Goal: Task Accomplishment & Management: Manage account settings

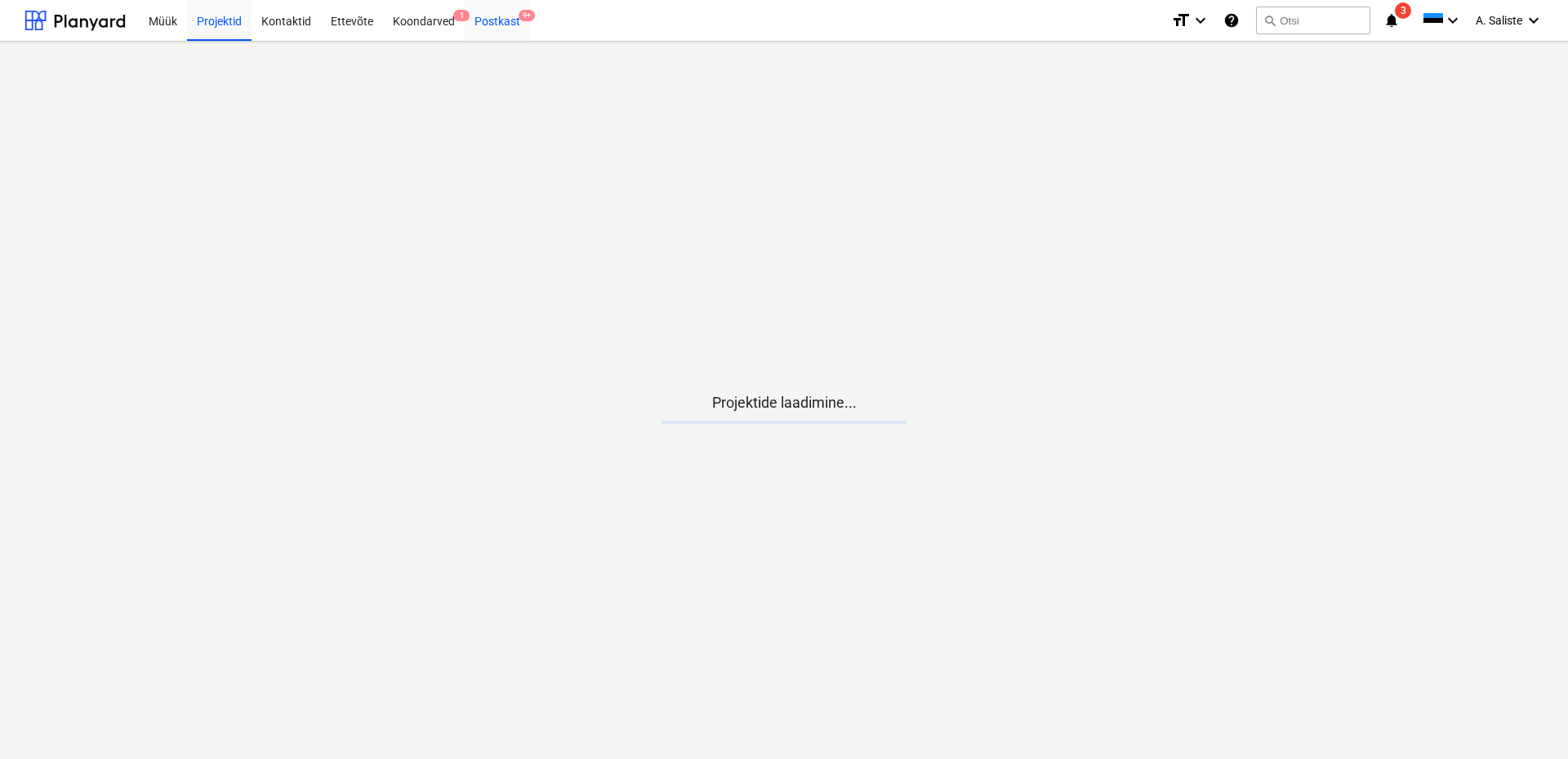
click at [497, 24] on div "Postkast 9+" at bounding box center [497, 20] width 65 height 41
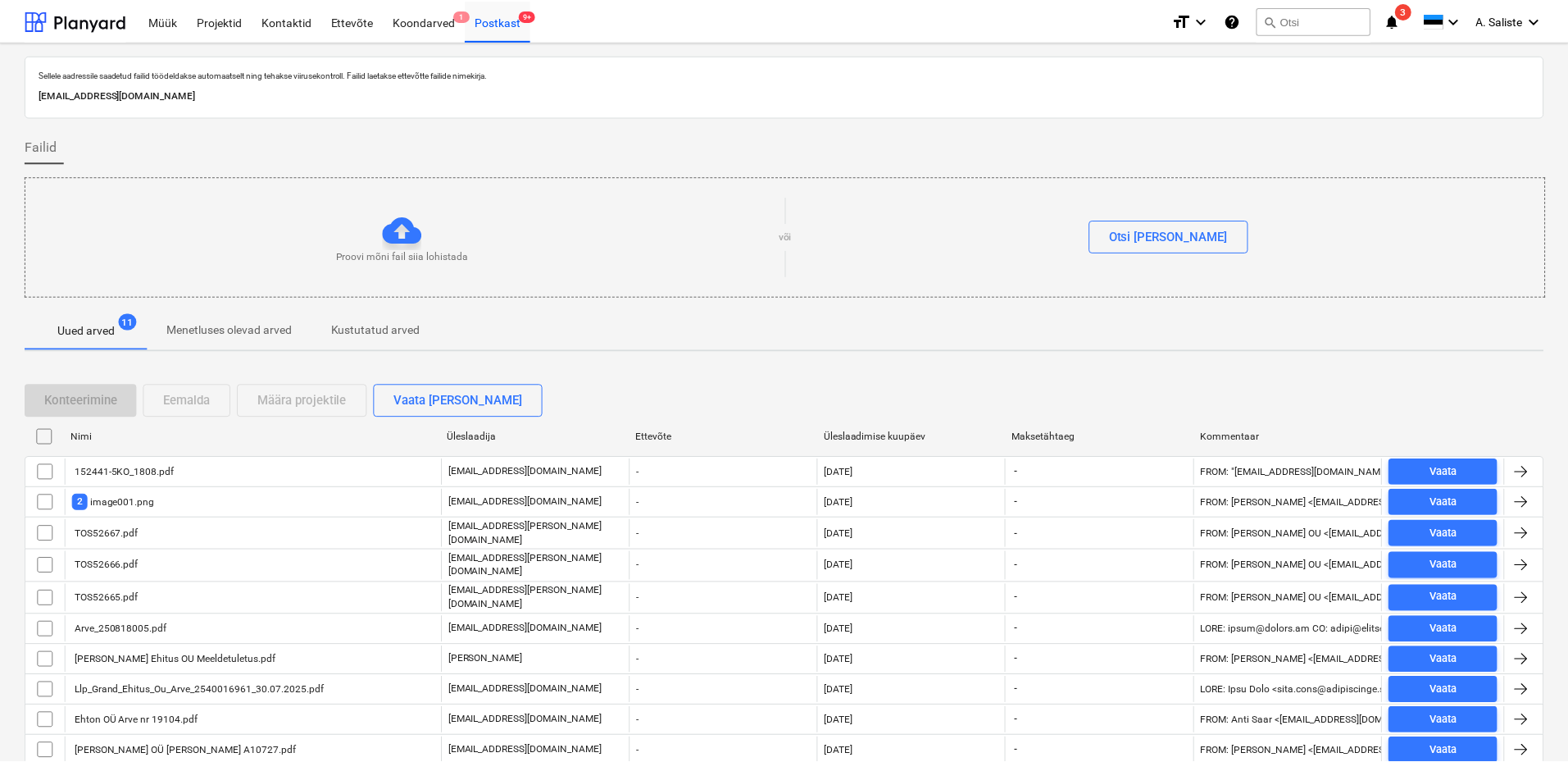
scroll to position [57, 0]
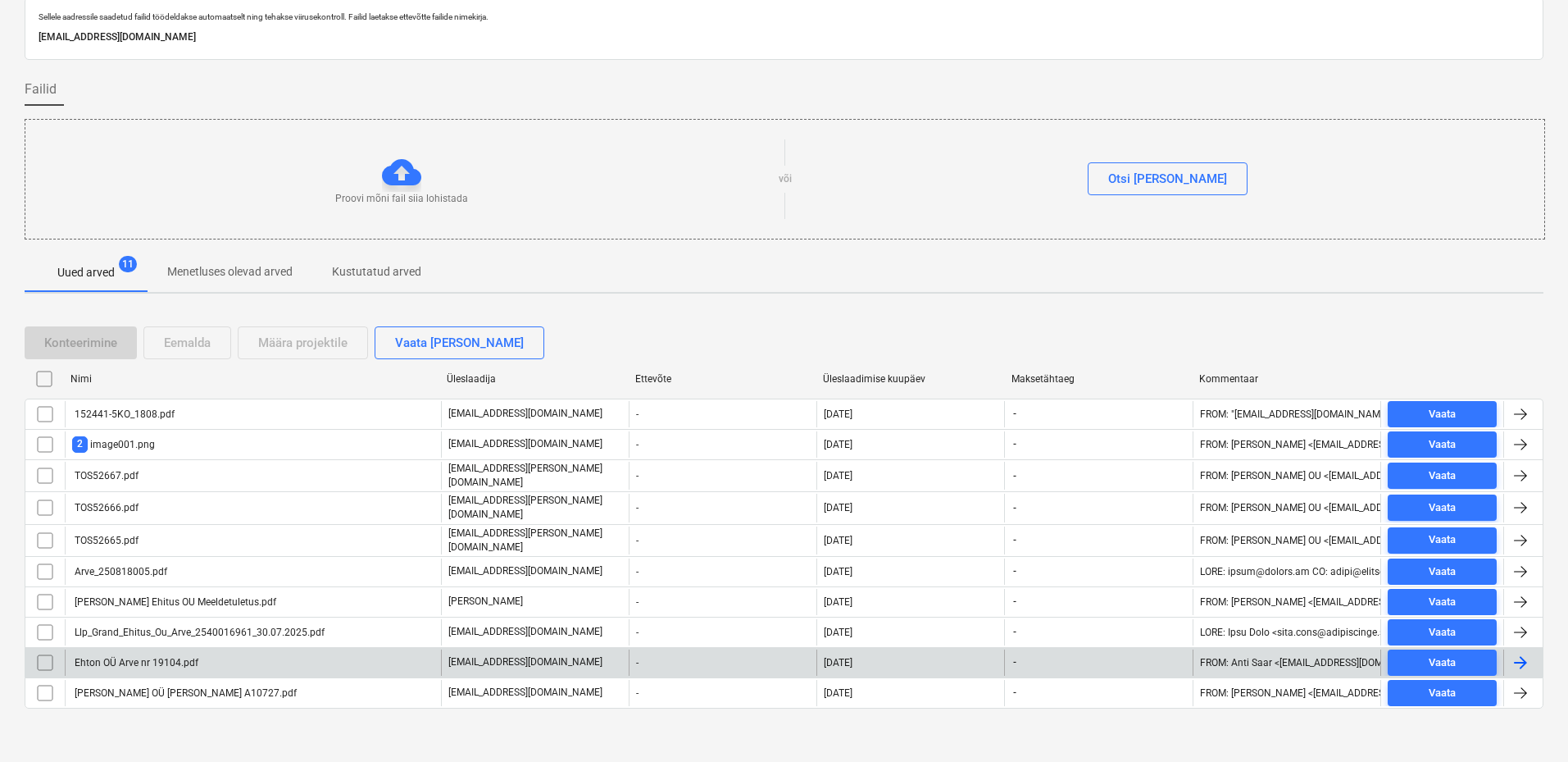
click at [187, 656] on div "Ehton OÜ Arve nr 19104.pdf" at bounding box center [135, 662] width 126 height 12
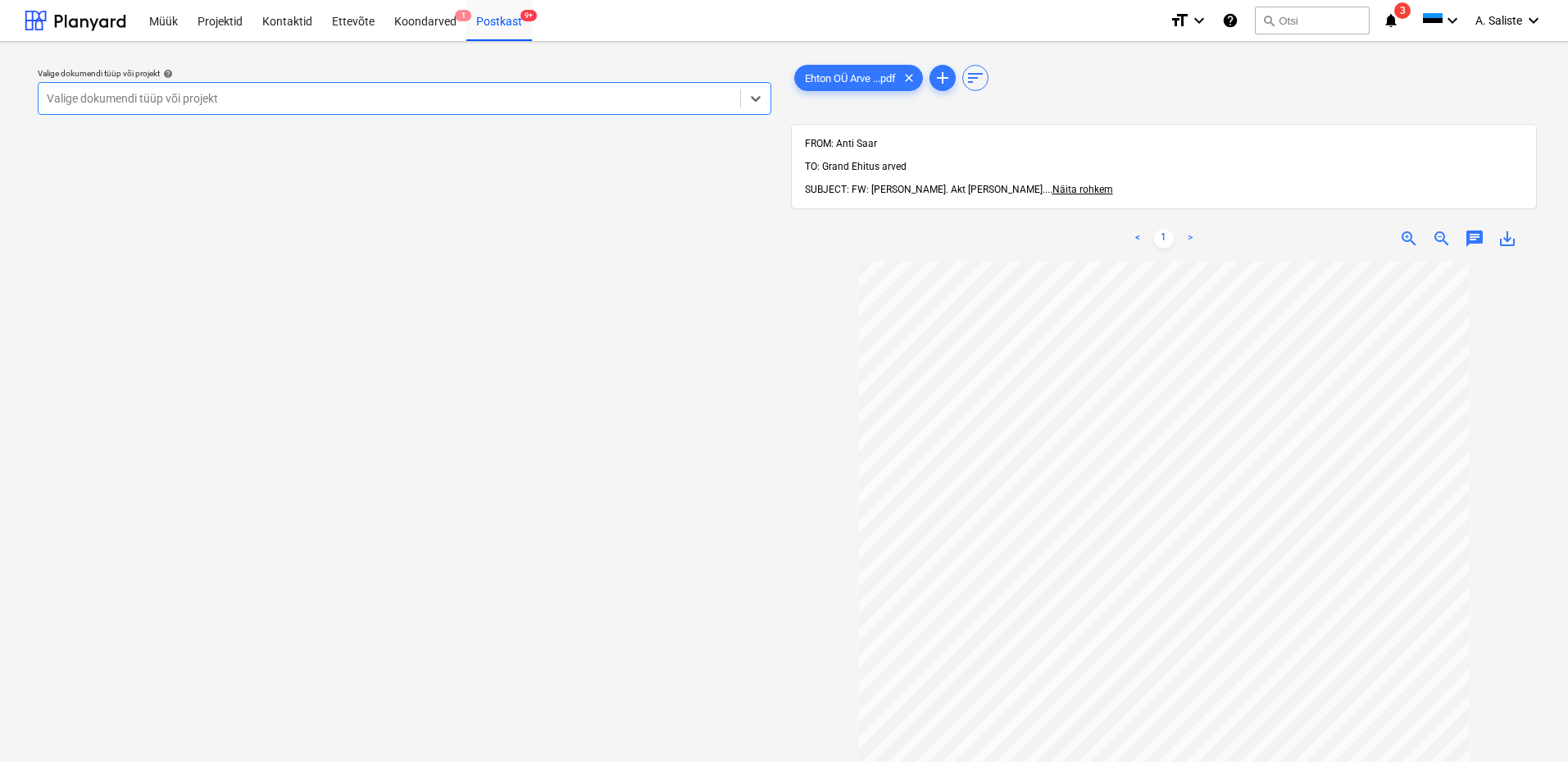
click at [591, 98] on div at bounding box center [389, 98] width 685 height 17
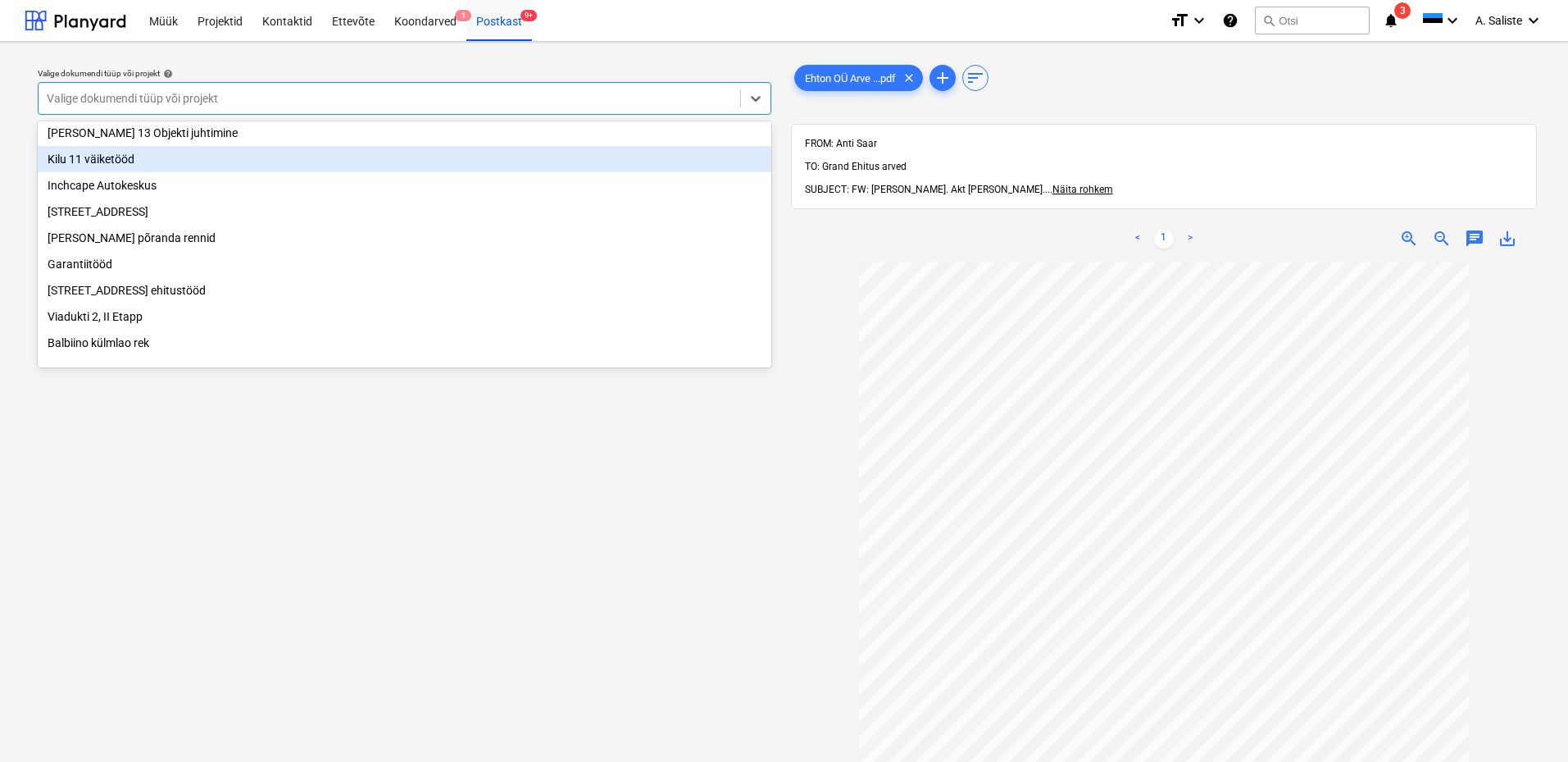
scroll to position [225, 0]
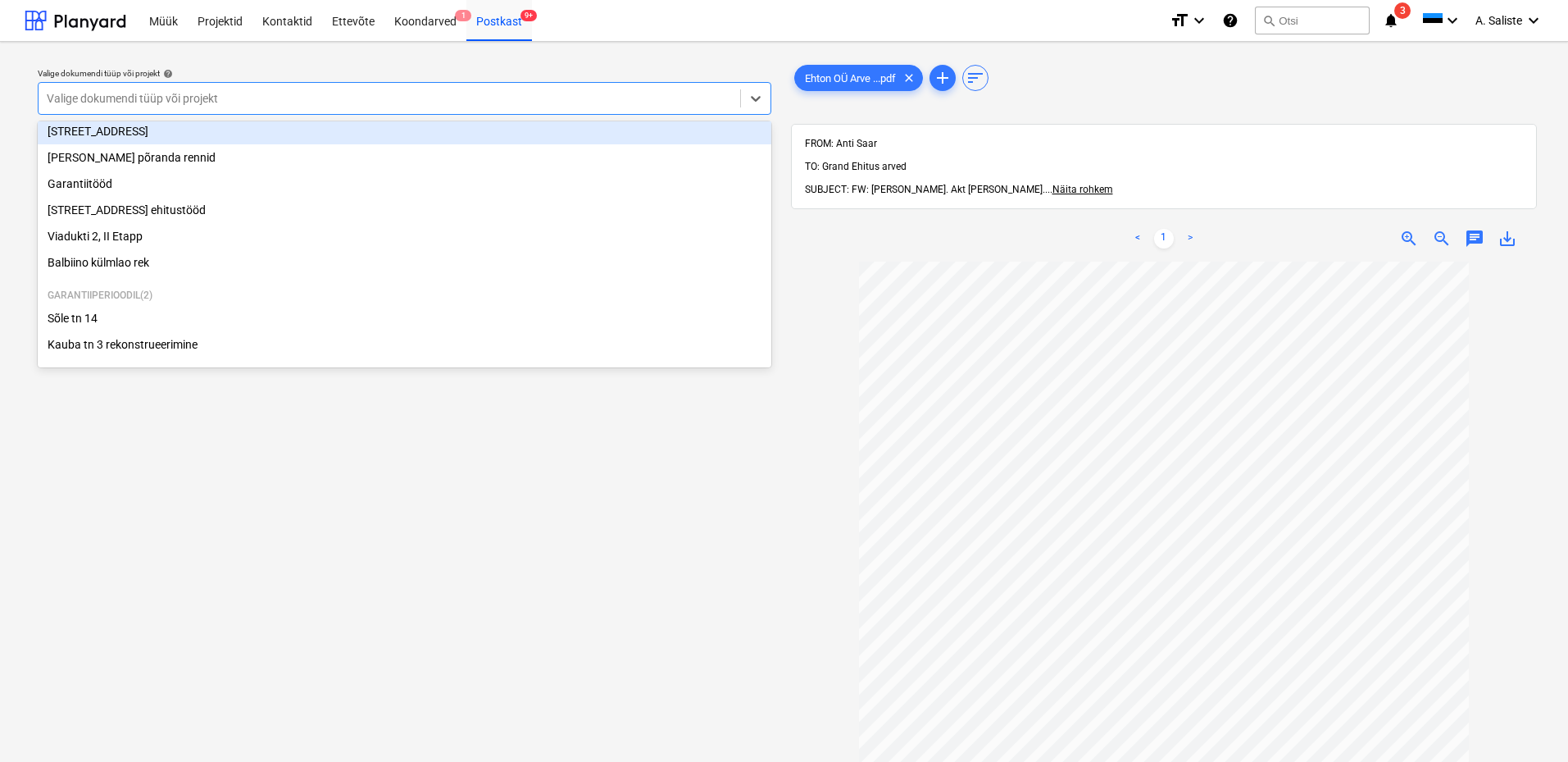
click at [146, 130] on div "[STREET_ADDRESS]" at bounding box center [404, 131] width 733 height 27
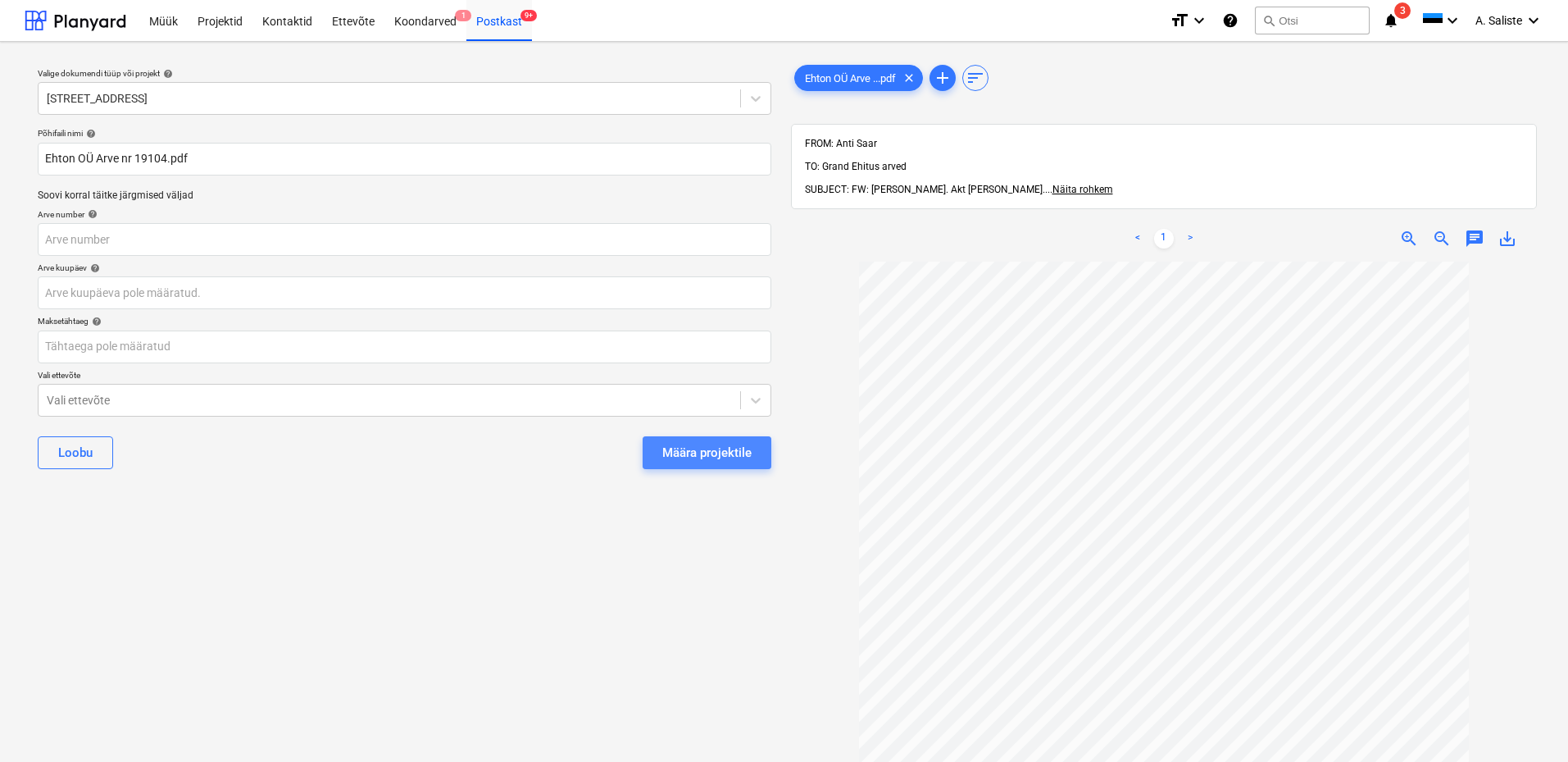
click at [688, 445] on div "Määra projektile" at bounding box center [707, 453] width 90 height 22
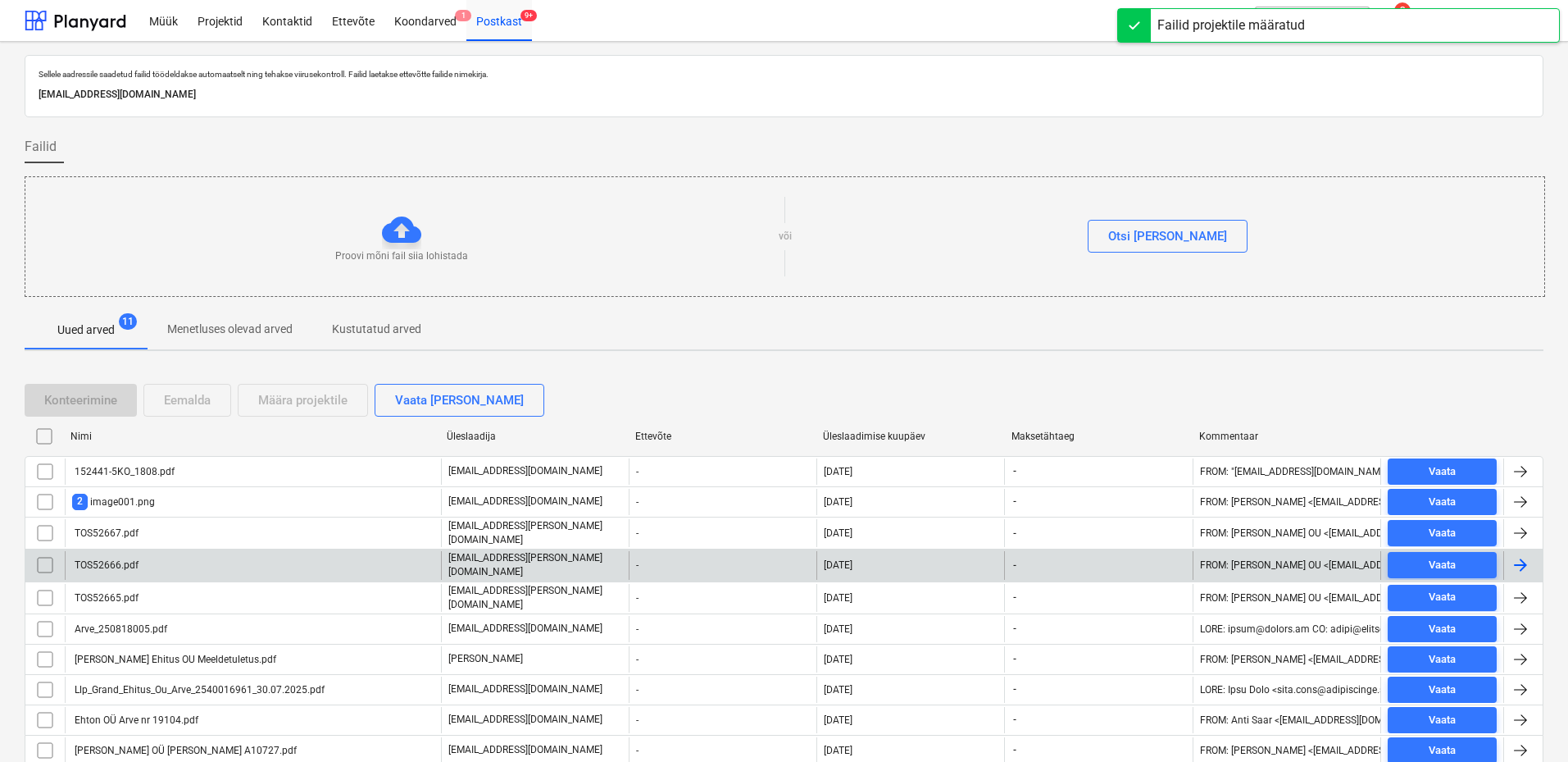
scroll to position [27, 0]
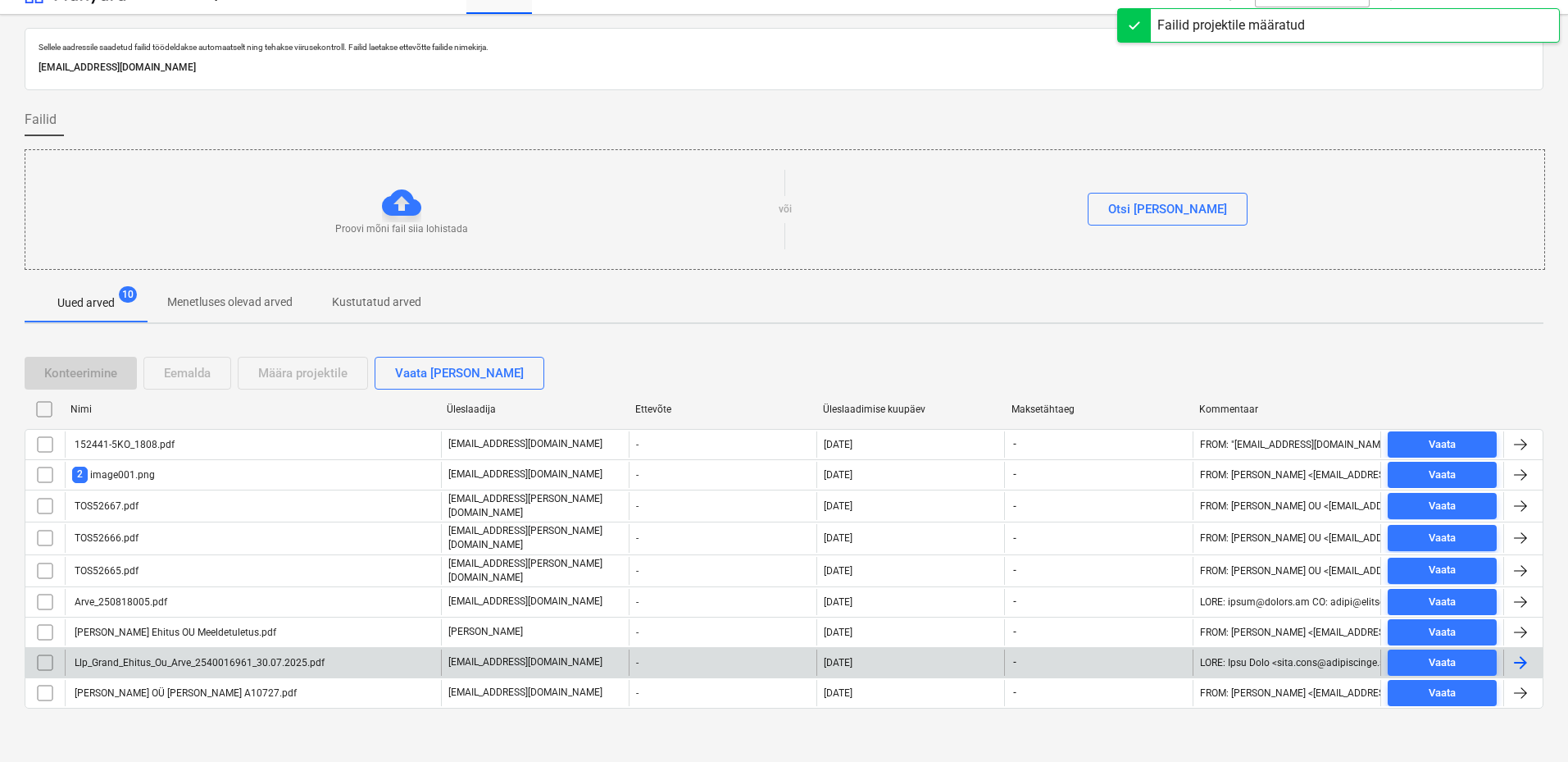
click at [129, 660] on div "Llp_Grand_Ehitus_Ou_Arve_2540016961_30.07.2025.pdf" at bounding box center [198, 662] width 253 height 12
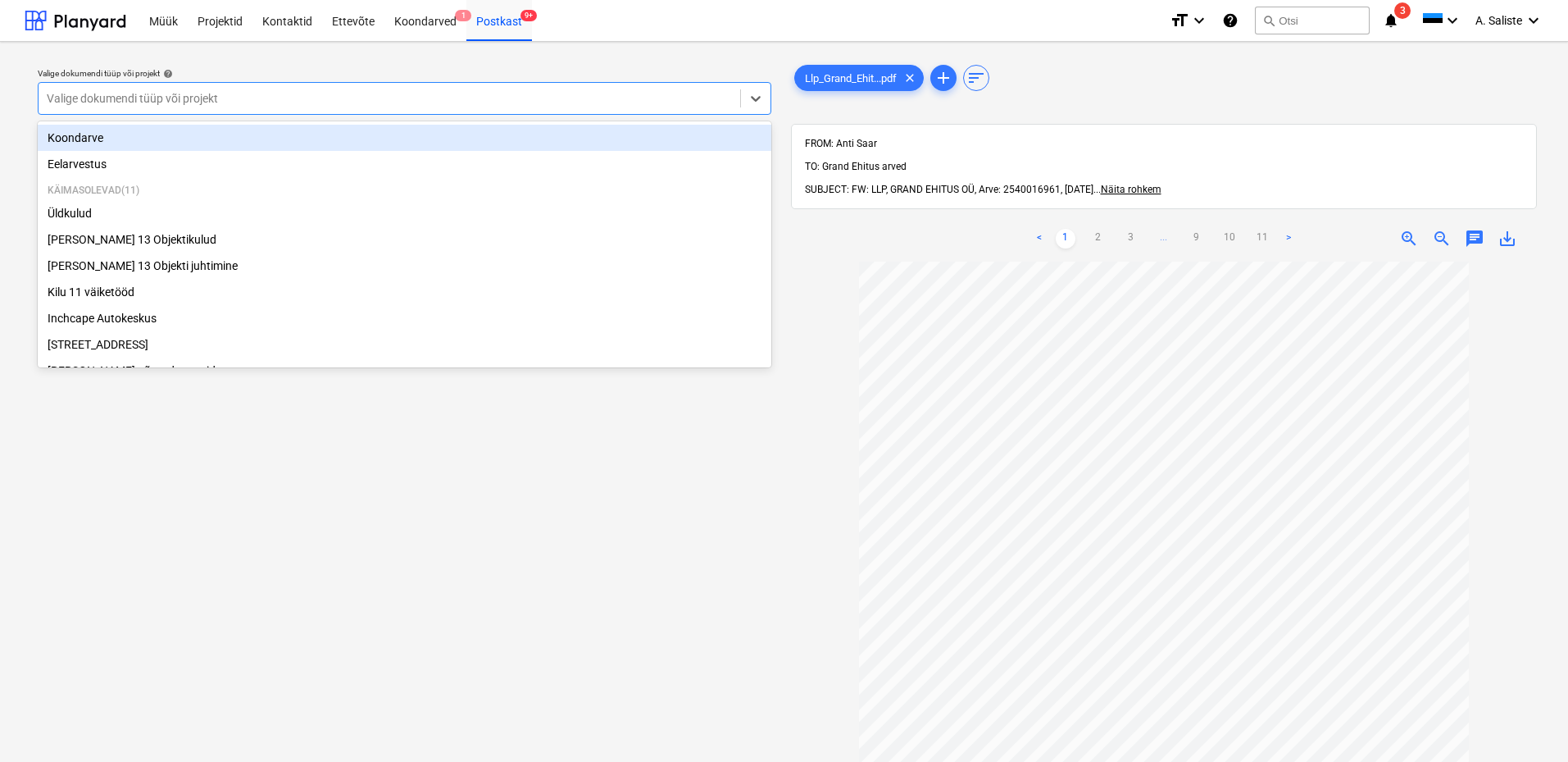
drag, startPoint x: 496, startPoint y: 95, endPoint x: 282, endPoint y: 141, distance: 218.9
click at [496, 95] on div at bounding box center [389, 98] width 685 height 17
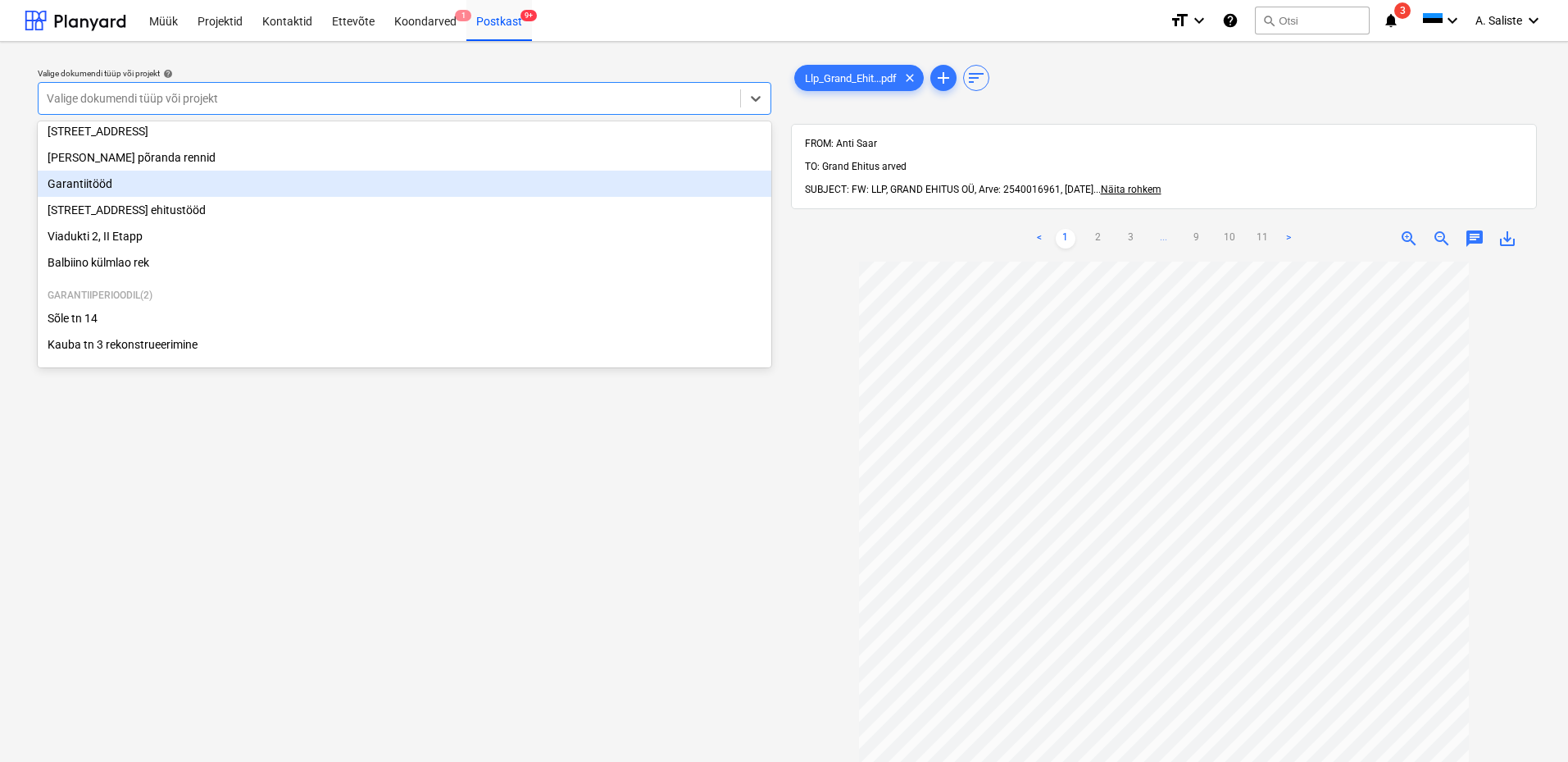
scroll to position [143, 0]
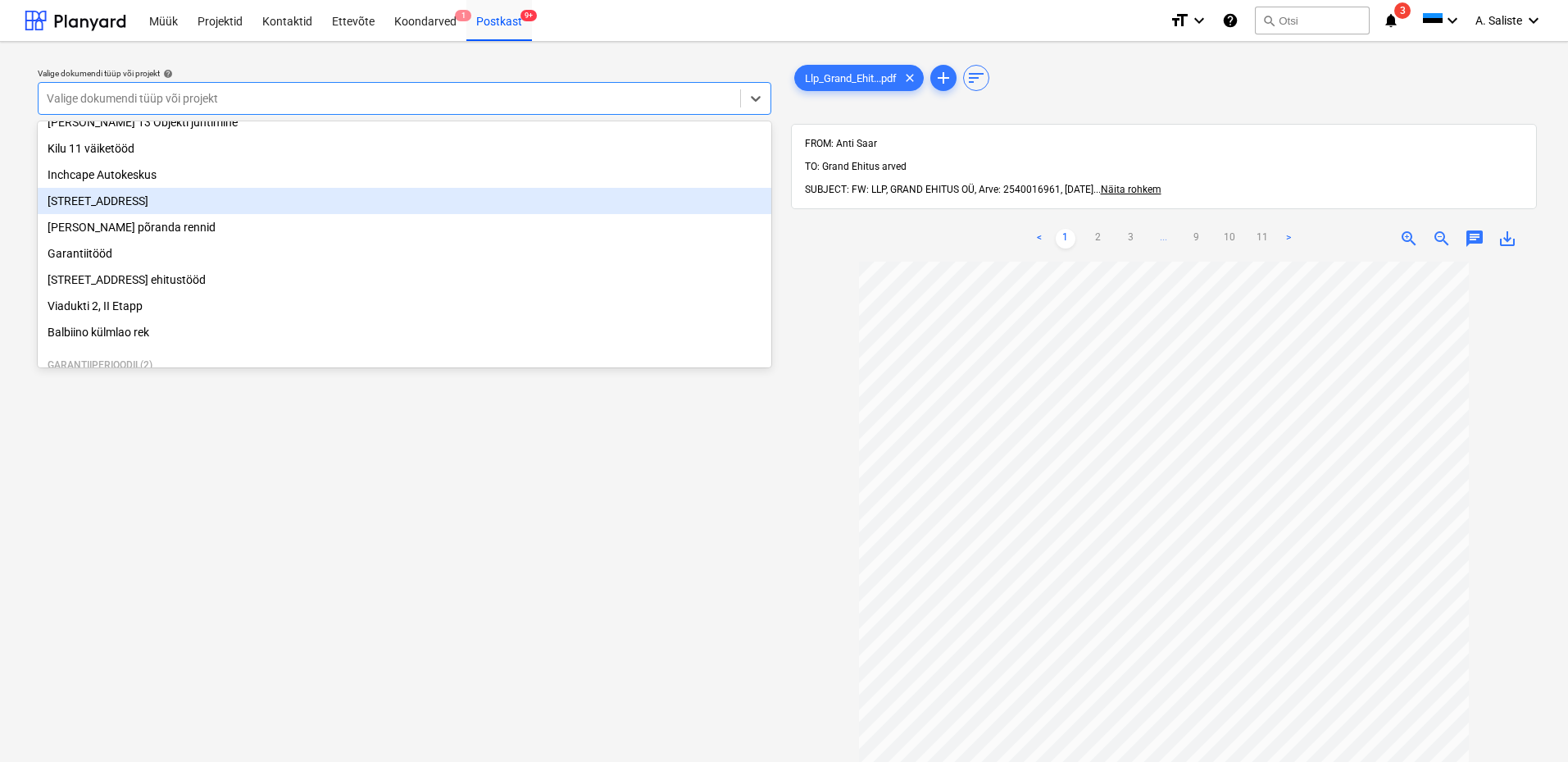
click at [118, 197] on div "[STREET_ADDRESS]" at bounding box center [404, 200] width 733 height 27
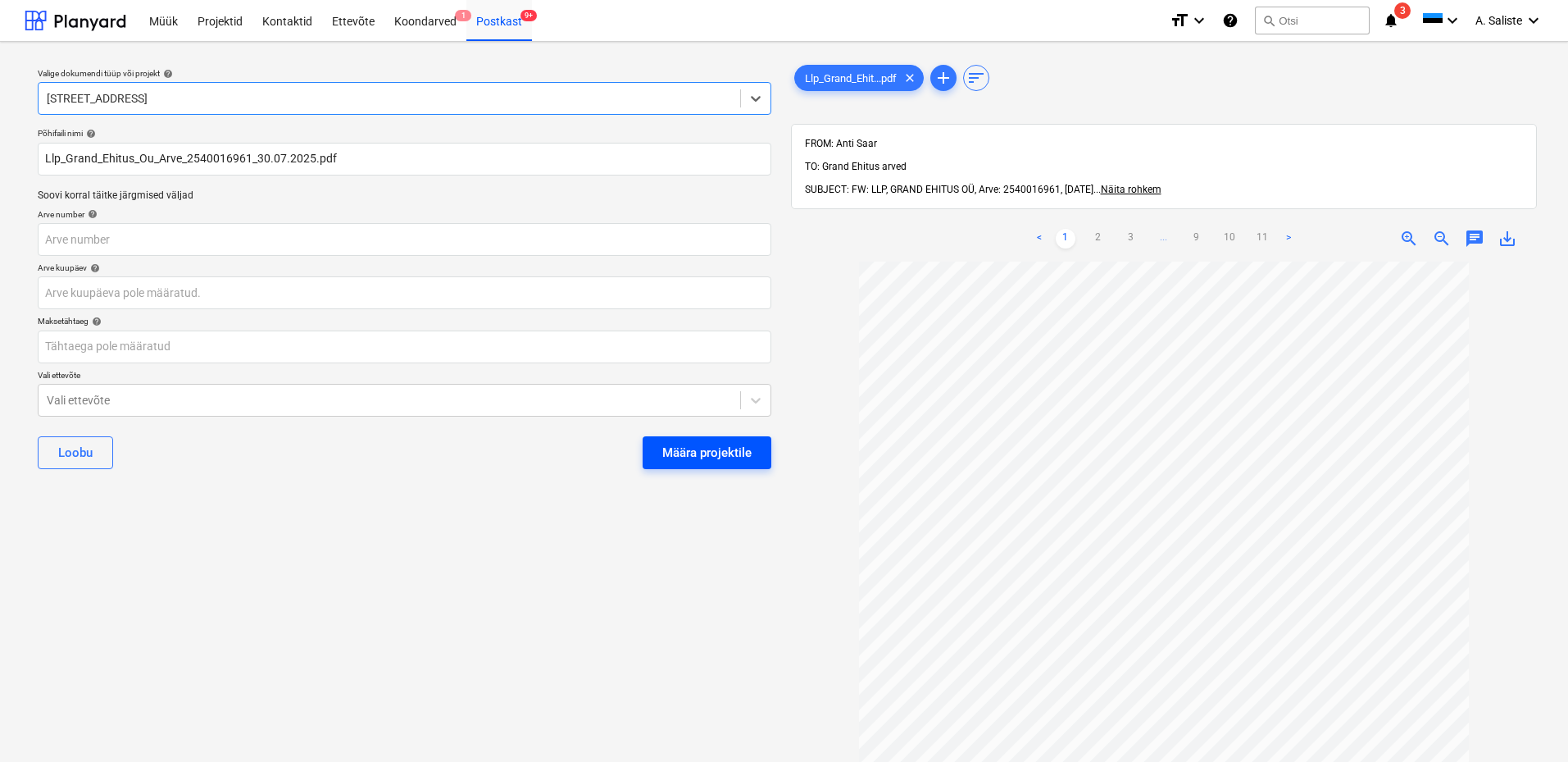
click at [674, 457] on div "Määra projektile" at bounding box center [707, 453] width 90 height 22
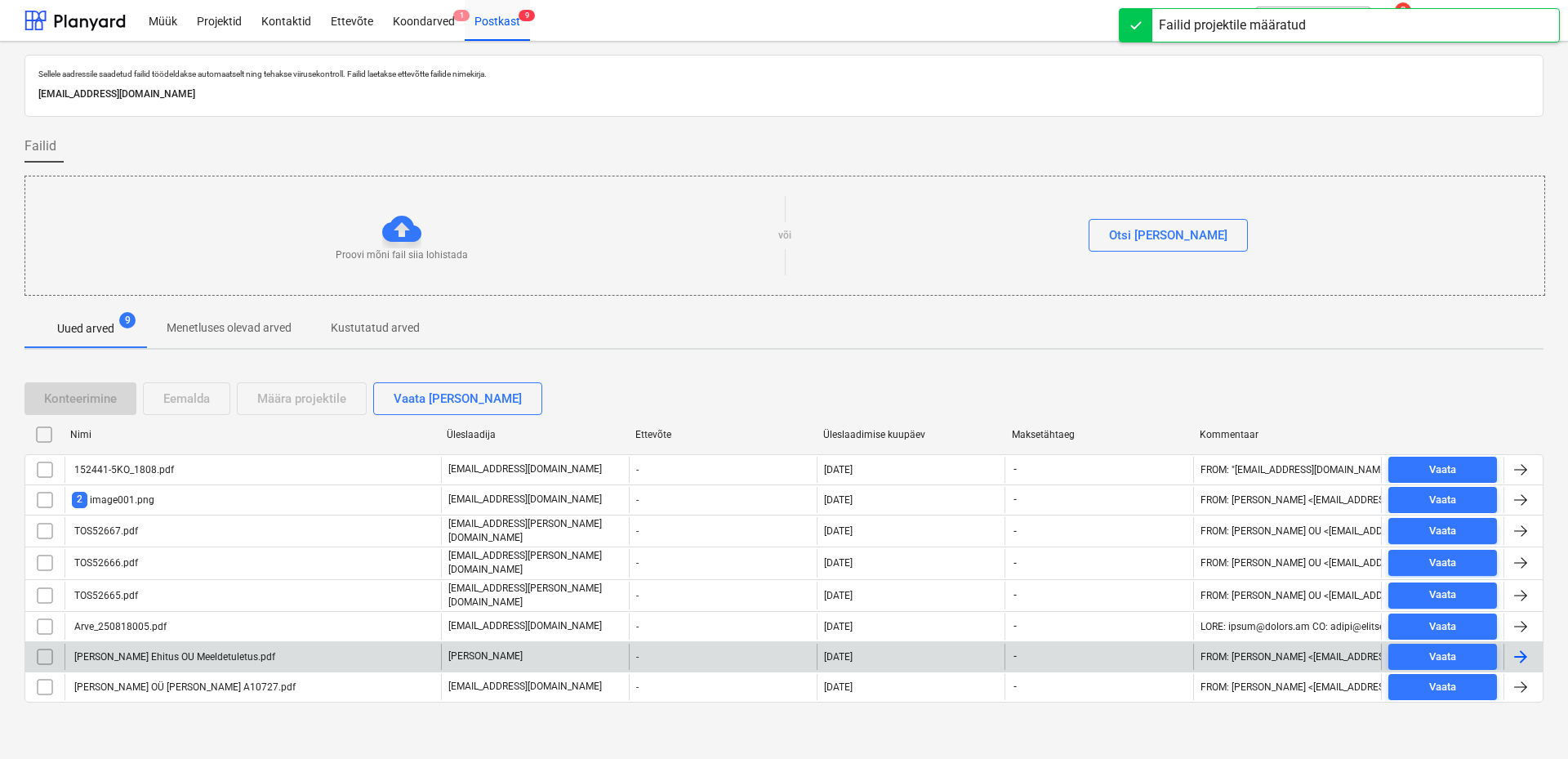
click at [124, 655] on div "[PERSON_NAME] Ehitus OU Meeldetuletus.pdf" at bounding box center [173, 657] width 203 height 12
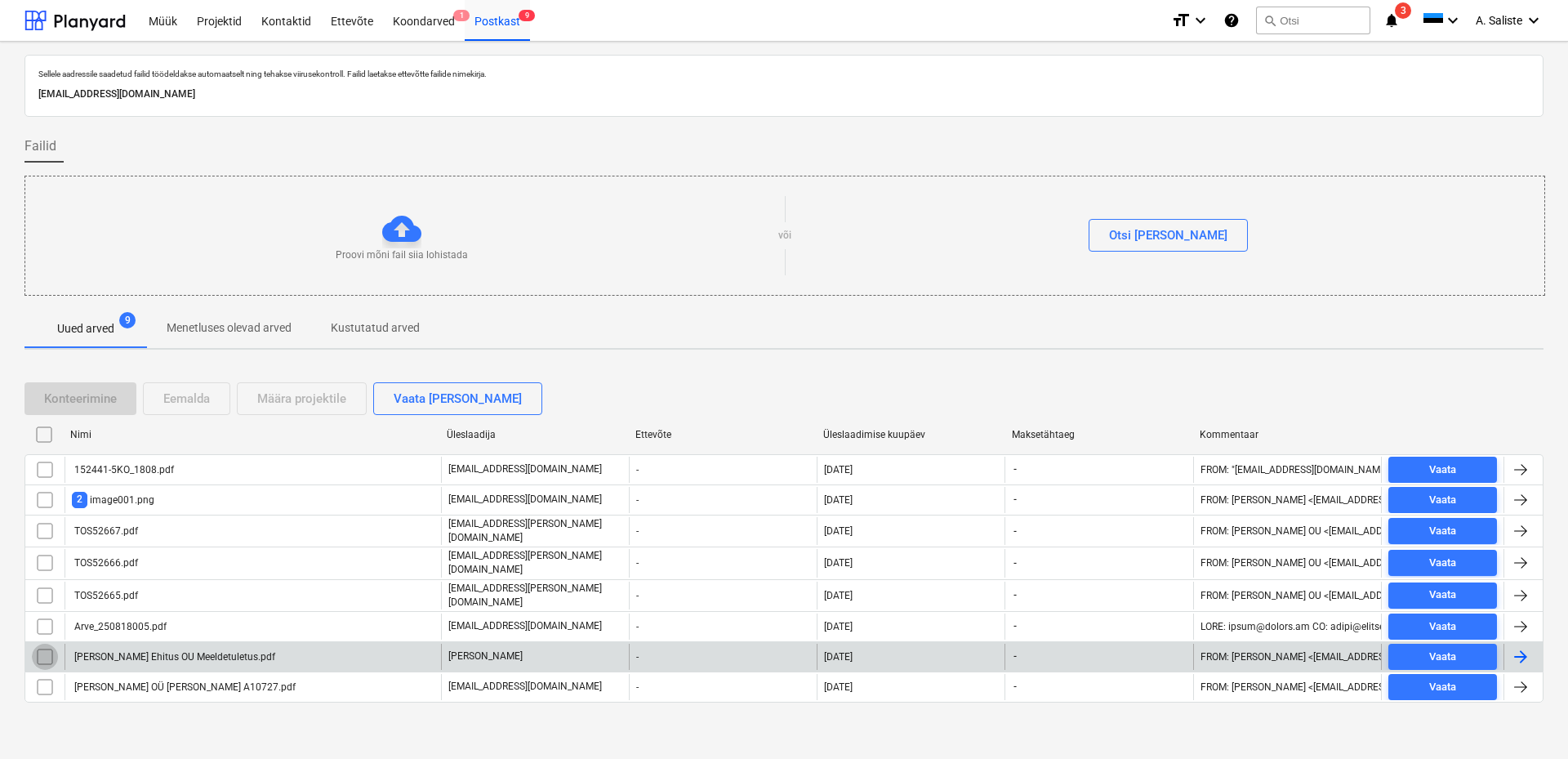
click at [53, 648] on input "checkbox" at bounding box center [44, 656] width 27 height 27
click at [193, 394] on div "Eemalda" at bounding box center [186, 399] width 46 height 22
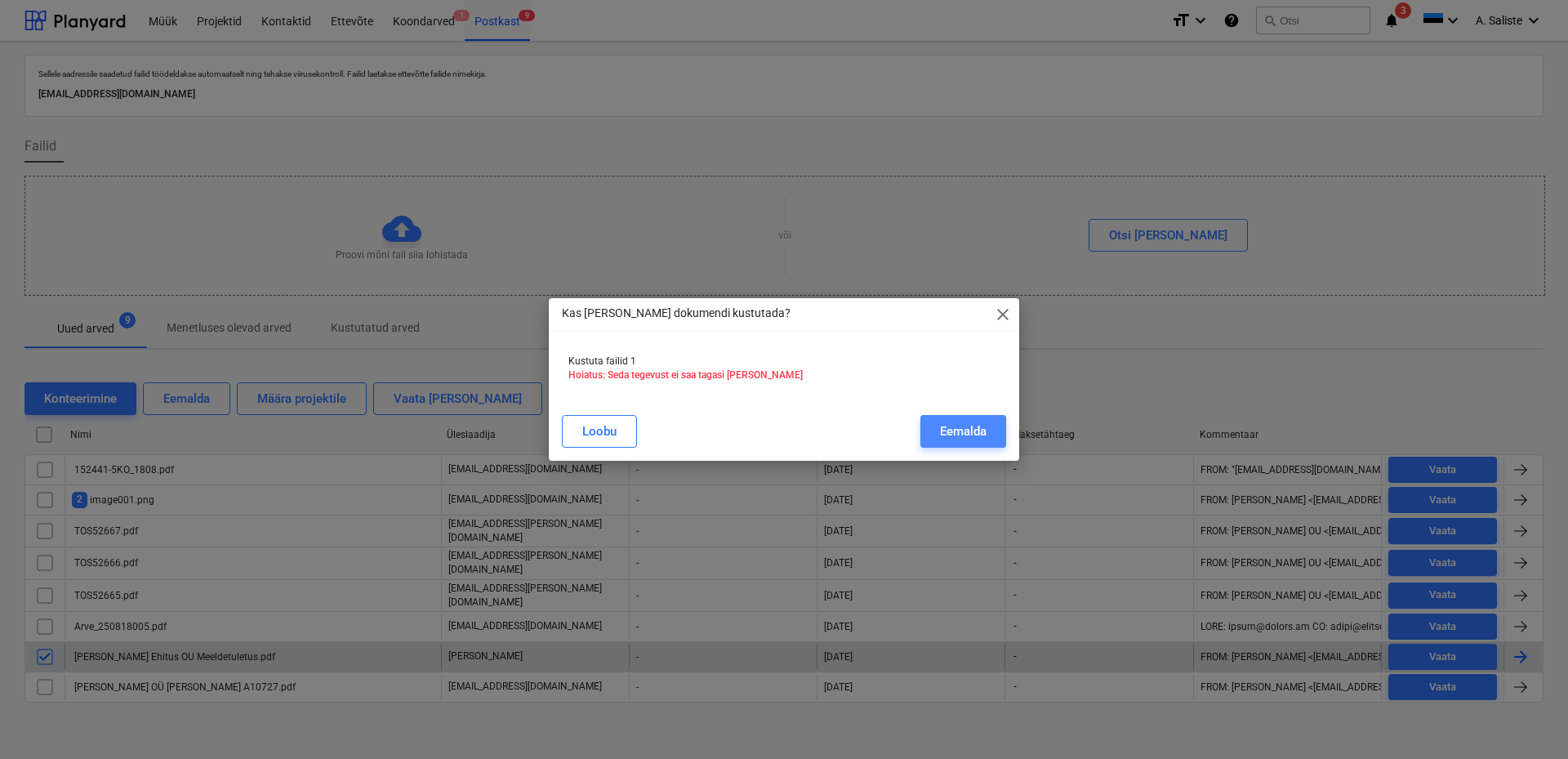
click at [957, 423] on div "Eemalda" at bounding box center [962, 432] width 46 height 22
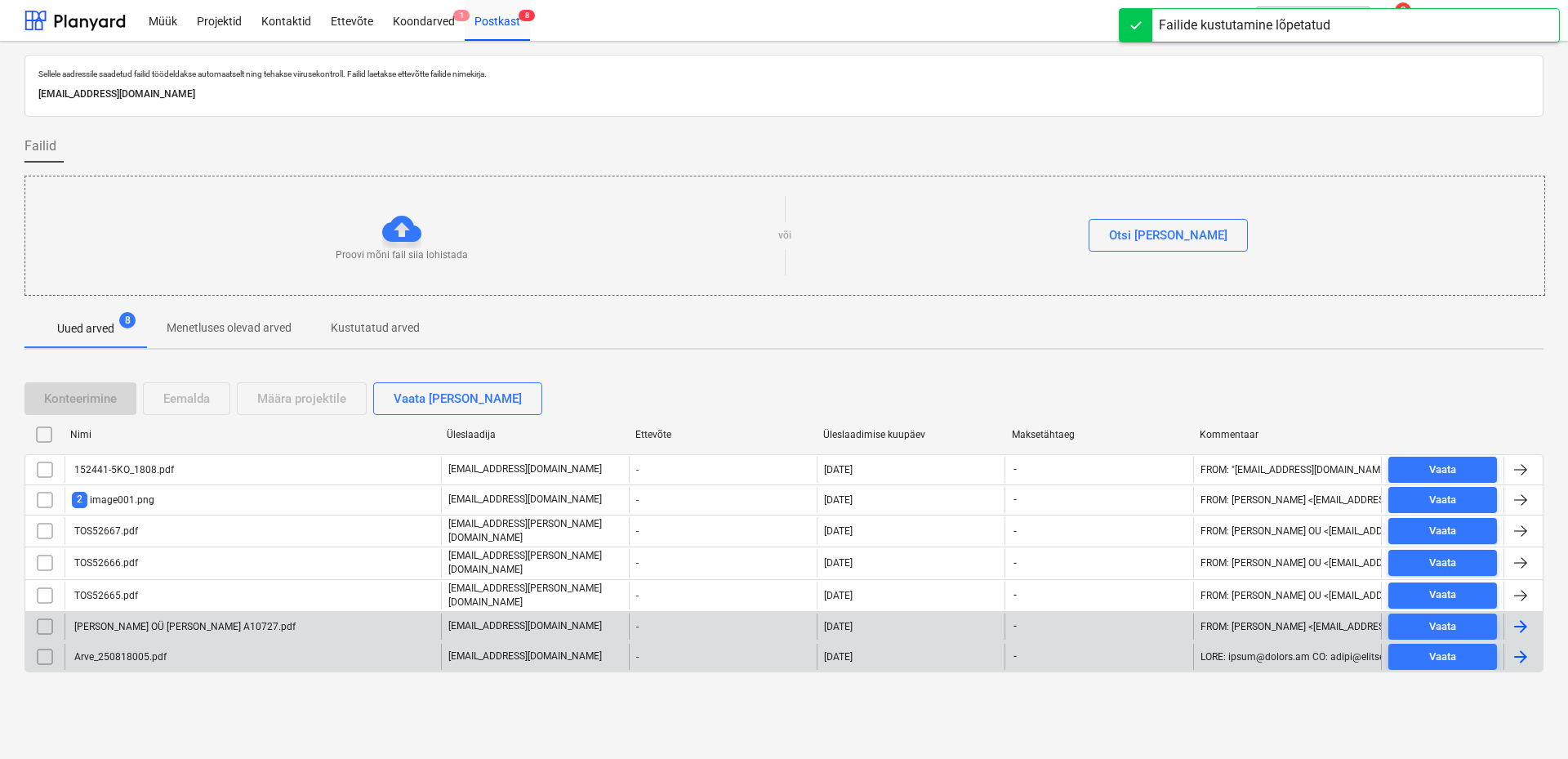
click at [198, 622] on div "[PERSON_NAME] OÜ [PERSON_NAME] A10727.pdf" at bounding box center [184, 626] width 224 height 12
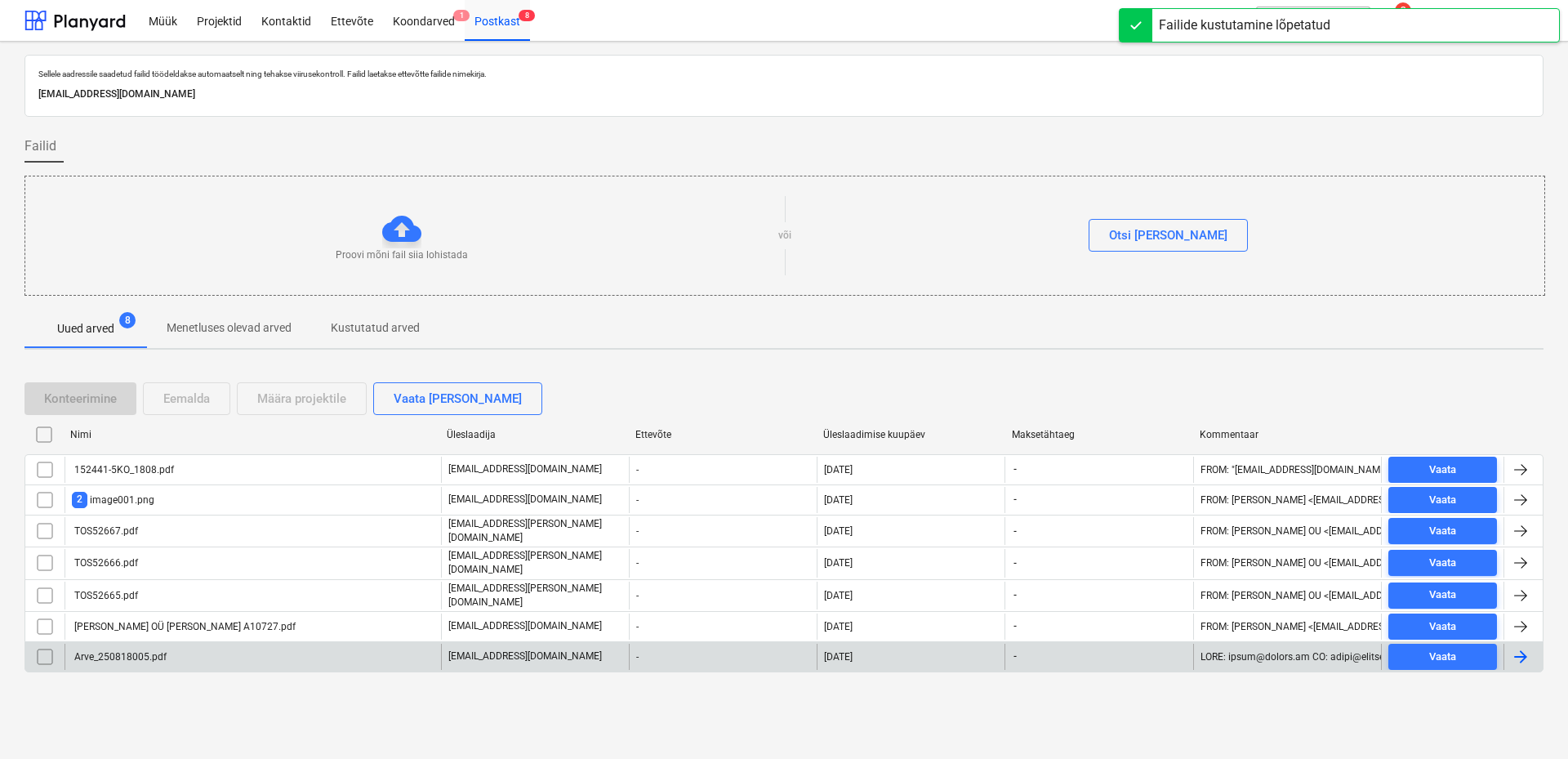
click at [115, 651] on div "Arve_250818005.pdf" at bounding box center [119, 657] width 94 height 12
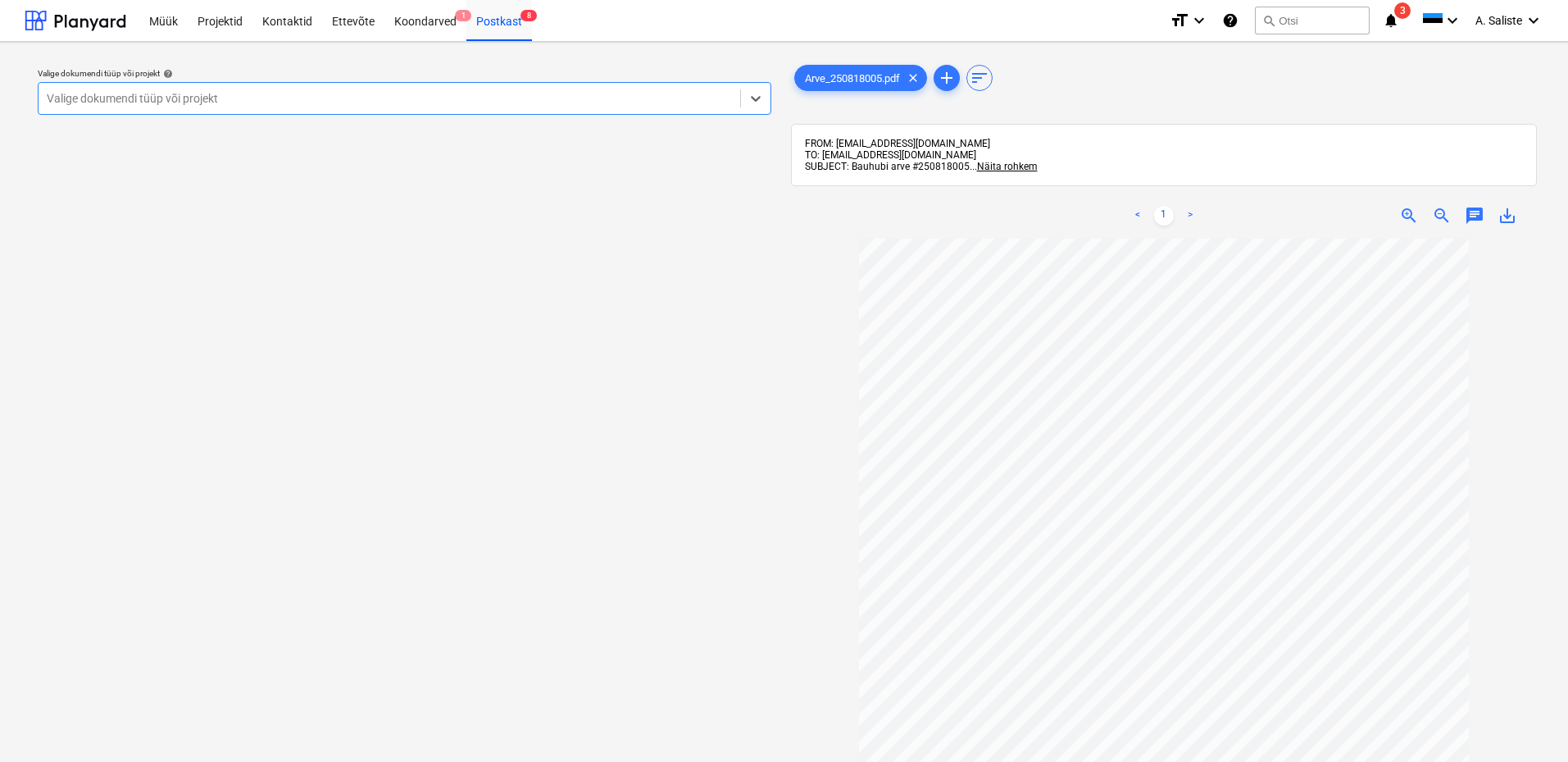
drag, startPoint x: 521, startPoint y: 114, endPoint x: 531, endPoint y: 108, distance: 11.7
click at [522, 114] on div "Valige dokumendi tüüp või projekt" at bounding box center [404, 98] width 733 height 33
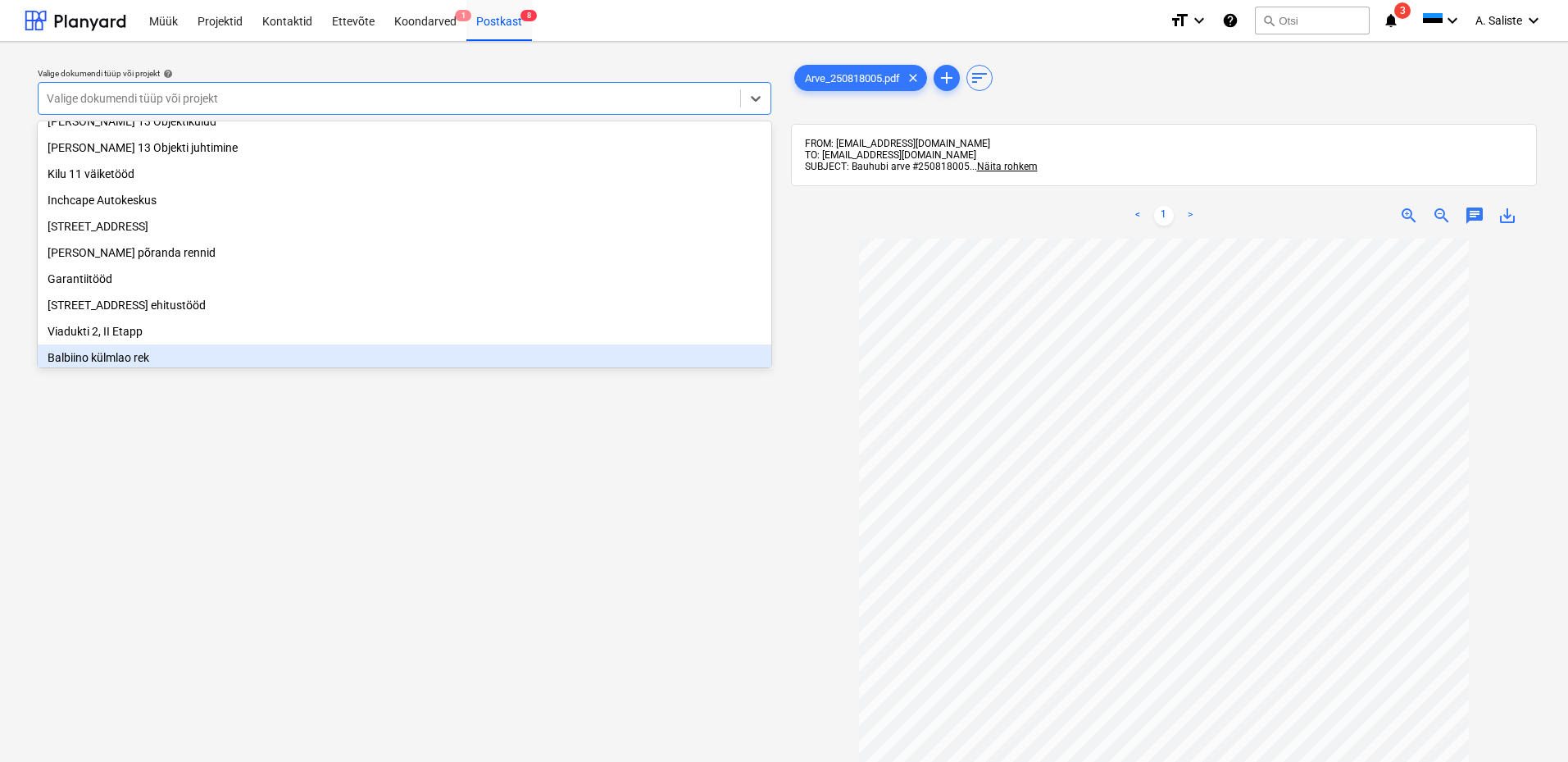
scroll to position [225, 0]
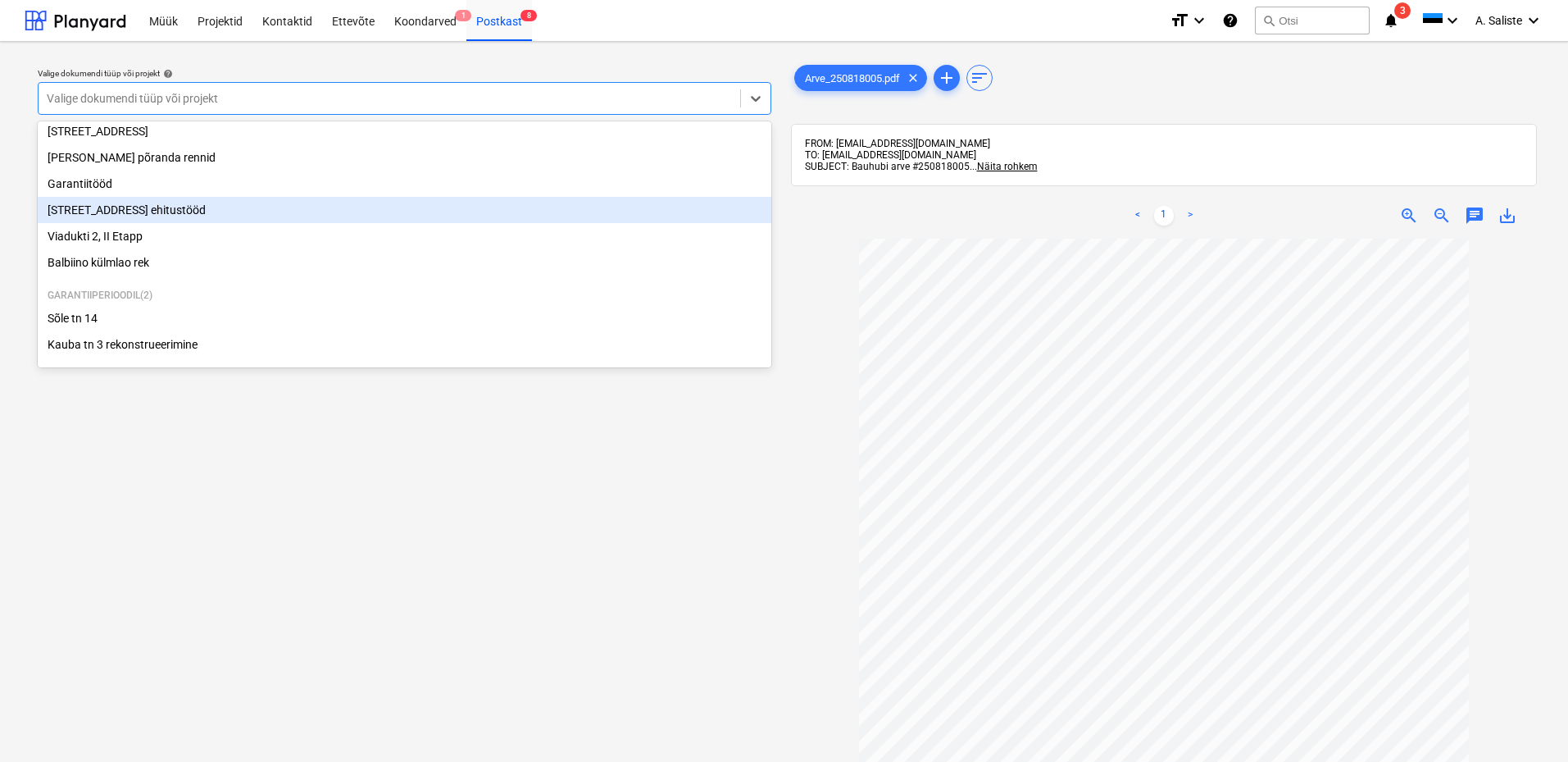
click at [167, 208] on div "[STREET_ADDRESS] ehitustööd" at bounding box center [404, 209] width 733 height 27
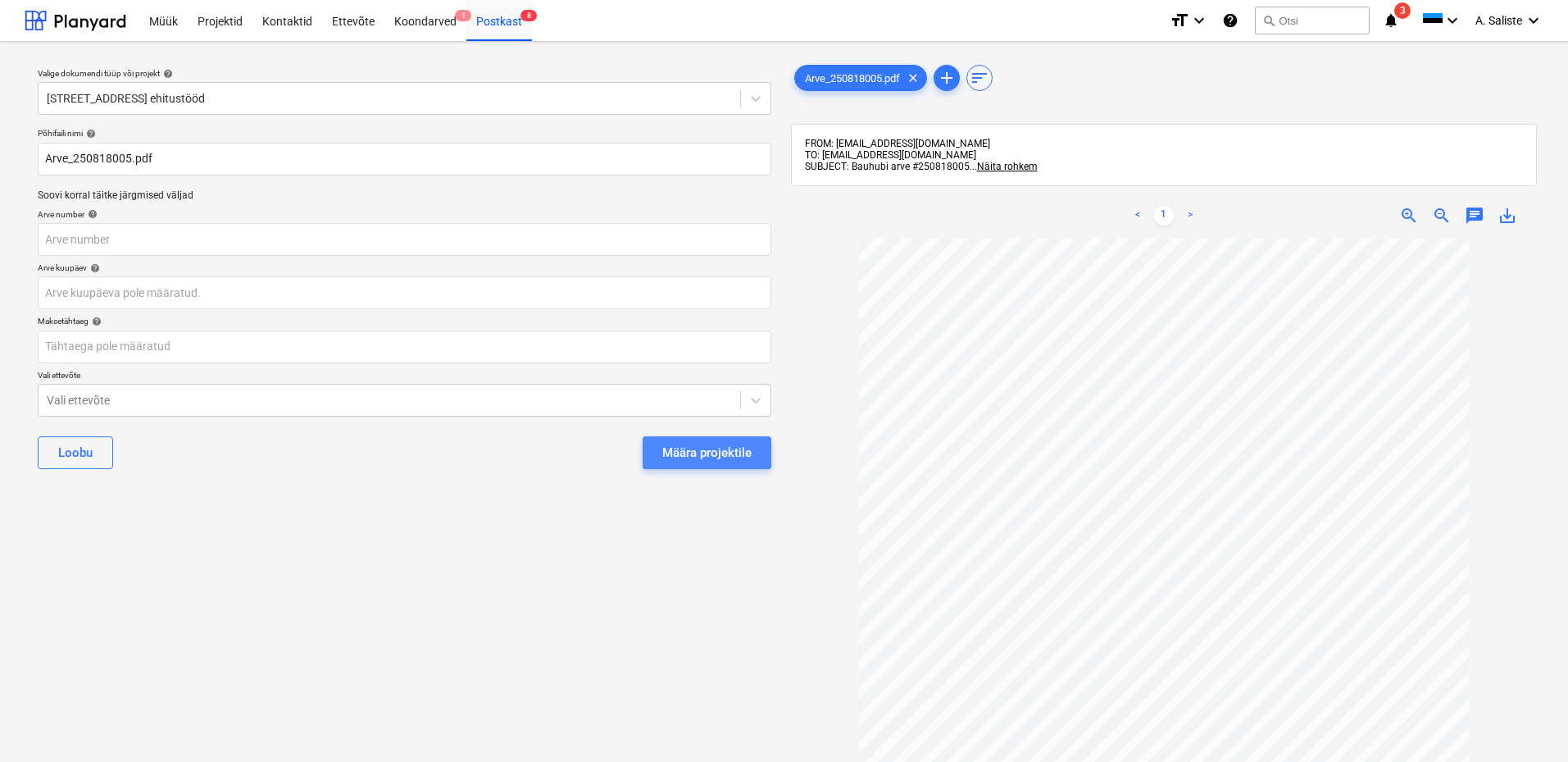
click at [683, 450] on div "Määra projektile" at bounding box center [707, 453] width 90 height 22
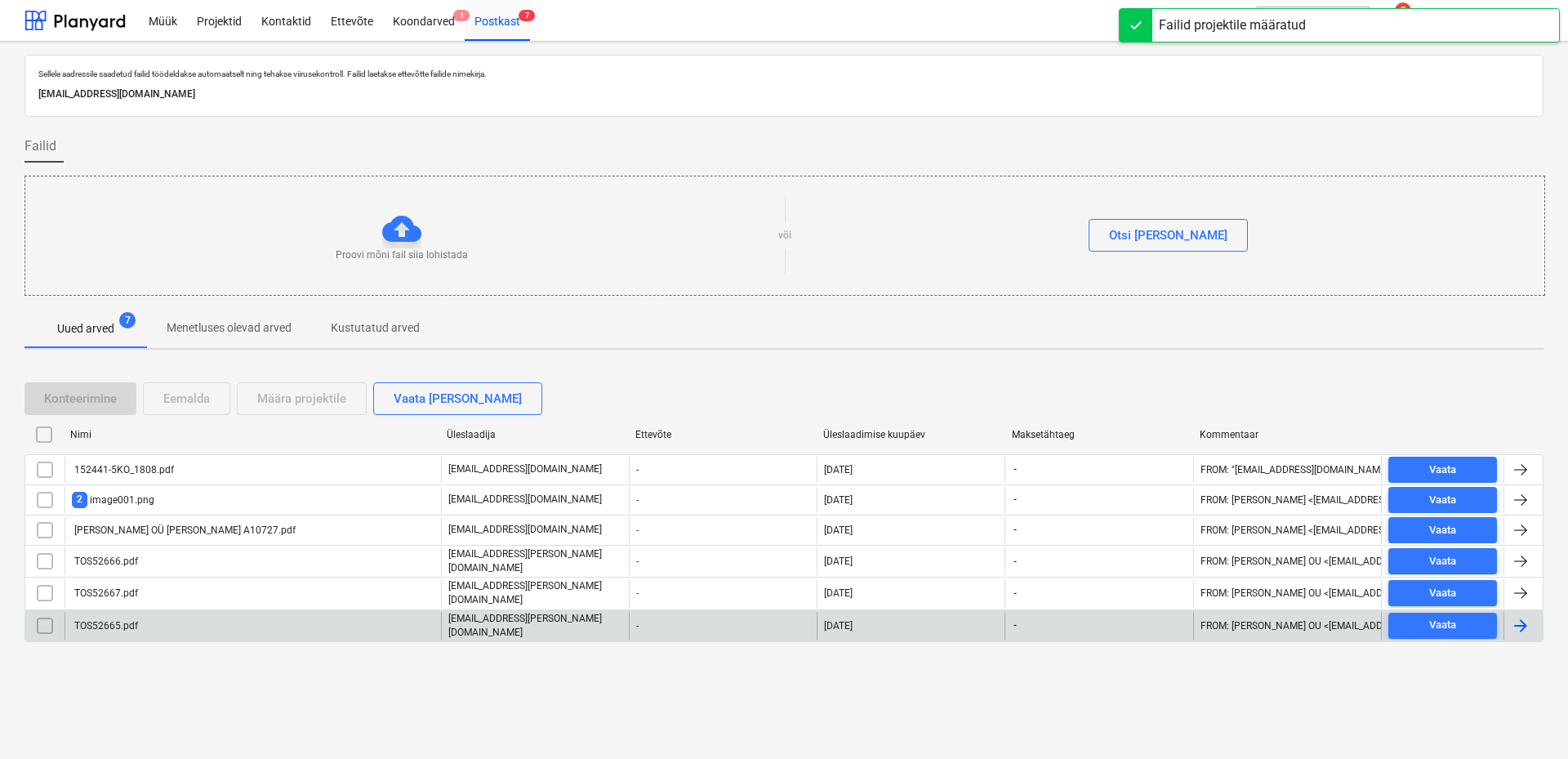
click at [118, 612] on div "TOS52665.pdf" at bounding box center [253, 625] width 377 height 28
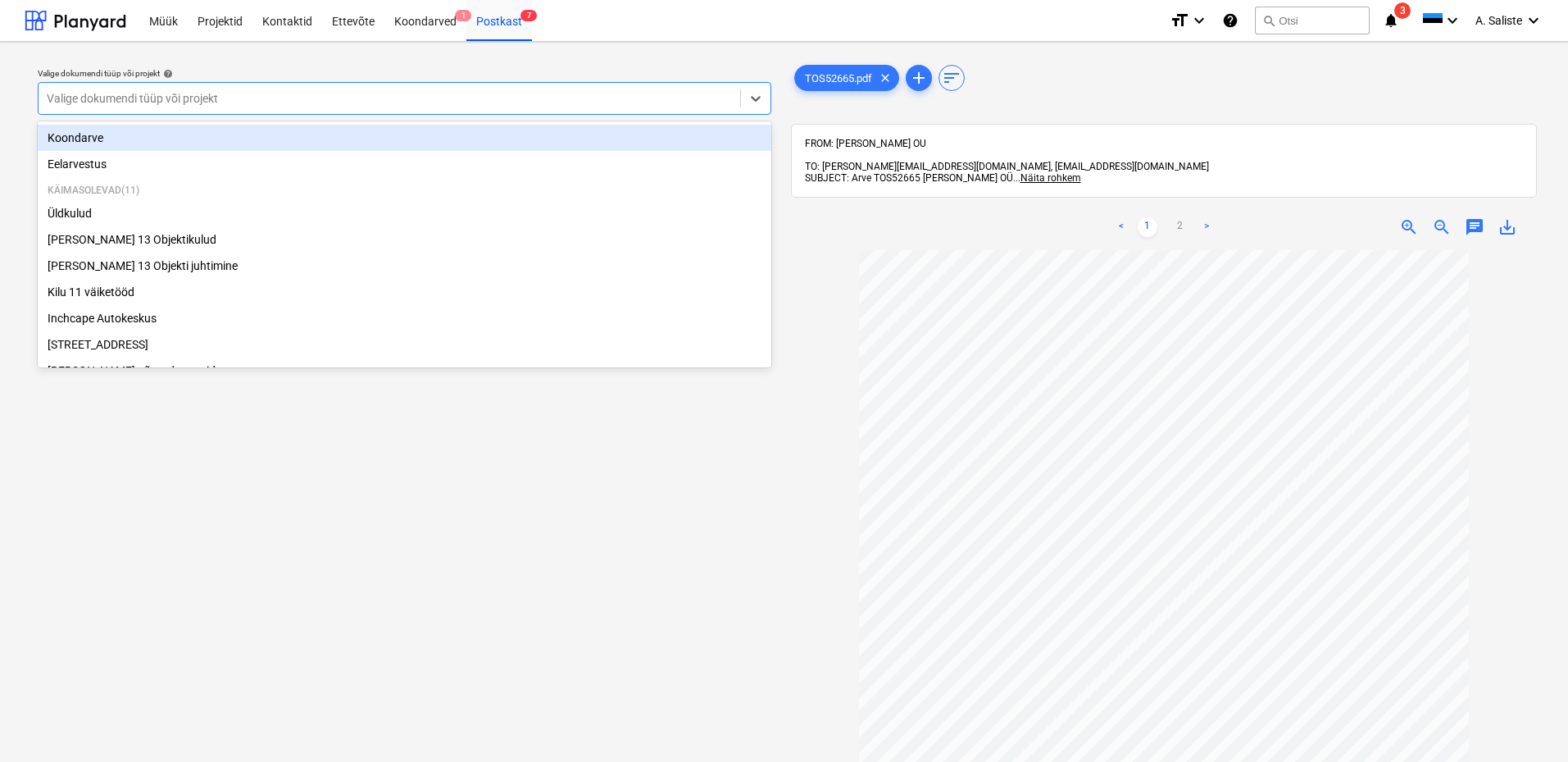
drag, startPoint x: 434, startPoint y: 102, endPoint x: 306, endPoint y: 153, distance: 137.8
click at [433, 104] on div at bounding box center [389, 98] width 685 height 17
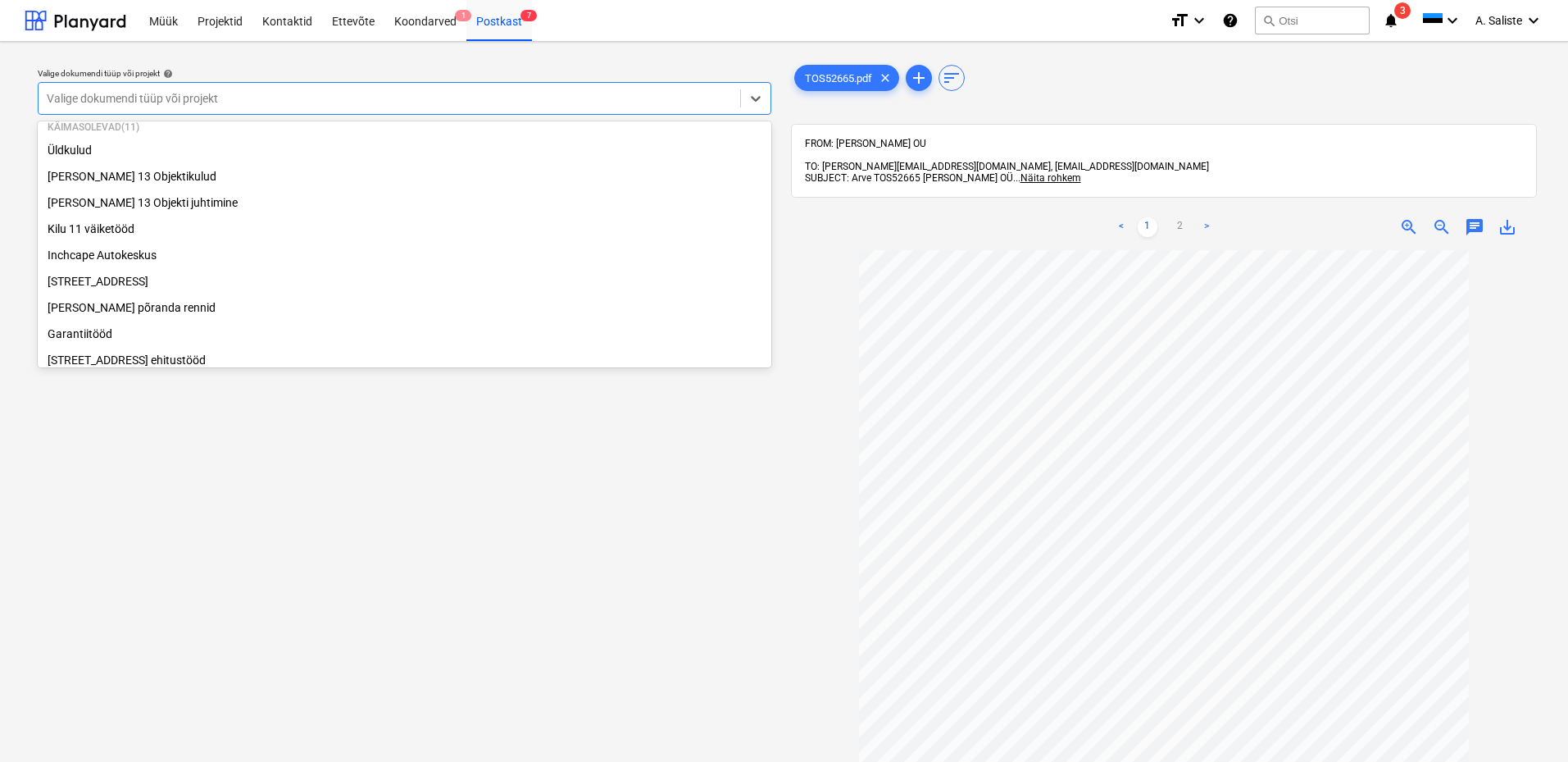
scroll to position [61, 0]
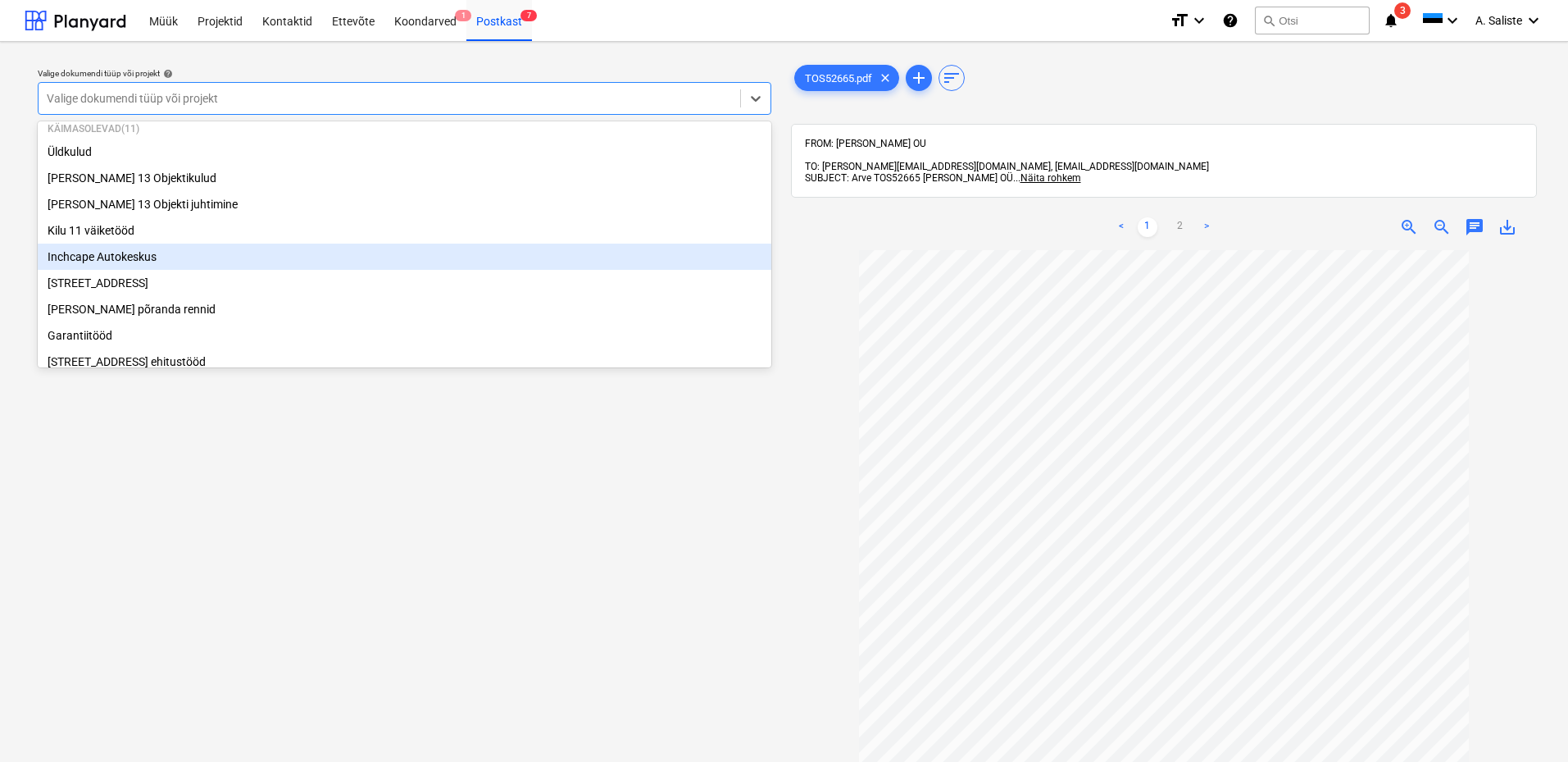
click at [131, 255] on div "Inchcape Autokeskus" at bounding box center [404, 257] width 733 height 27
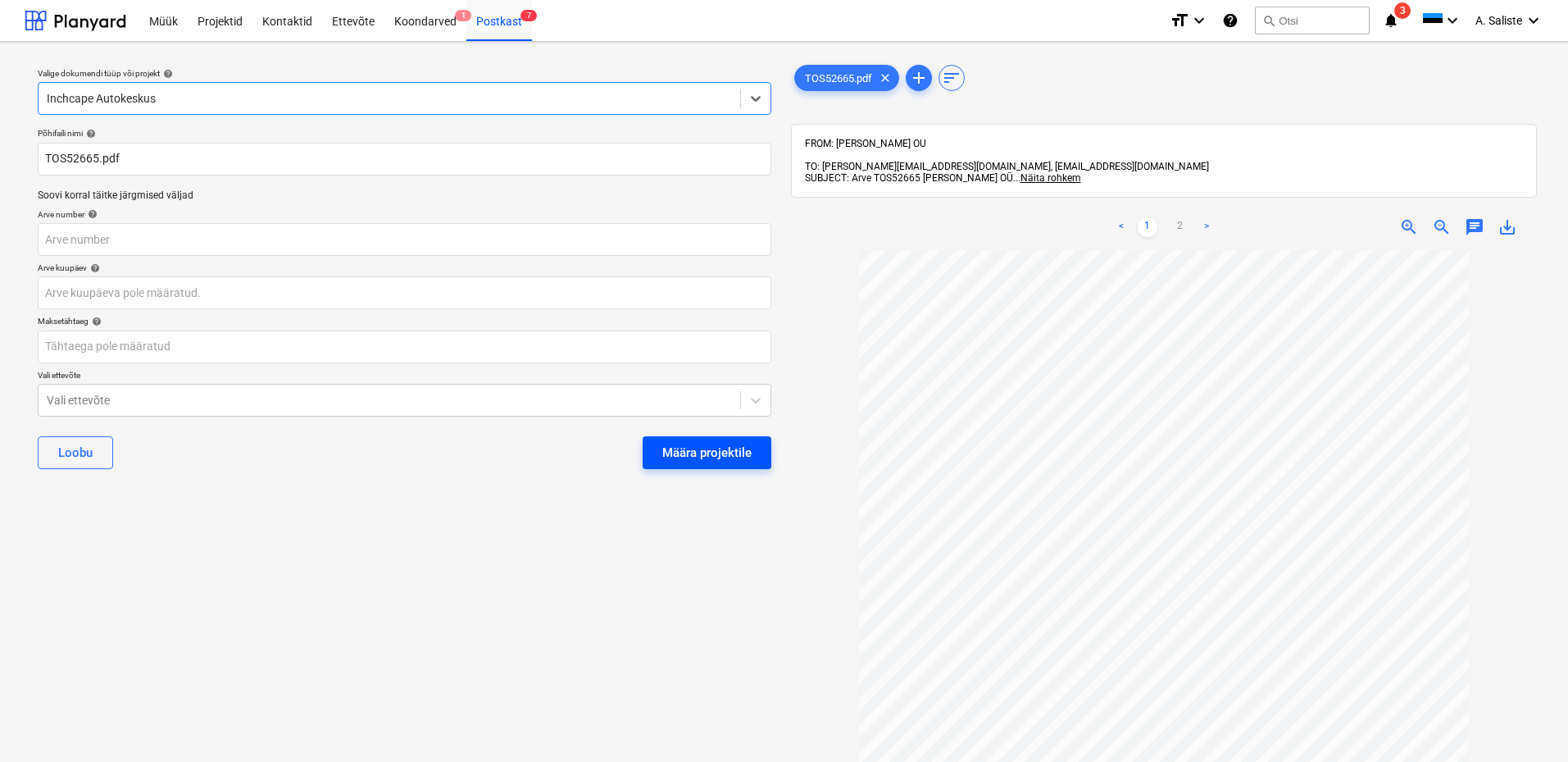
click at [664, 447] on div "Määra projektile" at bounding box center [707, 453] width 90 height 22
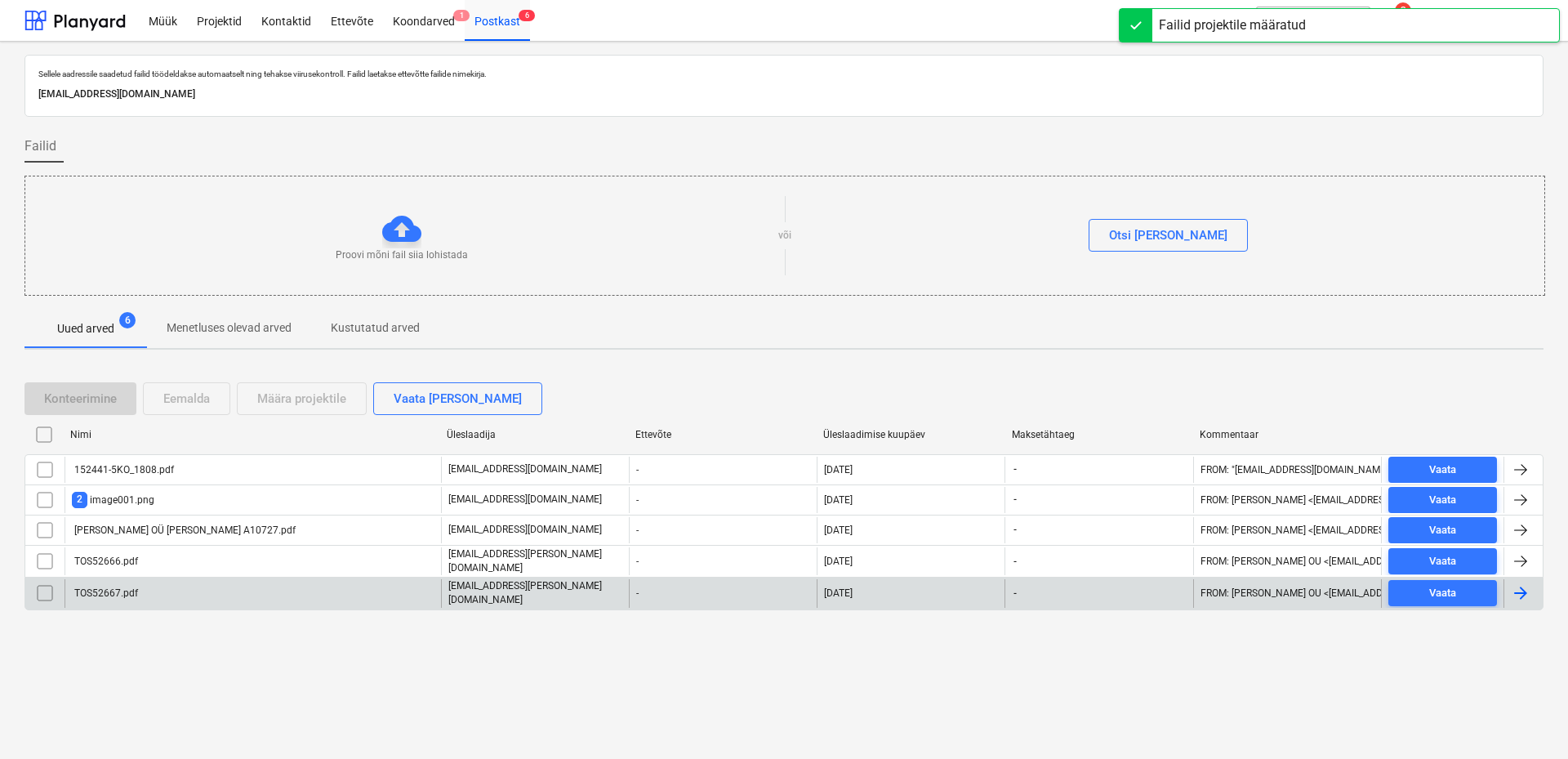
click at [156, 585] on div "TOS52667.pdf" at bounding box center [253, 593] width 377 height 28
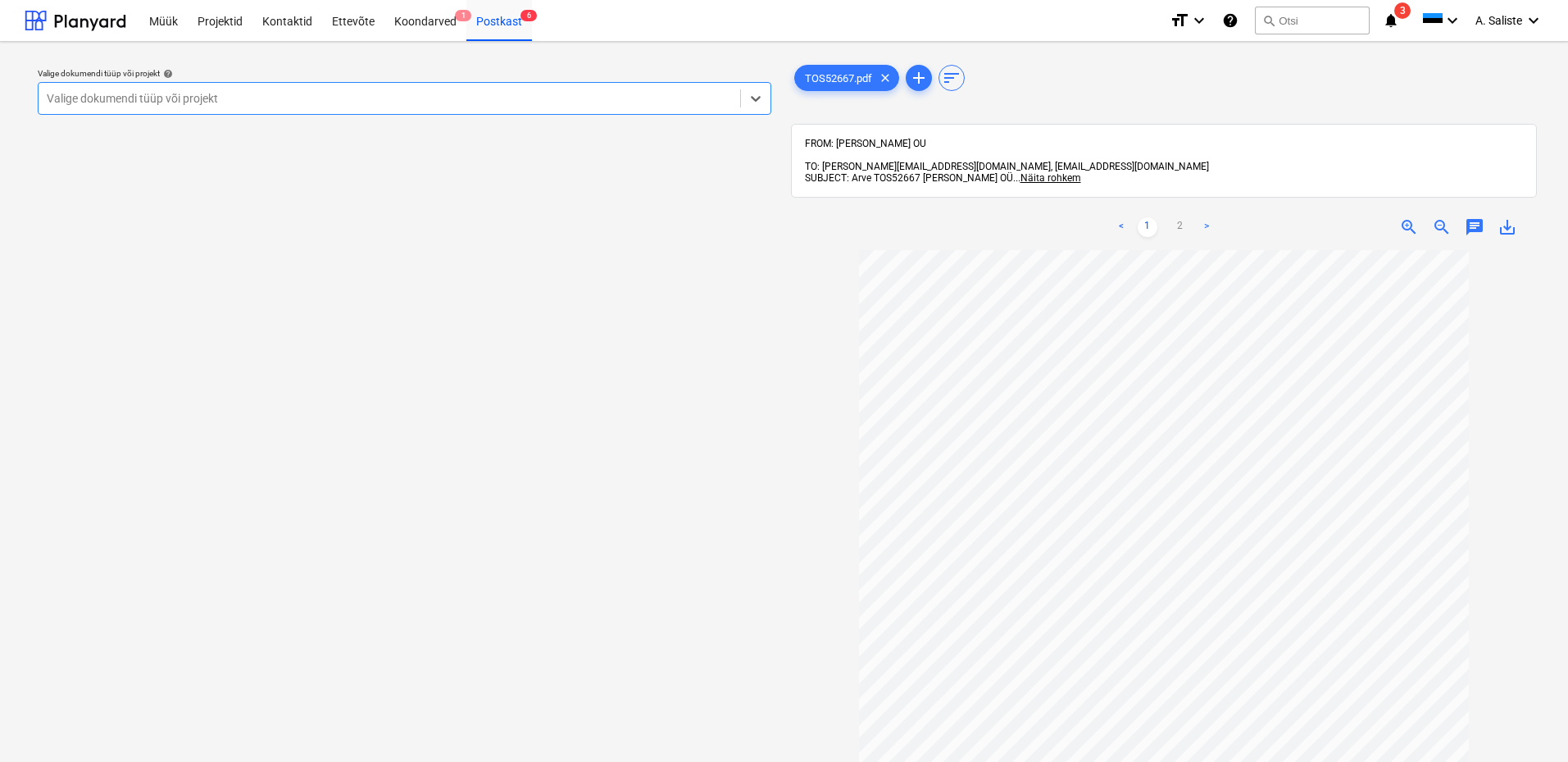
click at [640, 99] on div at bounding box center [389, 98] width 685 height 17
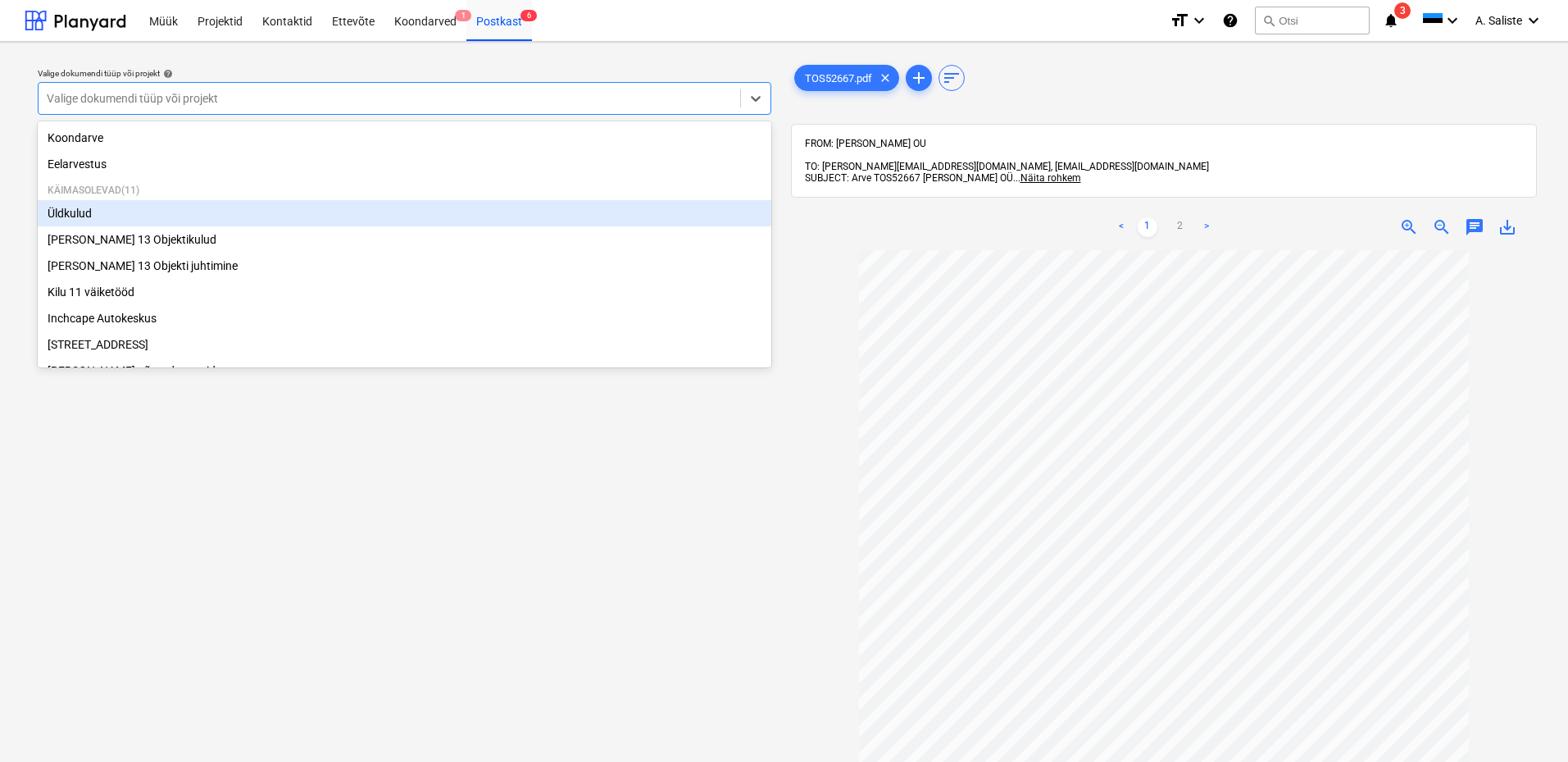
scroll to position [225, 0]
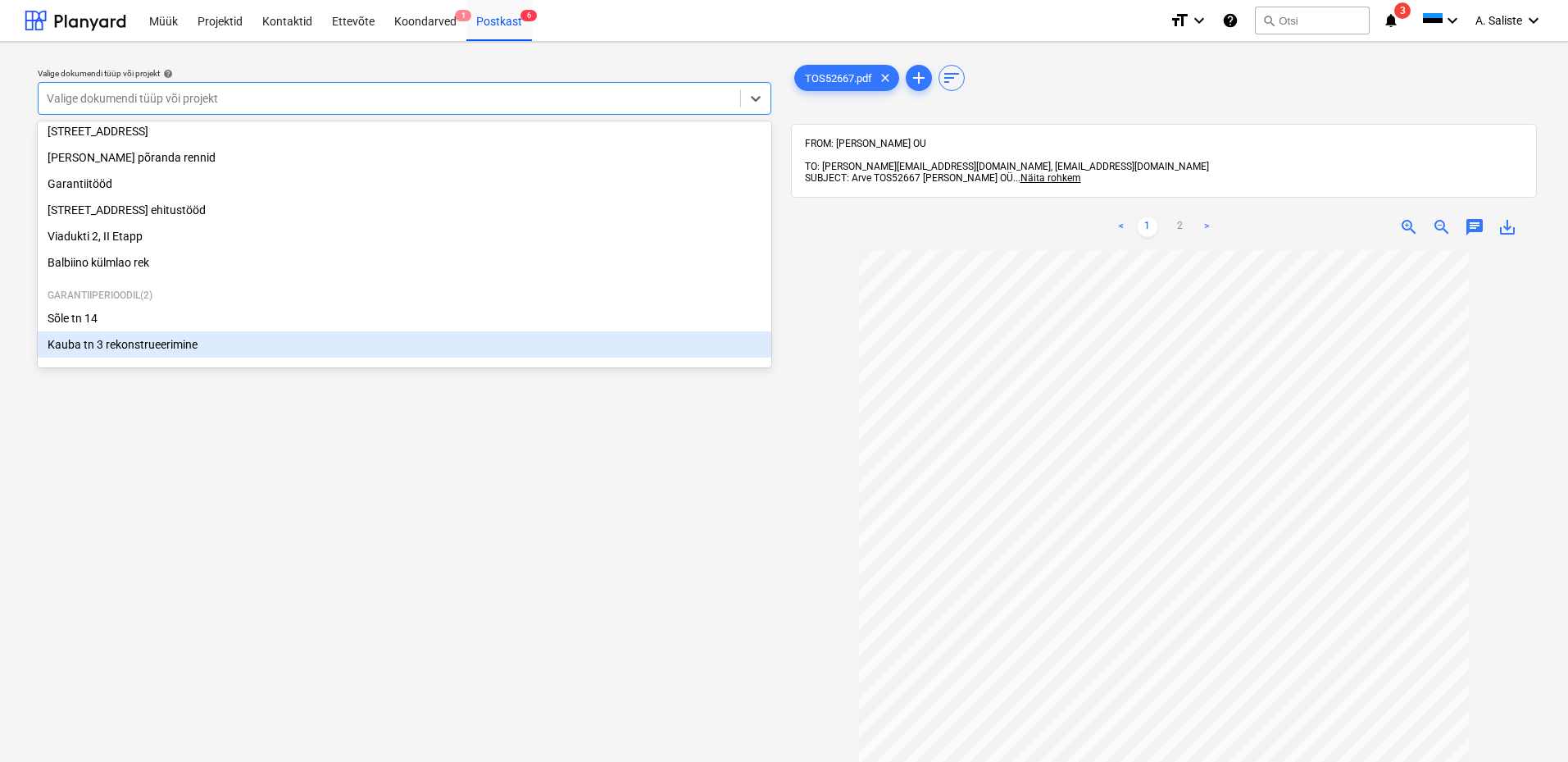
click at [293, 496] on div "Valige dokumendi tüüp või projekt help option Kauba tn 3 rekonstrueerimine focu…" at bounding box center [405, 513] width 760 height 917
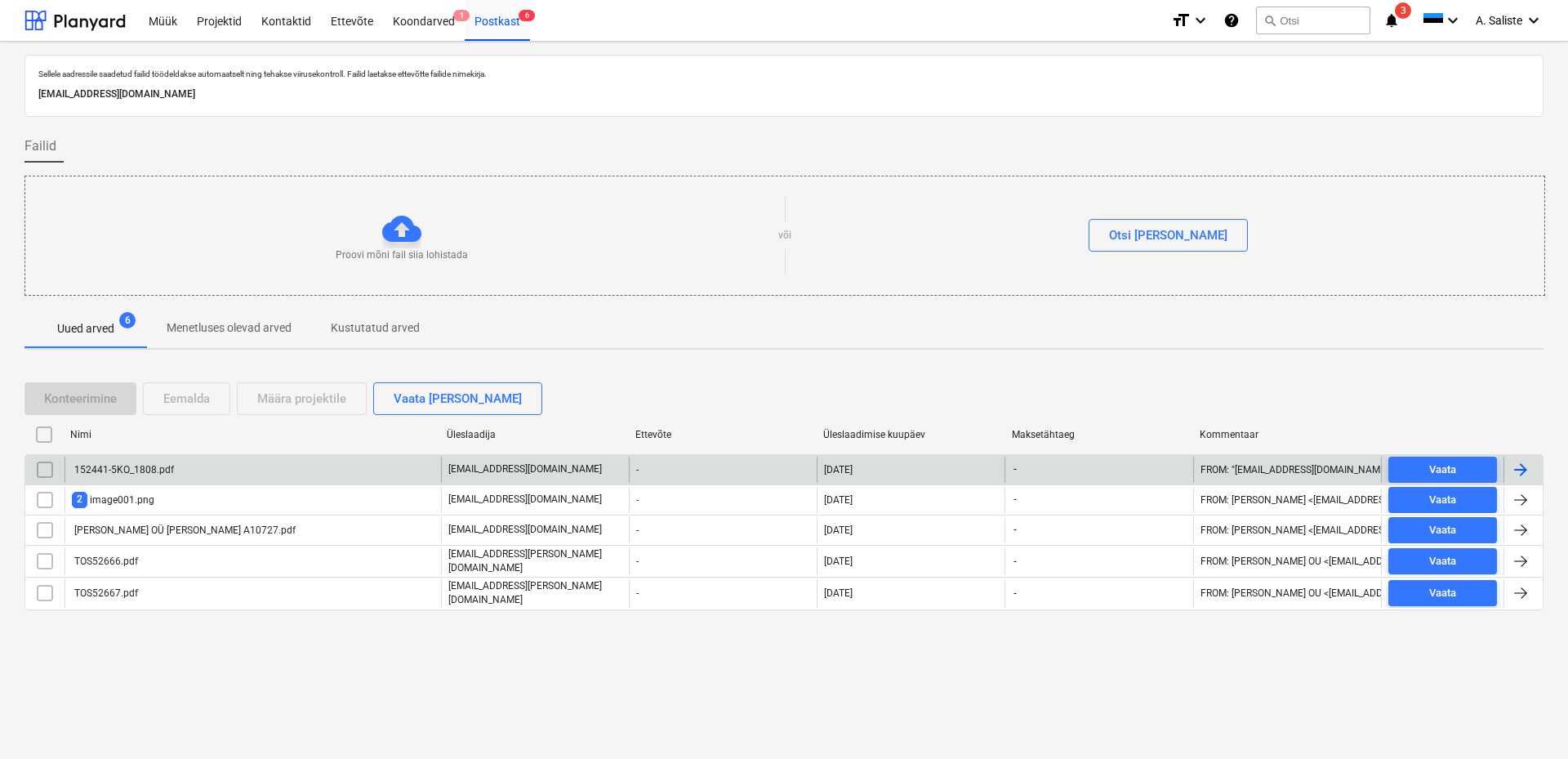
click at [187, 470] on div "152441-5KO_1808.pdf" at bounding box center [253, 469] width 377 height 27
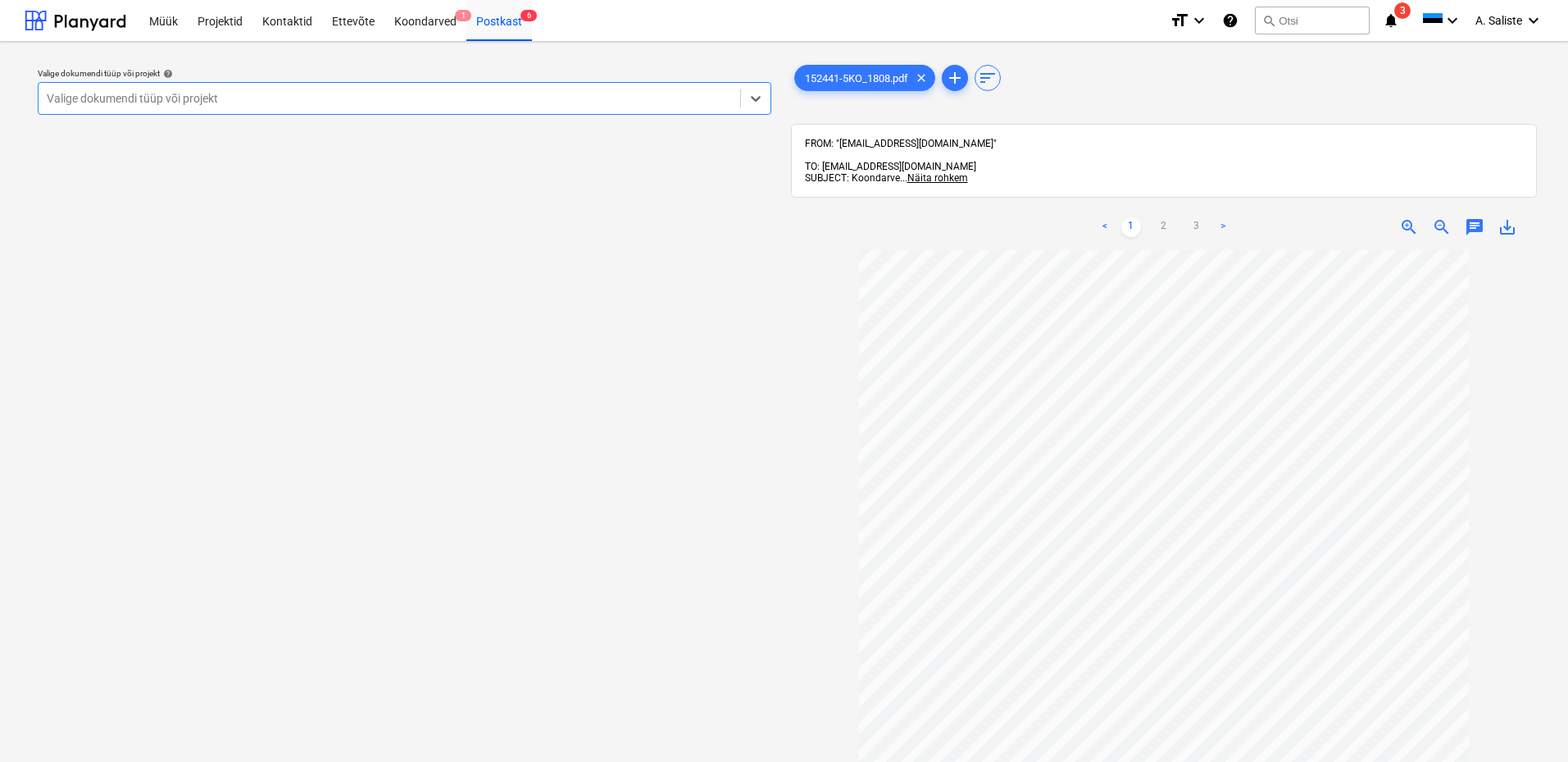
scroll to position [151, 0]
click at [1159, 217] on link "2" at bounding box center [1163, 227] width 20 height 20
click at [1198, 217] on link "3" at bounding box center [1197, 227] width 20 height 20
drag, startPoint x: 641, startPoint y: 83, endPoint x: 640, endPoint y: 74, distance: 9.1
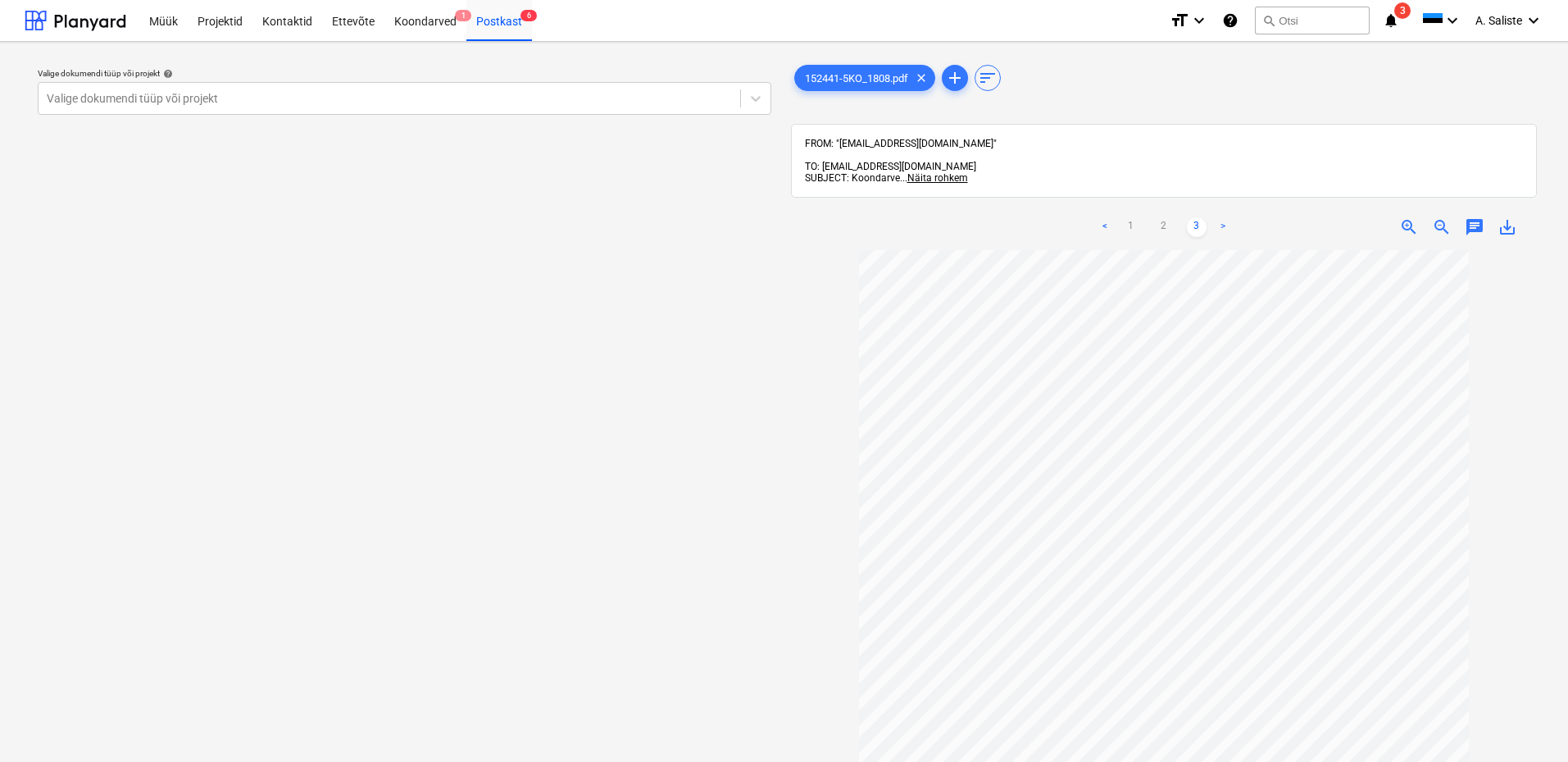
click at [640, 74] on div "Valige dokumendi tüüp või projekt help Valige dokumendi tüüp või projekt" at bounding box center [404, 91] width 733 height 46
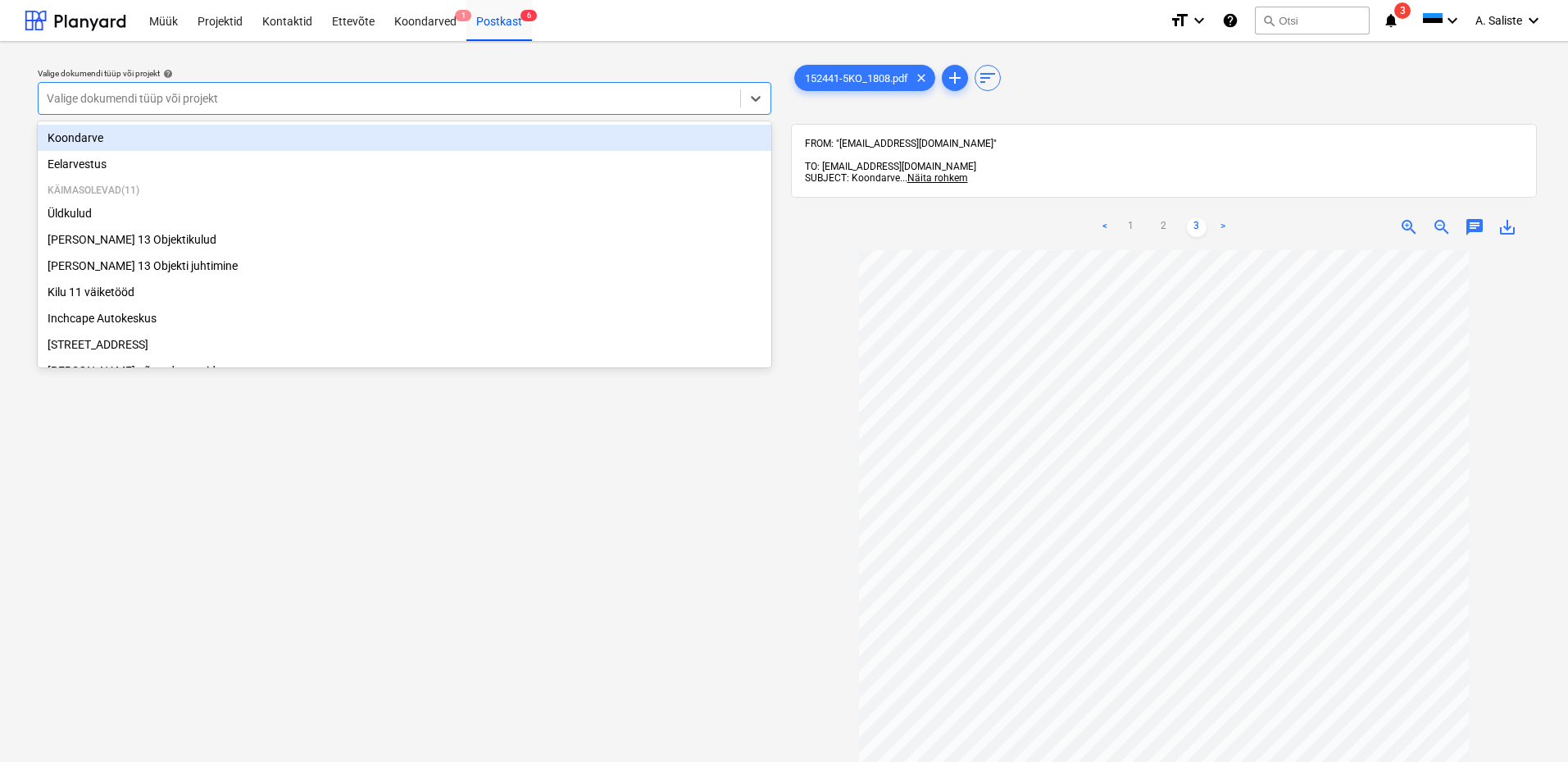
click at [184, 138] on div "Koondarve" at bounding box center [404, 137] width 733 height 27
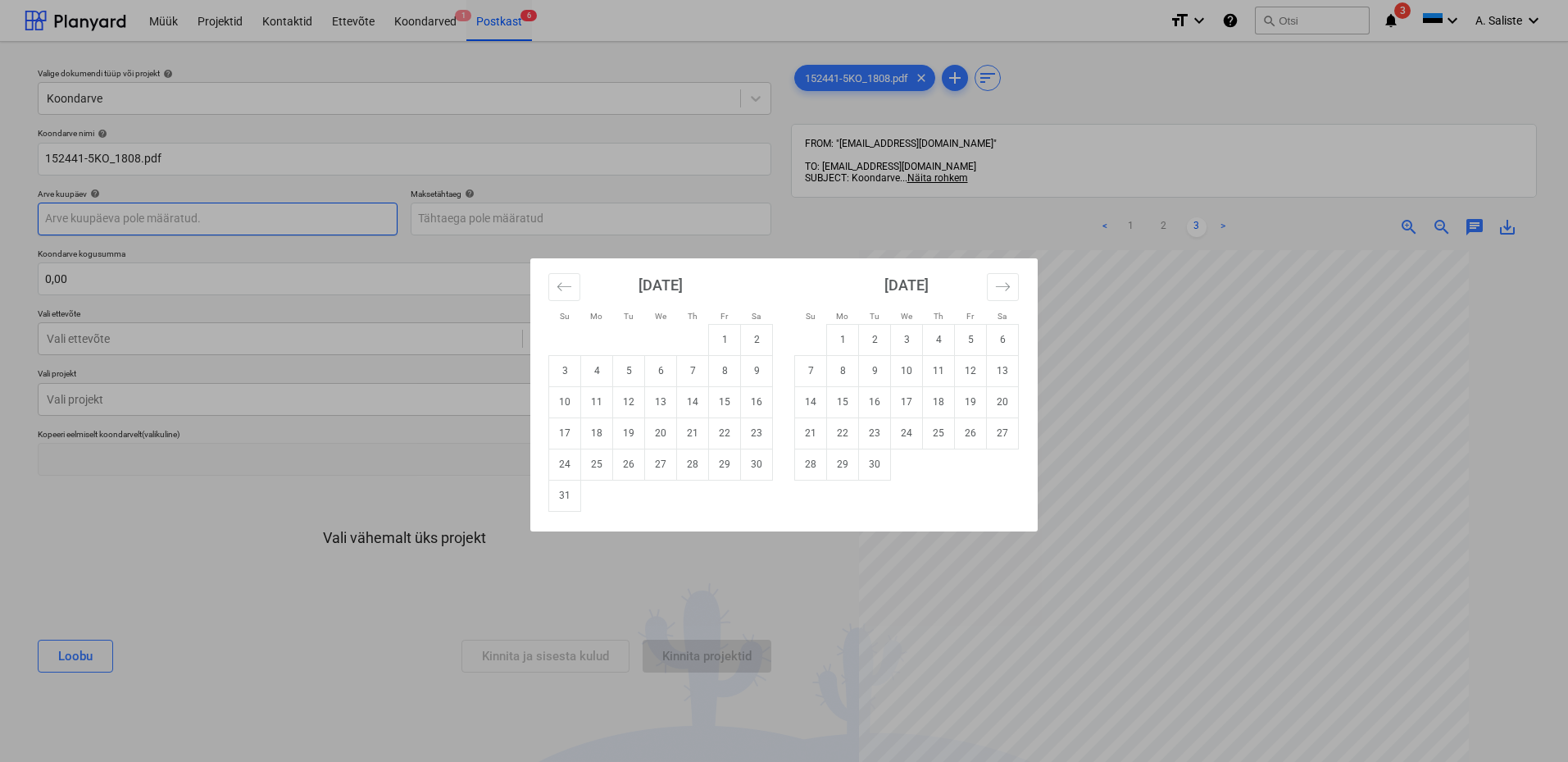
click at [240, 223] on body "Müük Projektid Kontaktid Ettevõte Koondarved 1 Postkast 6 format_size keyboard_…" at bounding box center [784, 381] width 1568 height 762
drag, startPoint x: 790, startPoint y: 268, endPoint x: 748, endPoint y: 287, distance: 46.1
click at [748, 287] on div "[DATE] 1 2 3 4 5 6 7 8 9 10 11 12 13 14 15 16 17 18 19 20 21 22 23 24 25 26 27 …" at bounding box center [1029, 385] width 984 height 254
click at [1142, 343] on div "Su Mo Tu We Th Fr Sa Su Mo Tu We Th Fr Sa [DATE] 1 2 3 4 5 6 7 8 9 10 11 12 13 …" at bounding box center [784, 381] width 1568 height 762
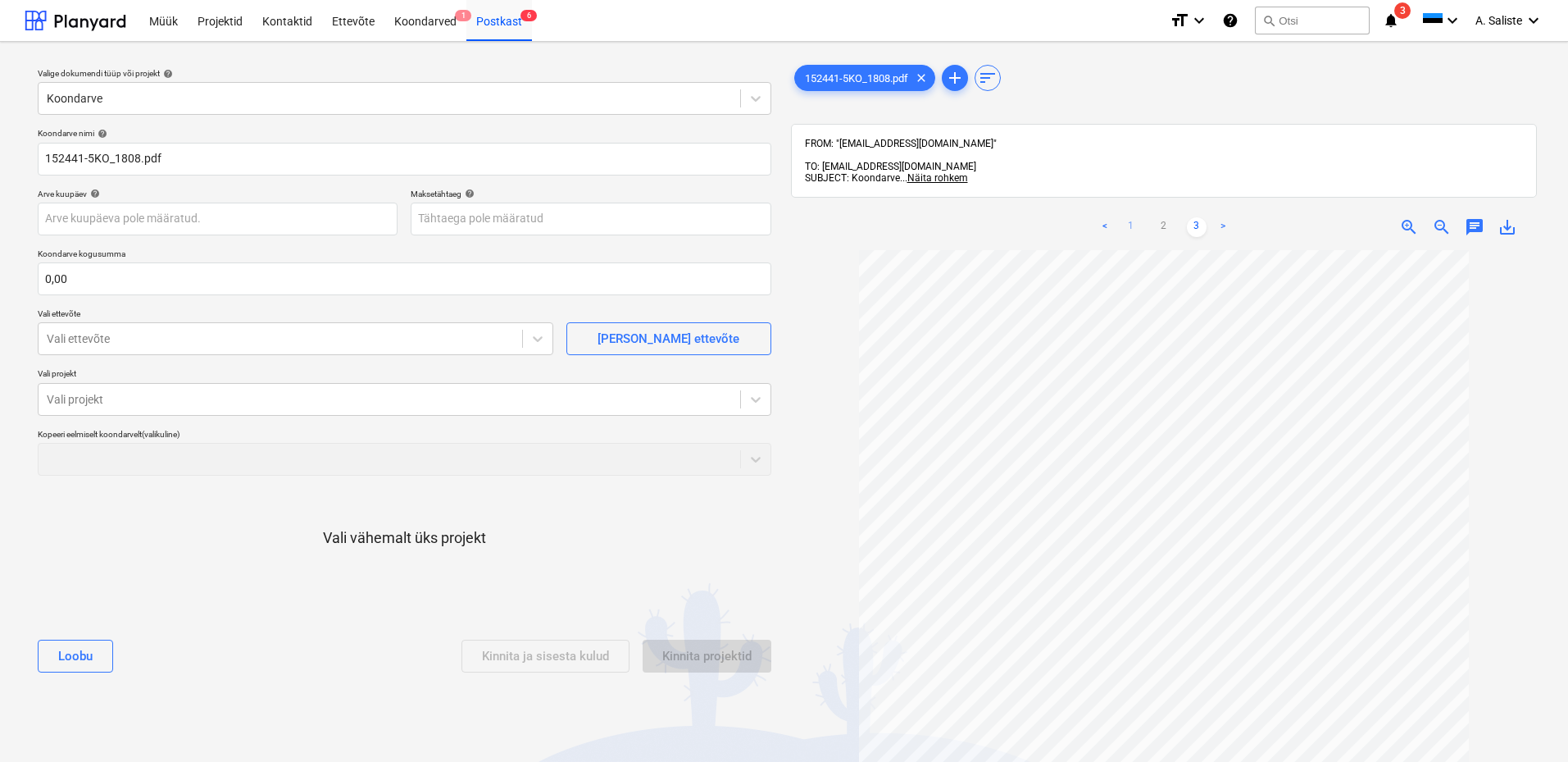
click at [1134, 217] on link "1" at bounding box center [1131, 227] width 20 height 20
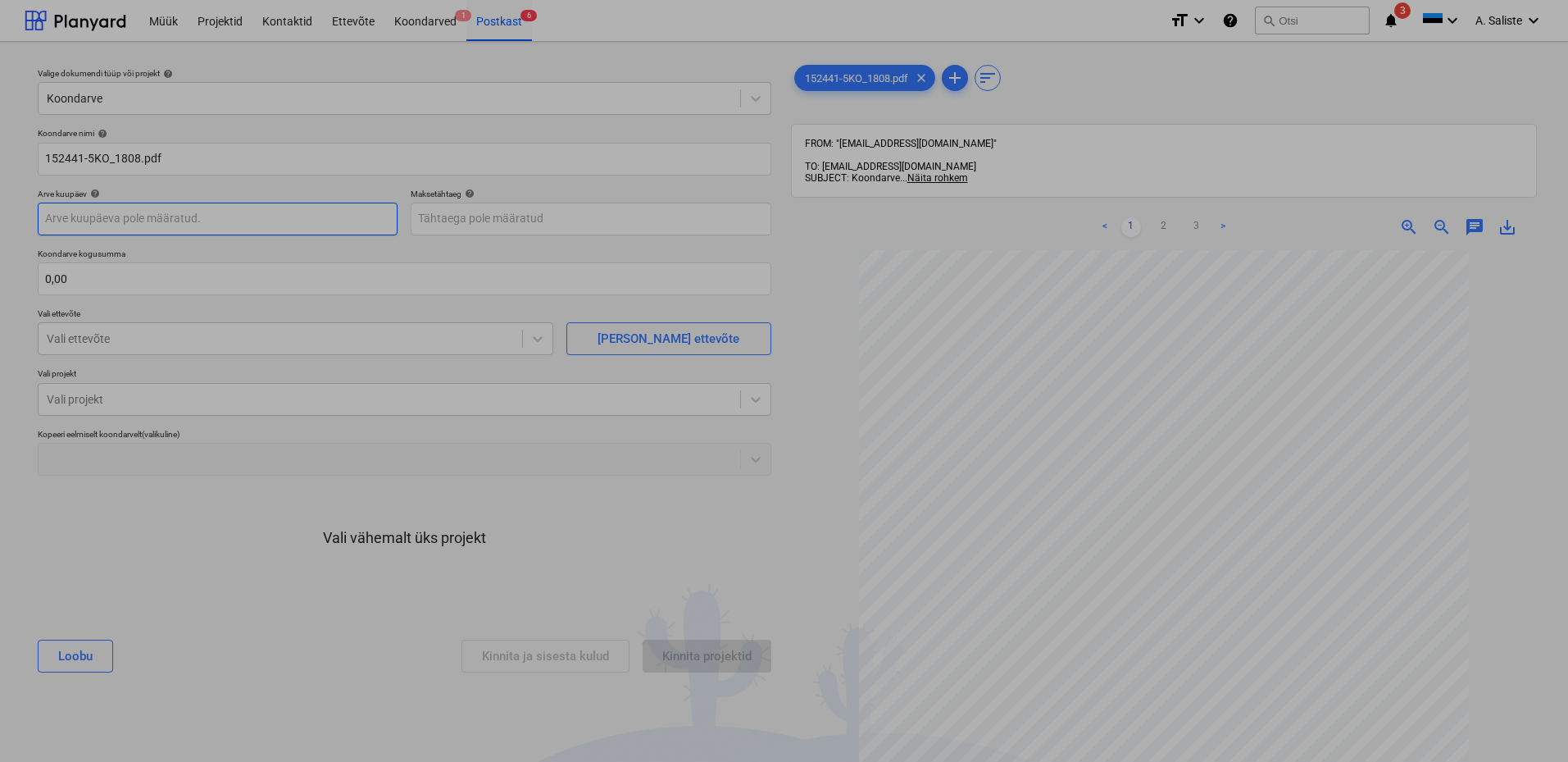
click at [243, 224] on body "Müük Projektid Kontaktid Ettevõte Koondarved 1 Postkast 6 format_size keyboard_…" at bounding box center [784, 381] width 1568 height 762
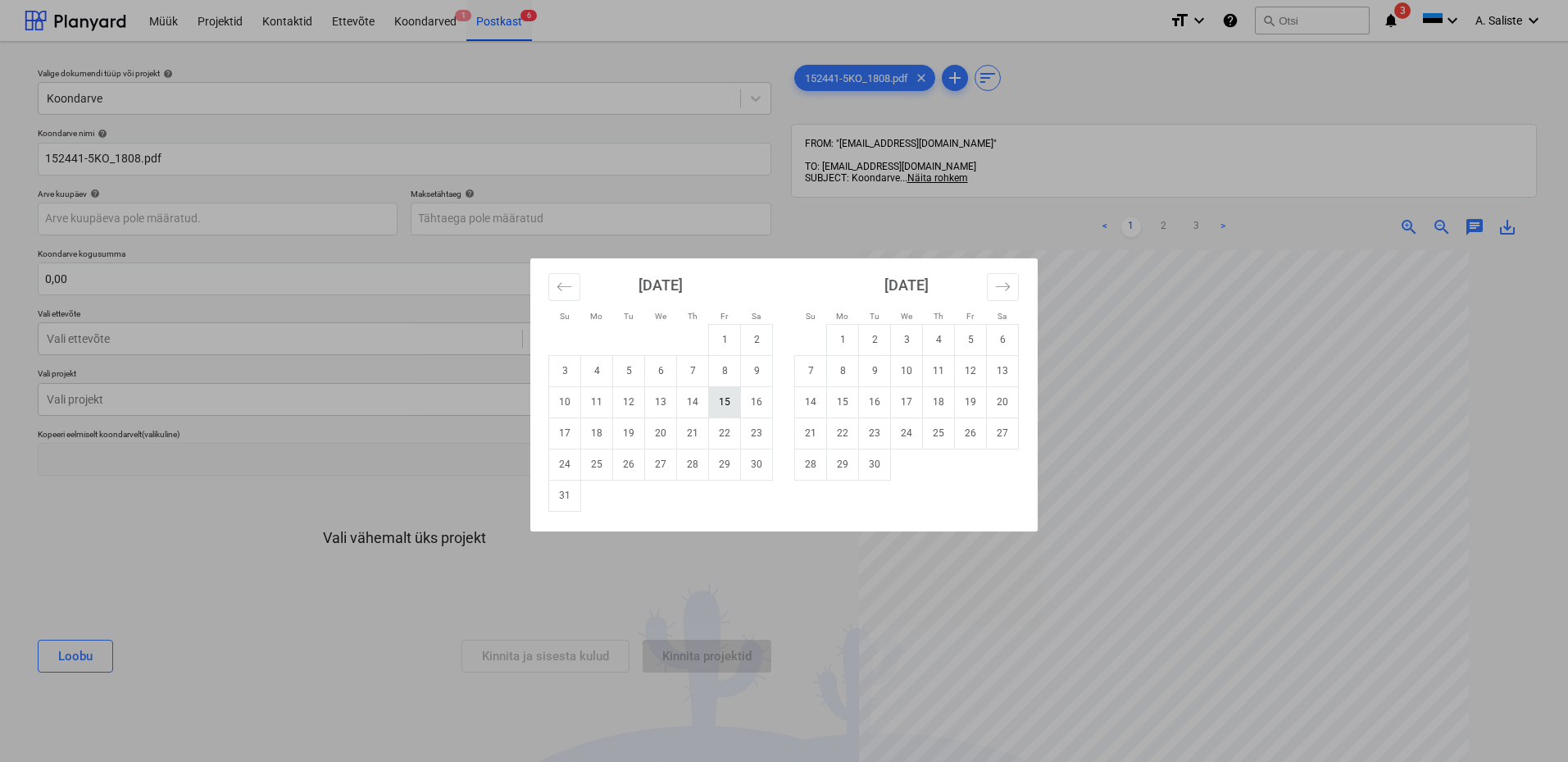
click at [716, 399] on td "15" at bounding box center [724, 402] width 32 height 32
type input "[DATE]"
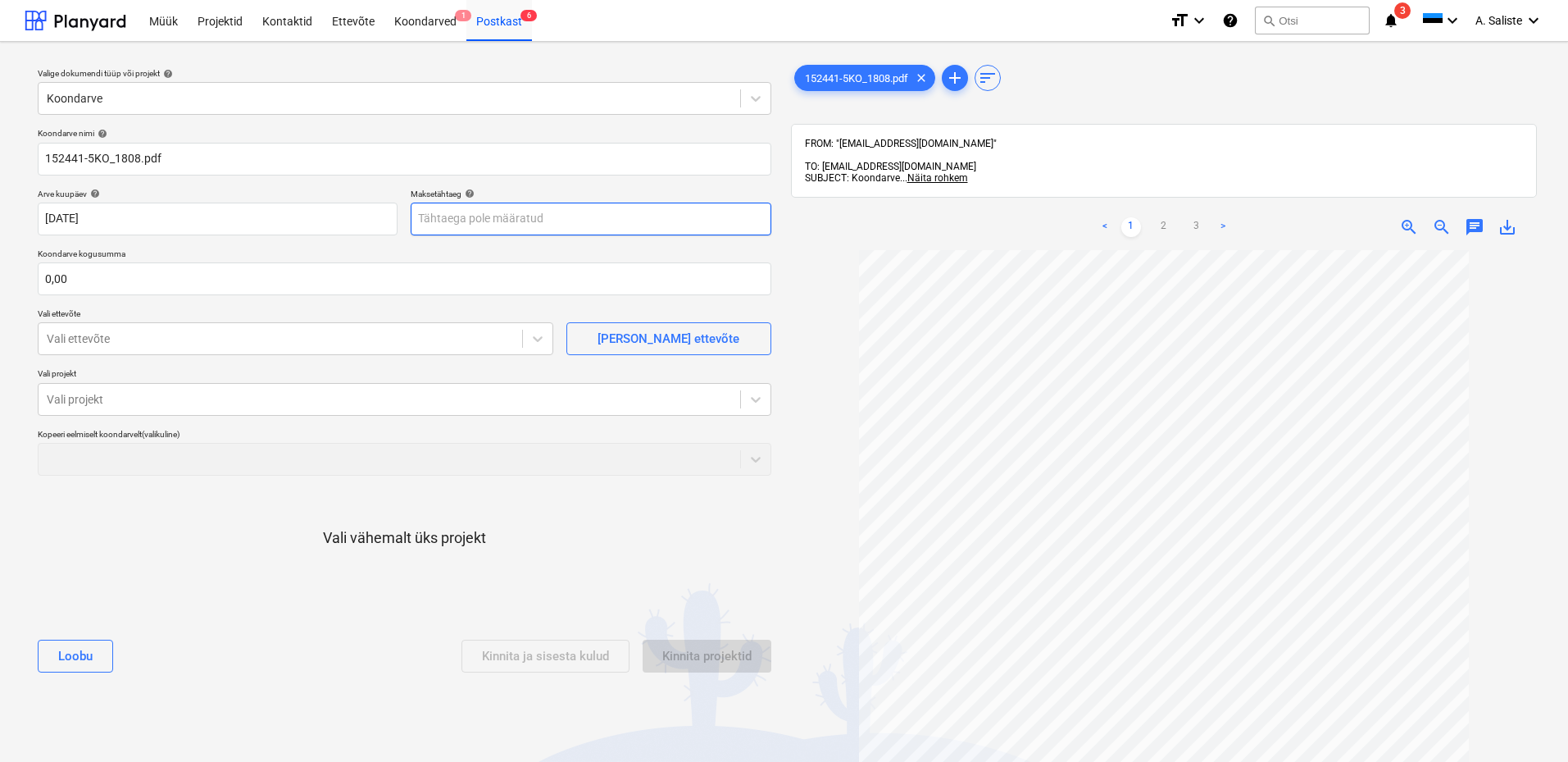
click at [499, 222] on body "Müük Projektid Kontaktid Ettevõte Koondarved 1 Postkast 6 format_size keyboard_…" at bounding box center [784, 381] width 1568 height 762
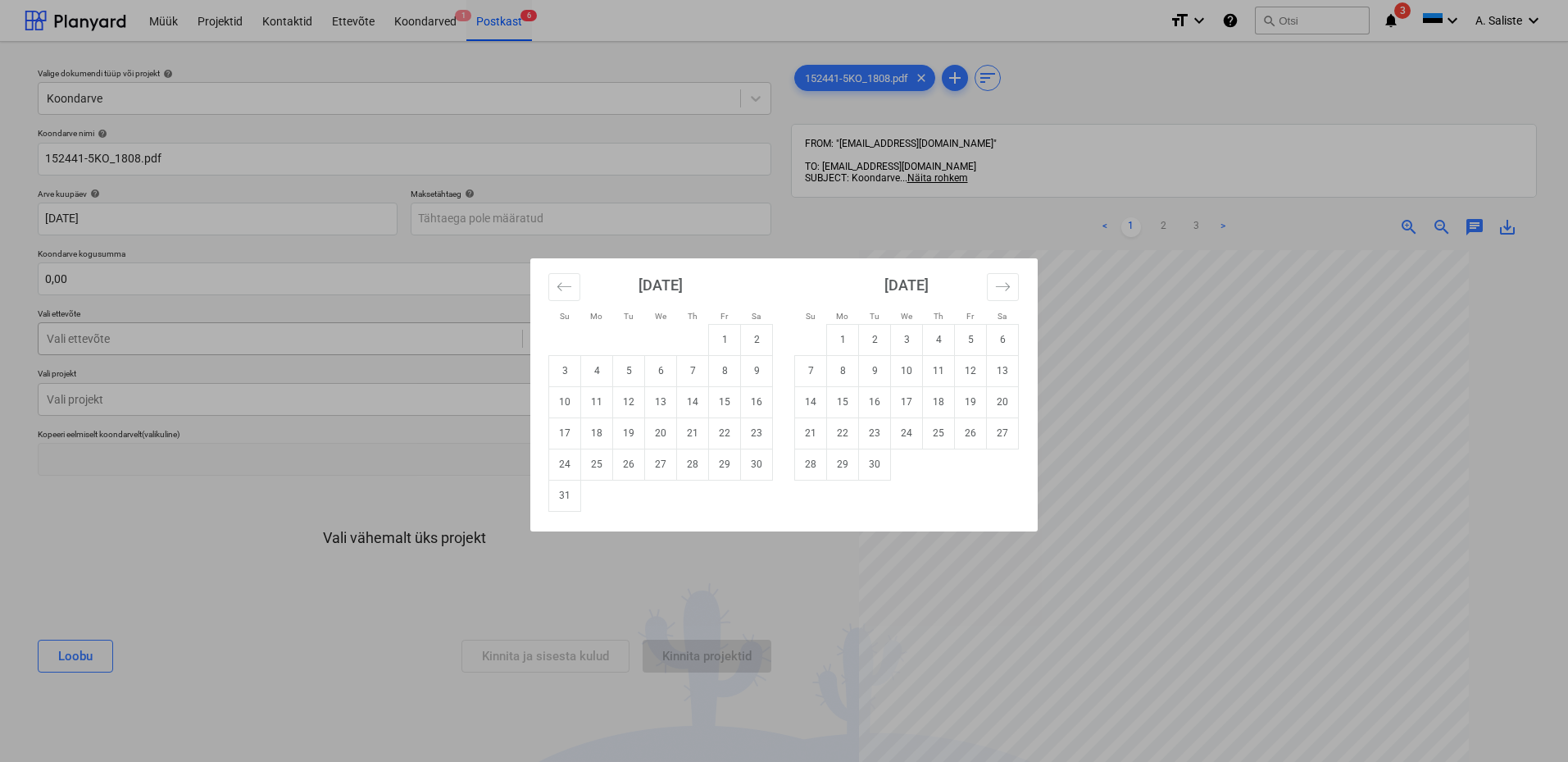
drag, startPoint x: 816, startPoint y: 399, endPoint x: 447, endPoint y: 343, distance: 373.2
click at [815, 399] on td "14" at bounding box center [811, 402] width 32 height 32
type input "[DATE]"
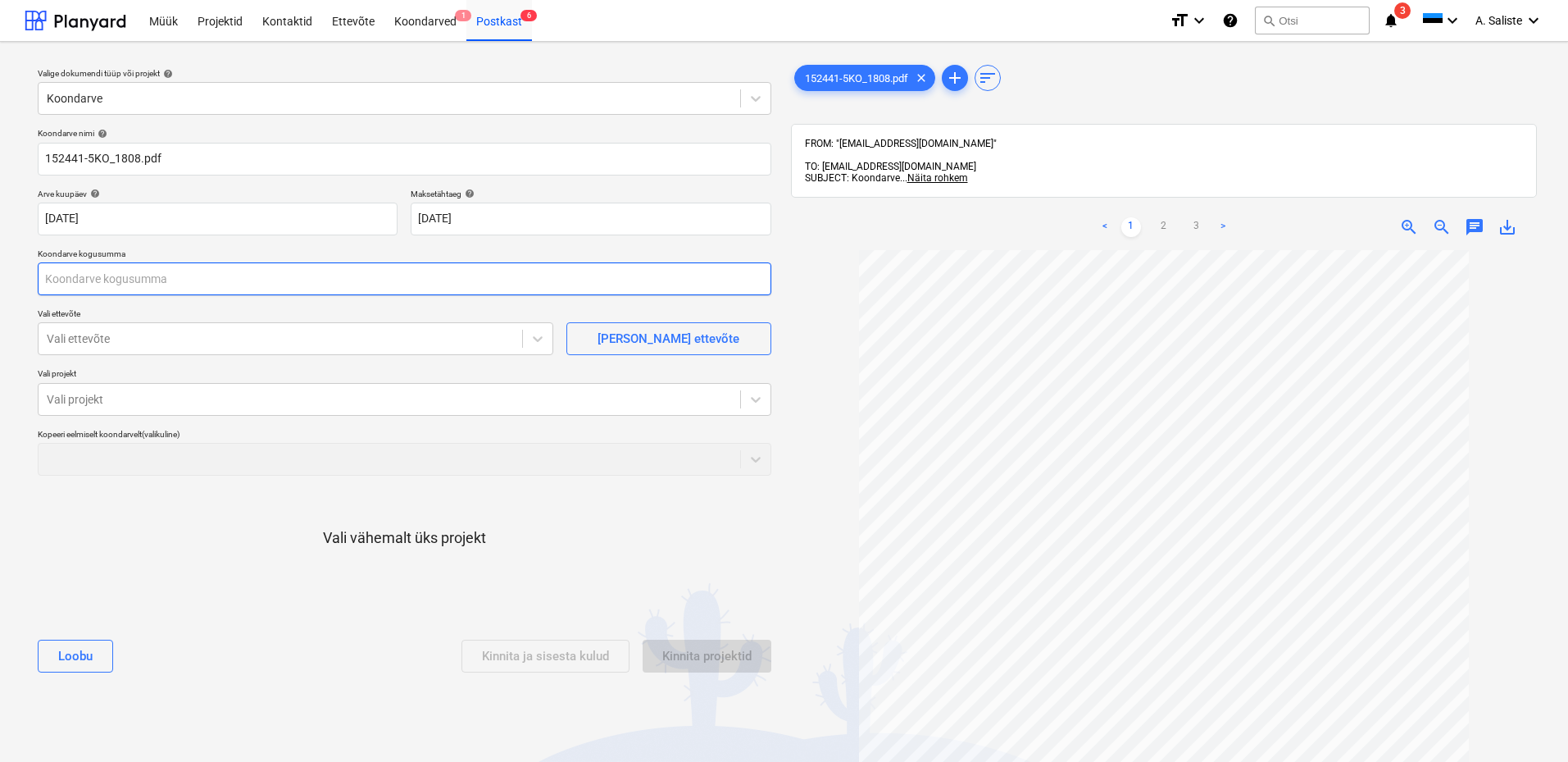
click at [164, 278] on input "text" at bounding box center [404, 278] width 733 height 33
type input "83,96"
click at [211, 334] on div at bounding box center [279, 339] width 467 height 17
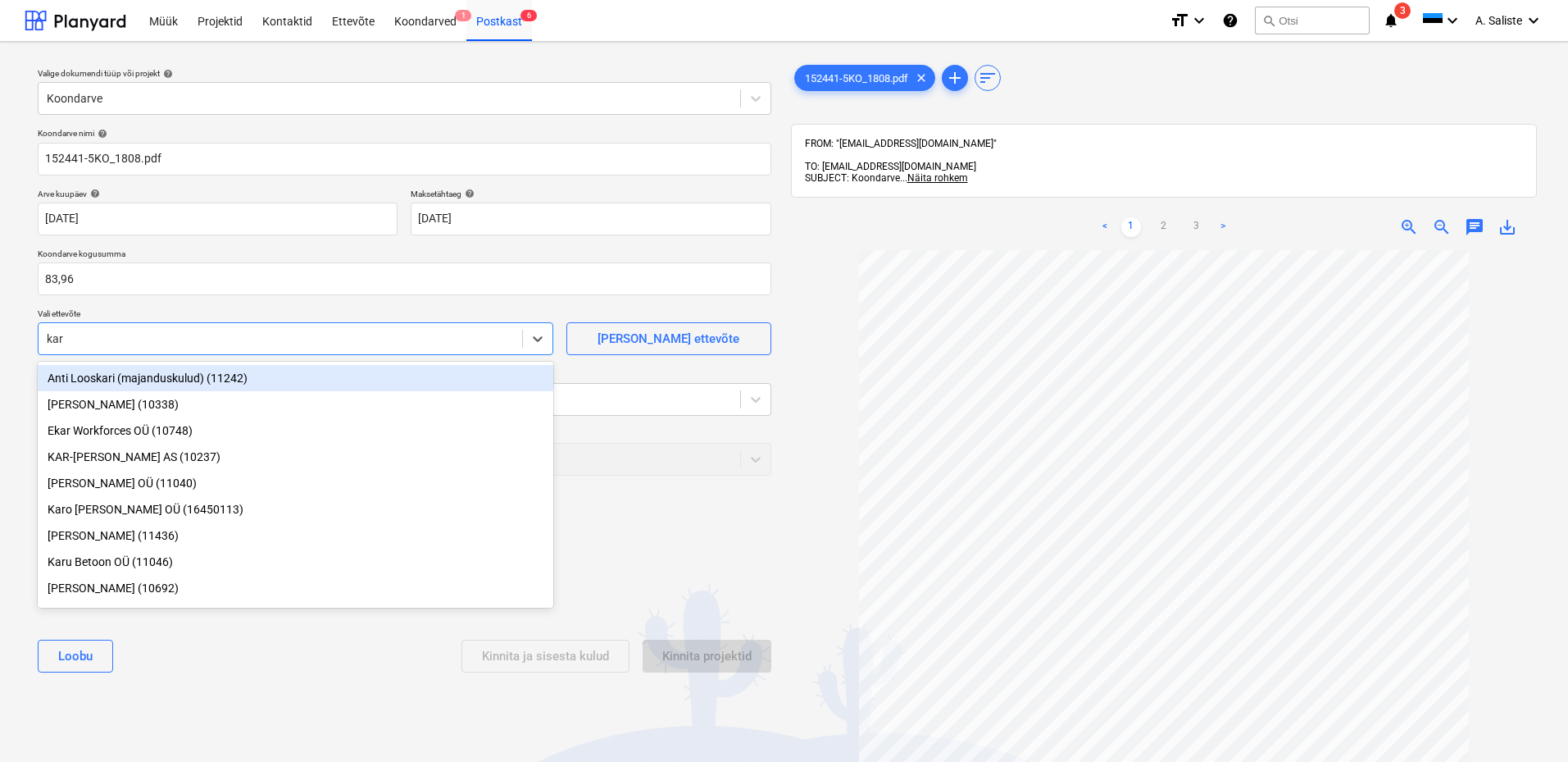
type input "[PERSON_NAME]"
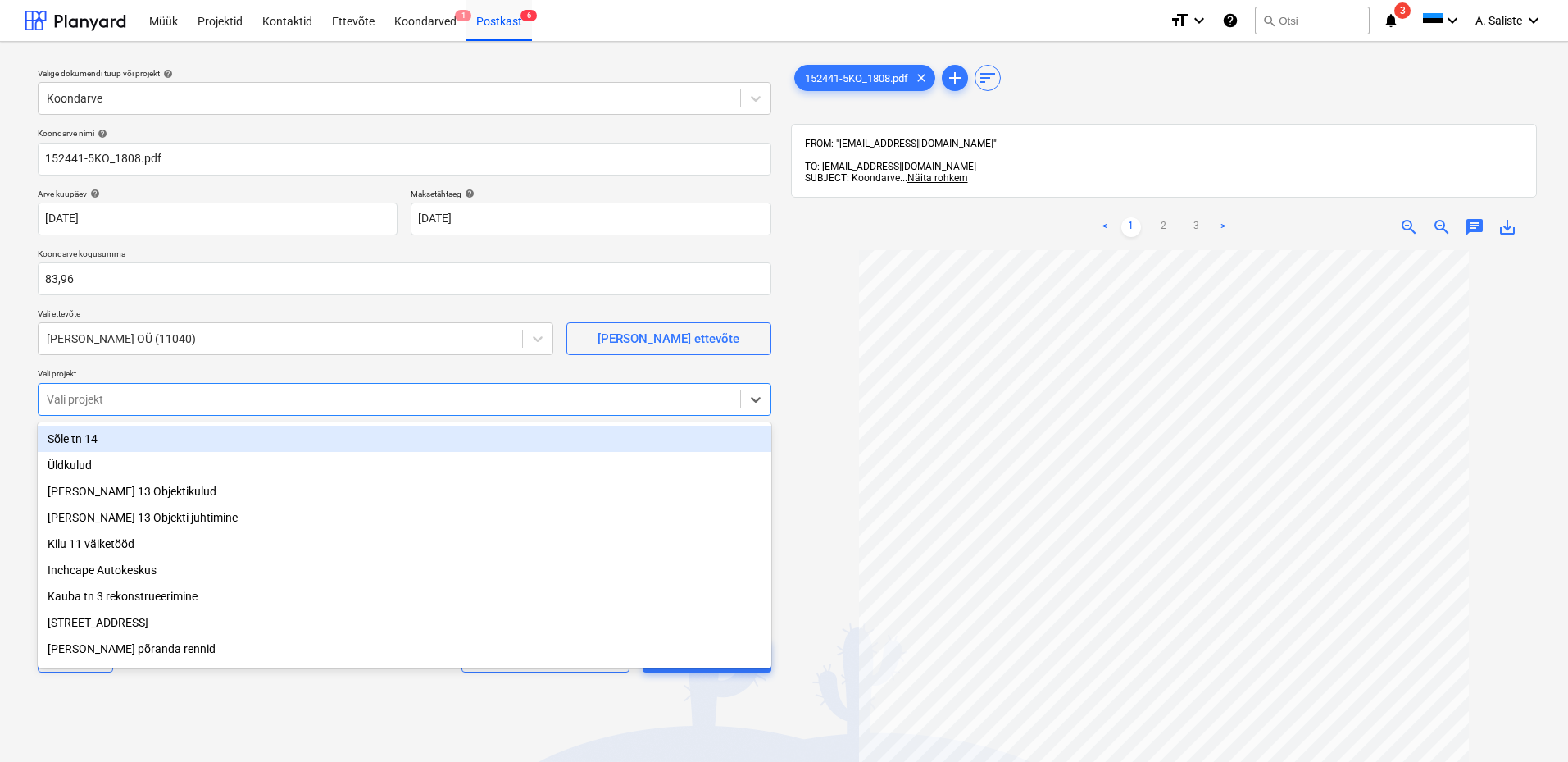
click at [209, 399] on div at bounding box center [389, 399] width 685 height 17
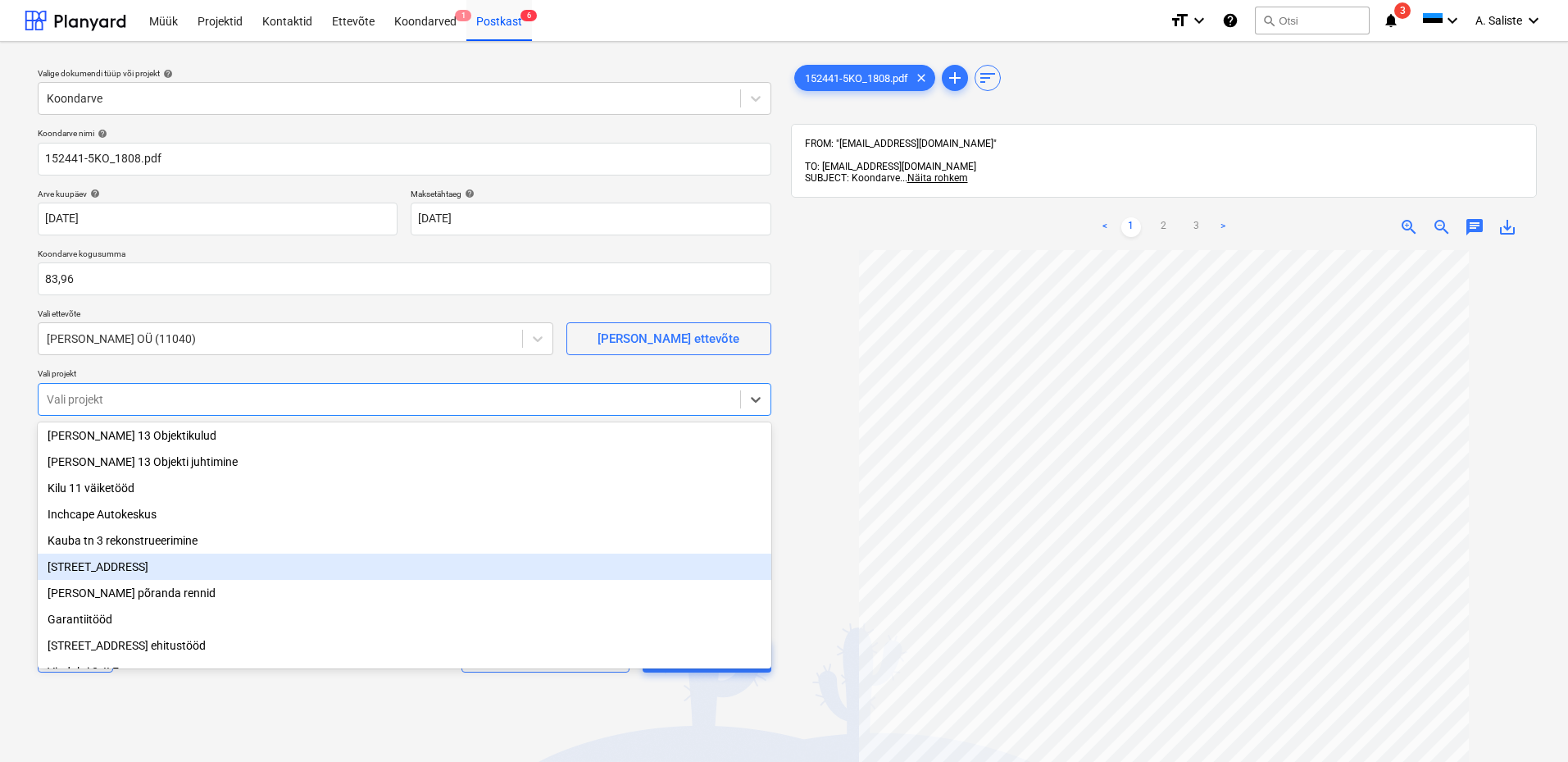
scroll to position [82, 0]
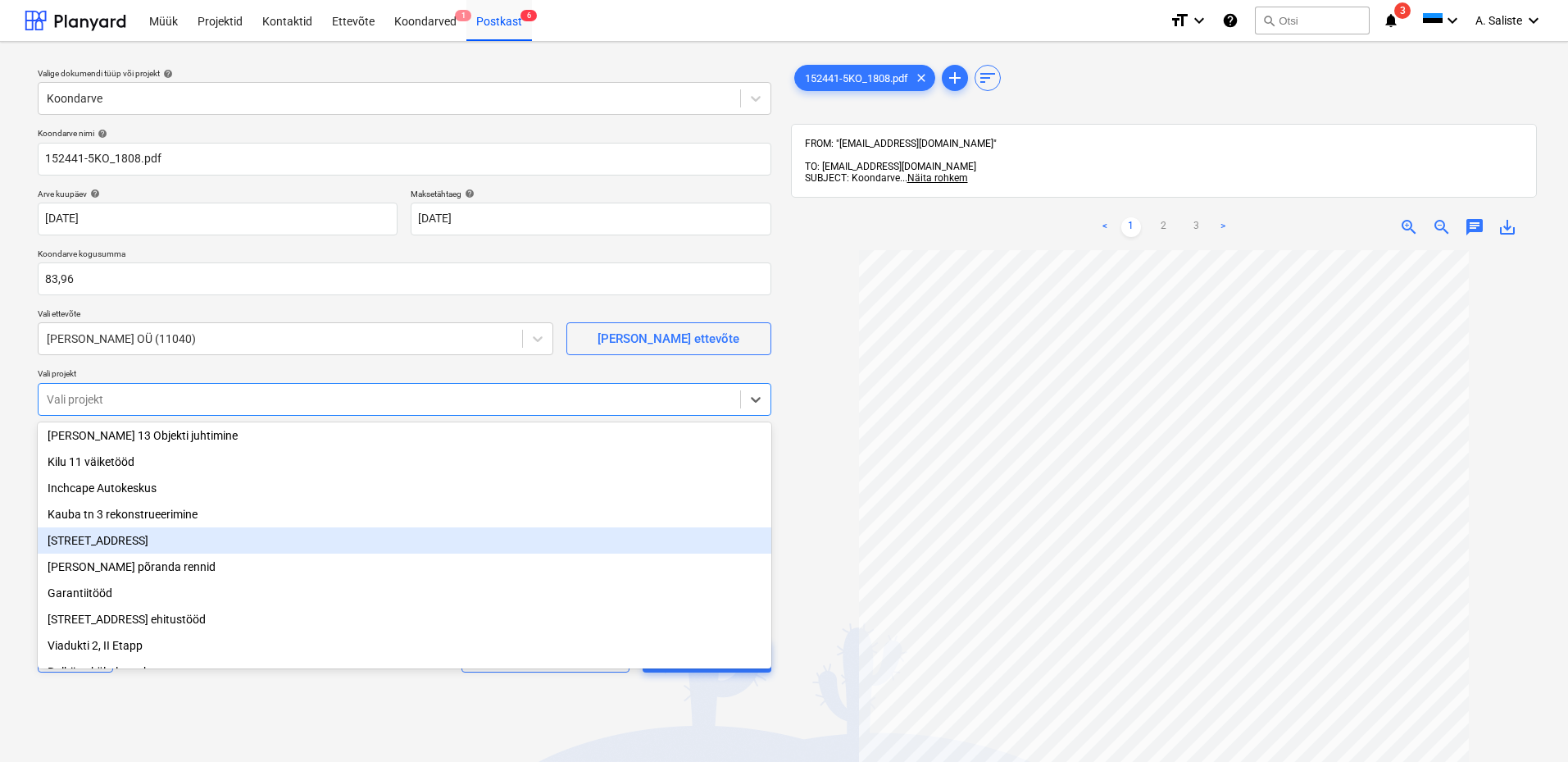
click at [135, 554] on div "[STREET_ADDRESS]" at bounding box center [404, 540] width 733 height 27
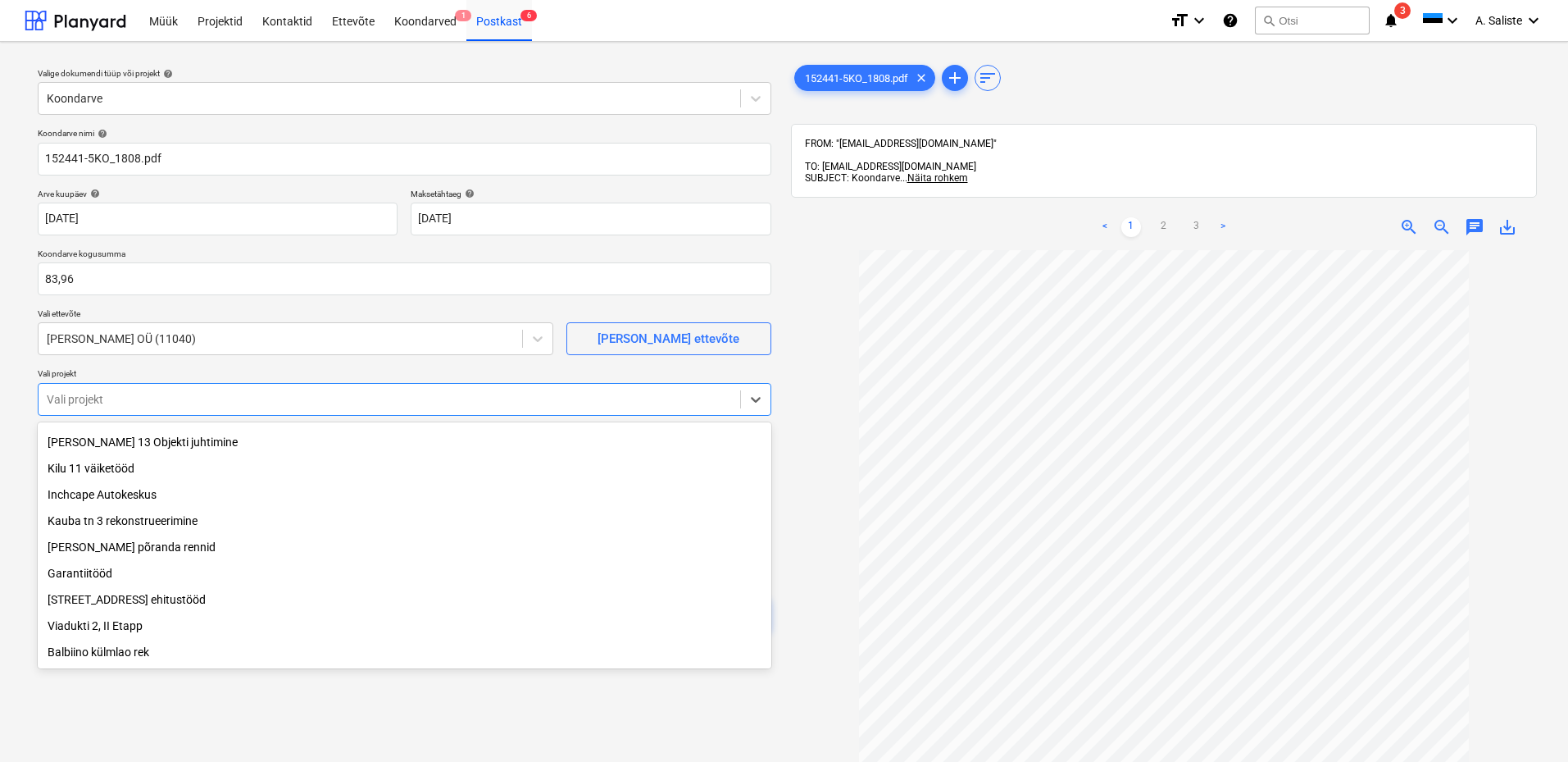
click at [793, 535] on div at bounding box center [1163, 607] width 747 height 716
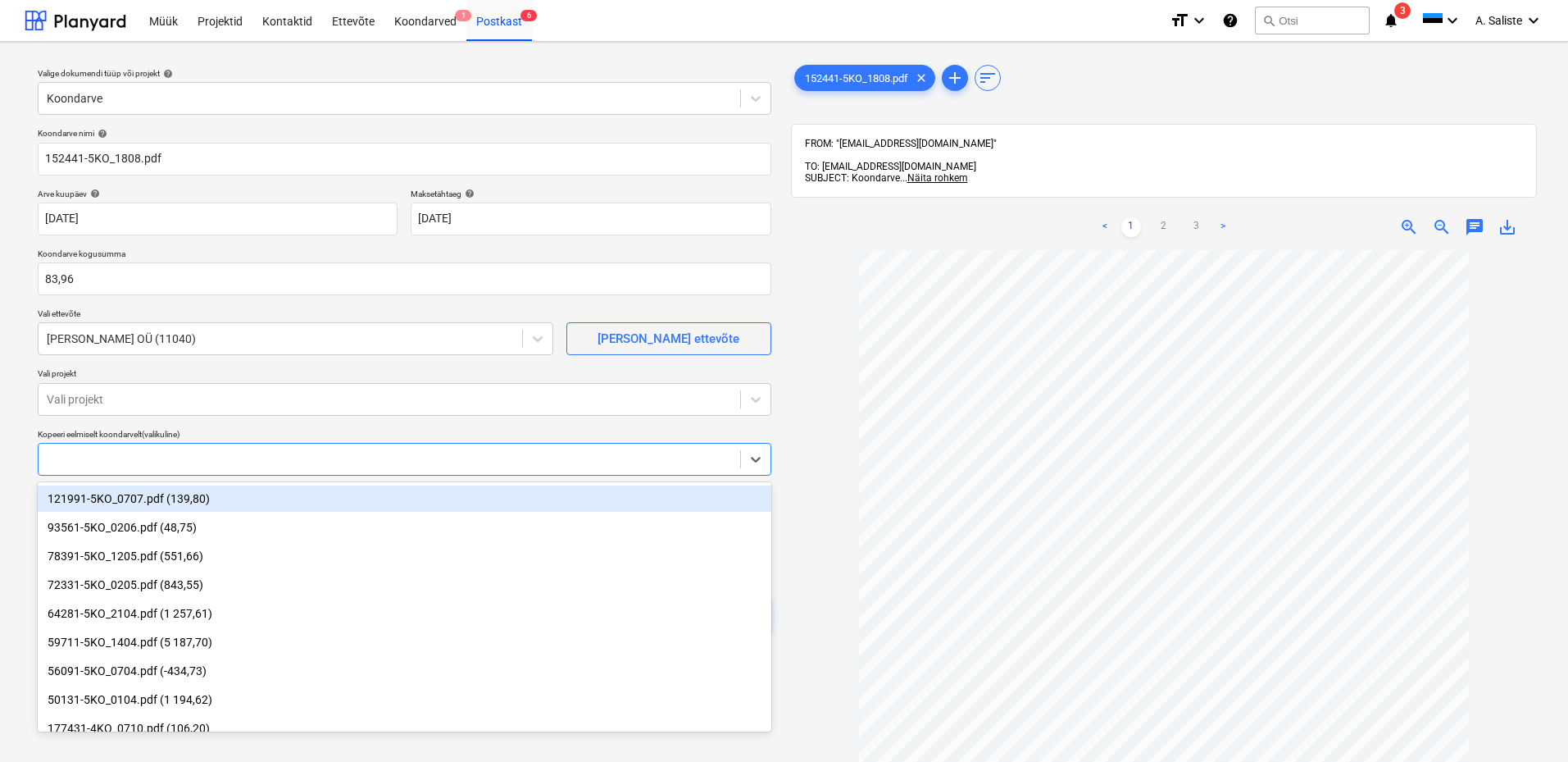
click at [514, 455] on div at bounding box center [389, 459] width 685 height 17
click at [513, 455] on div at bounding box center [389, 459] width 685 height 17
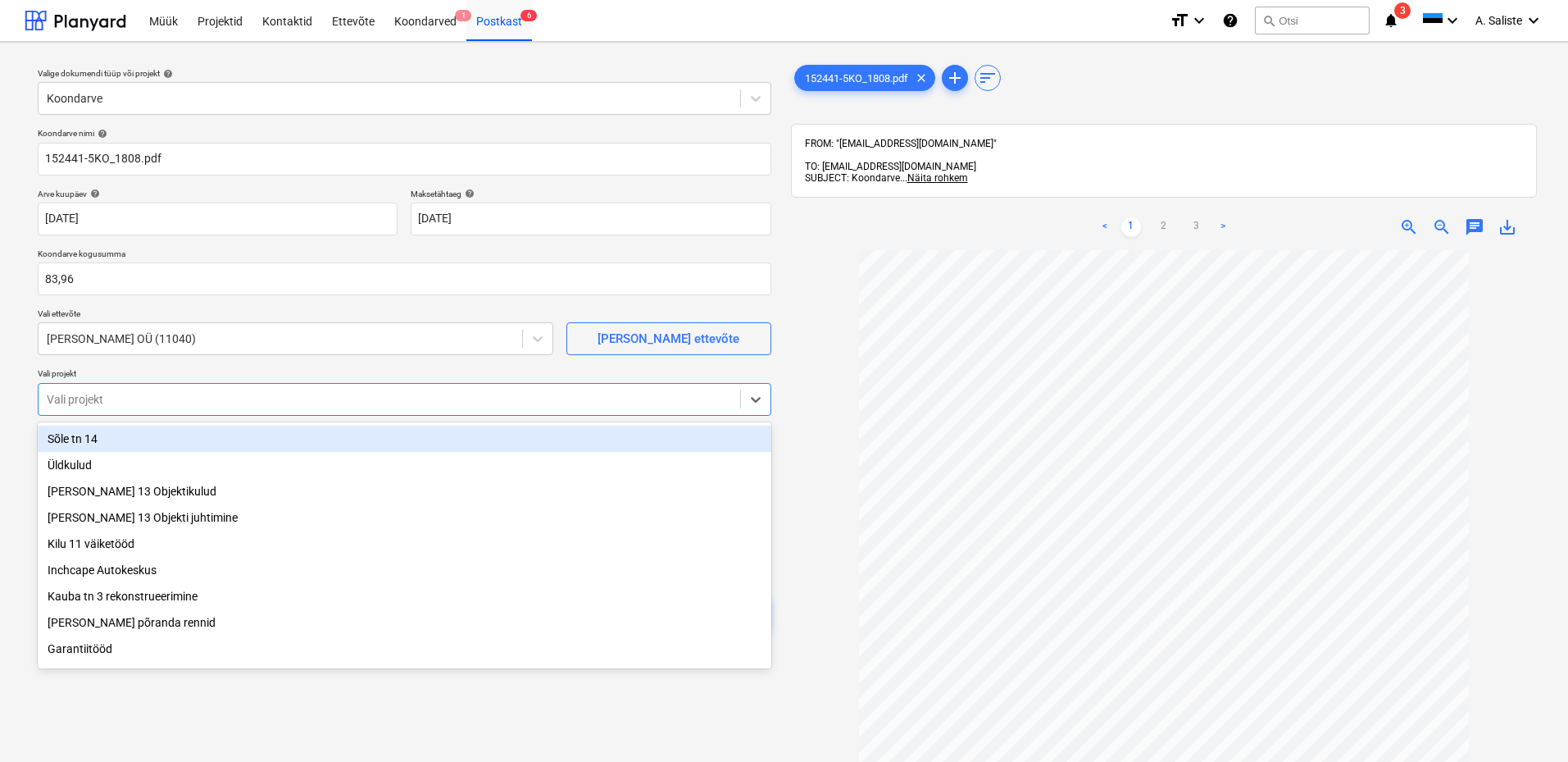
click at [544, 396] on div at bounding box center [389, 399] width 685 height 17
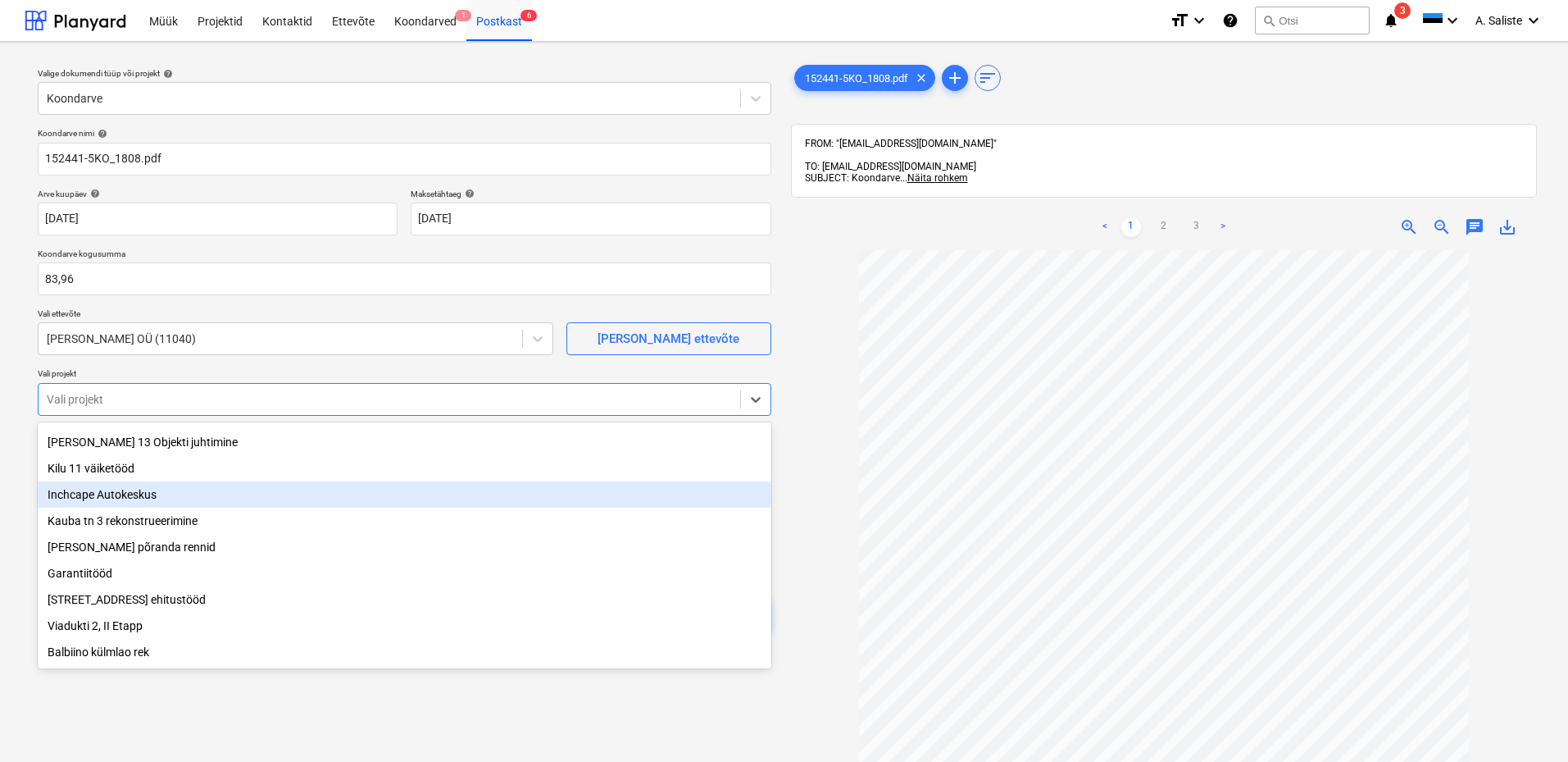
scroll to position [0, 0]
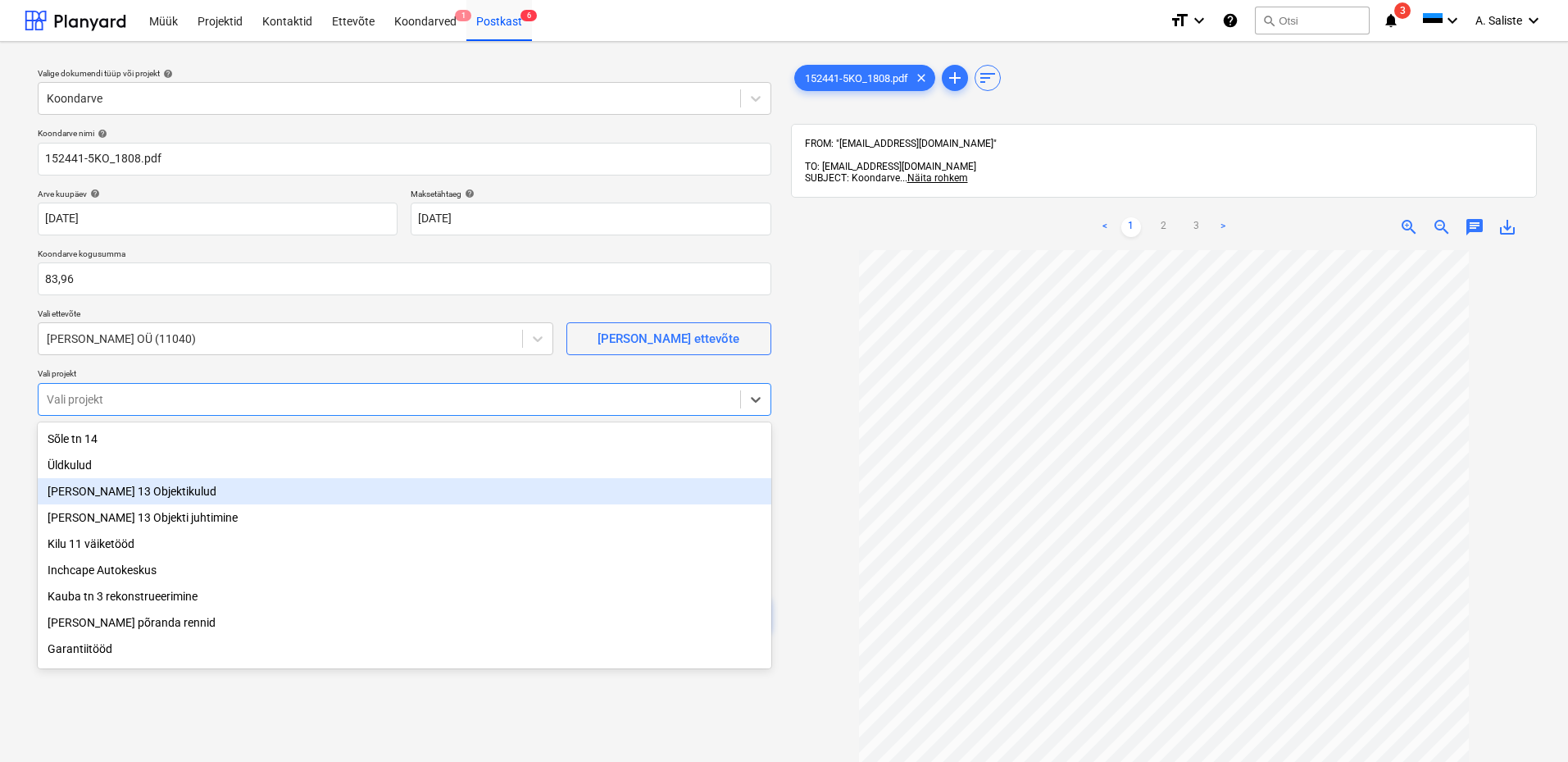
click at [156, 500] on div "[PERSON_NAME] 13 Objektikulud" at bounding box center [404, 491] width 733 height 27
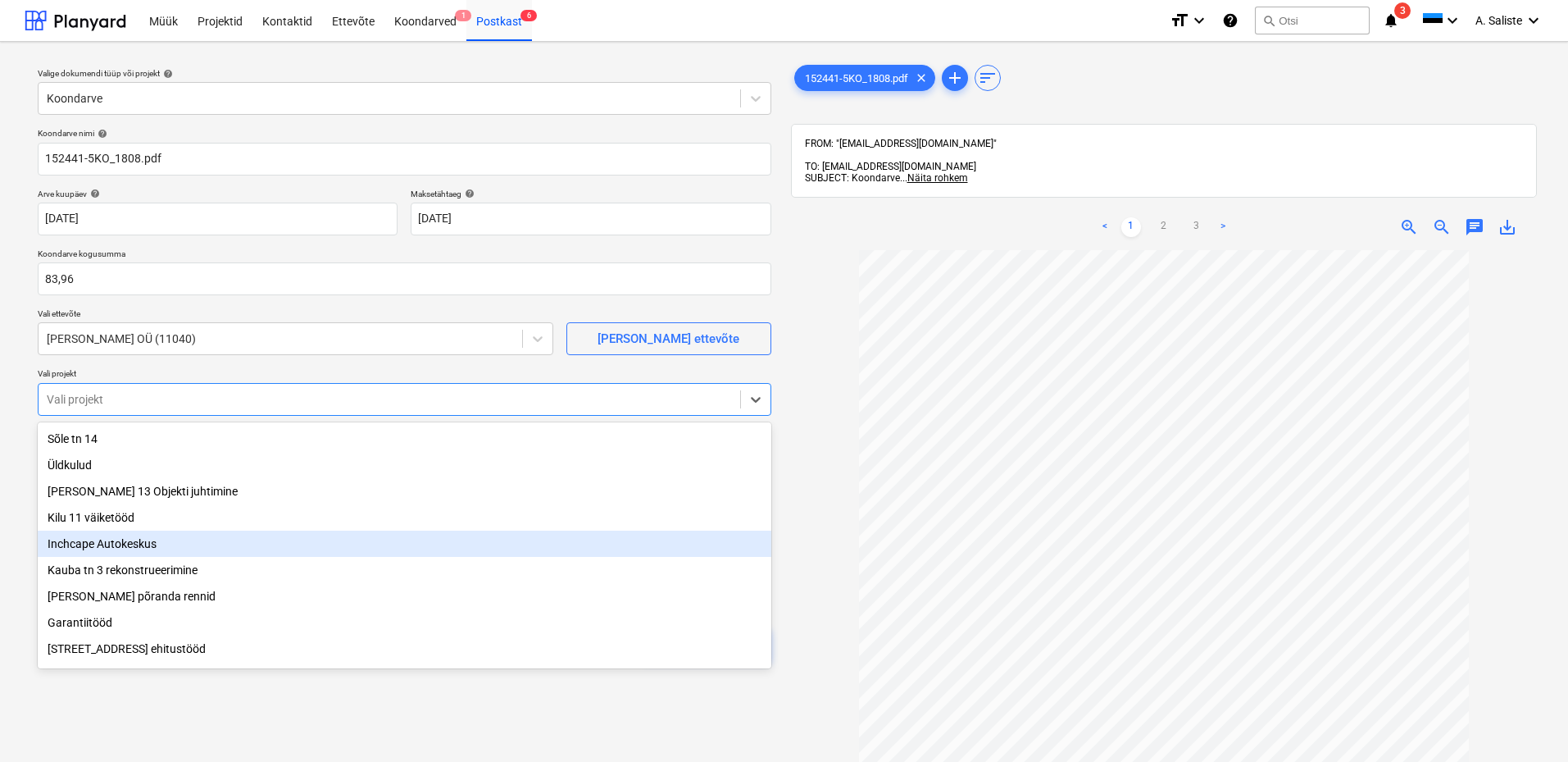
click at [786, 549] on div "152441-5KO_1808.pdf clear add sort FROM: "[EMAIL_ADDRESS][DOMAIN_NAME]" TO: [EM…" at bounding box center [1164, 513] width 760 height 917
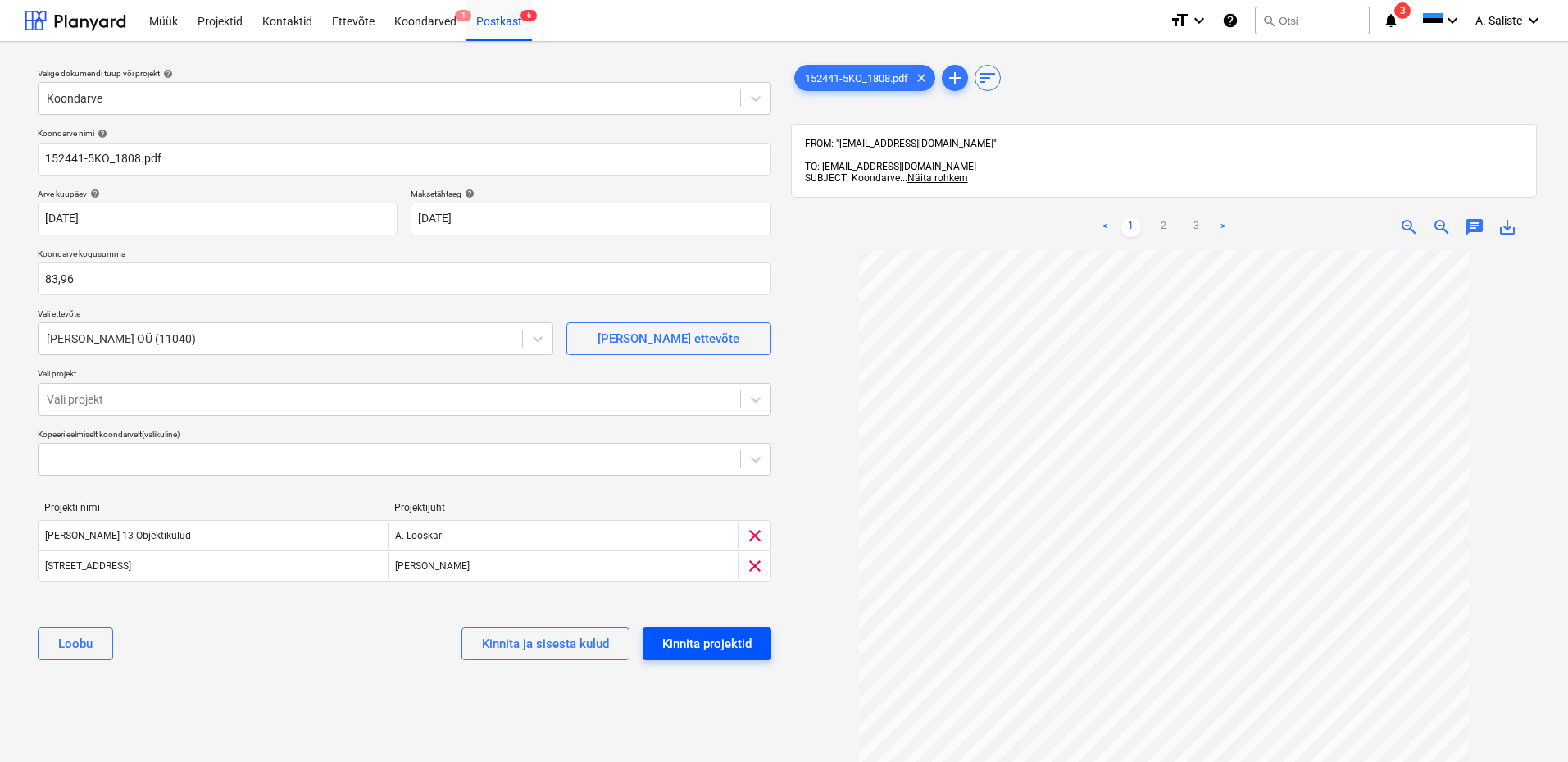
click at [714, 643] on div "Kinnita projektid" at bounding box center [707, 644] width 90 height 22
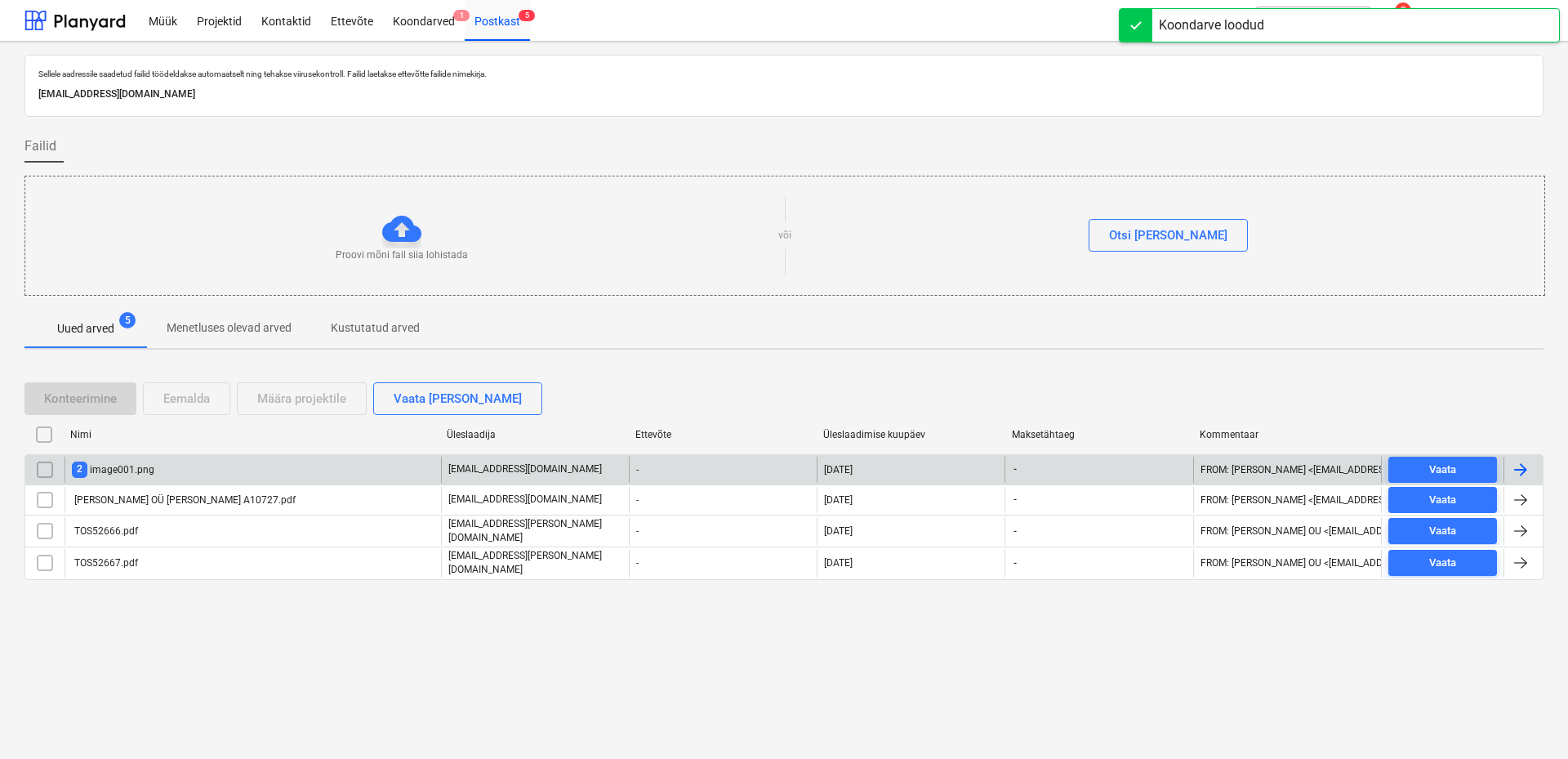
click at [150, 470] on div "2 image001.png" at bounding box center [113, 469] width 83 height 16
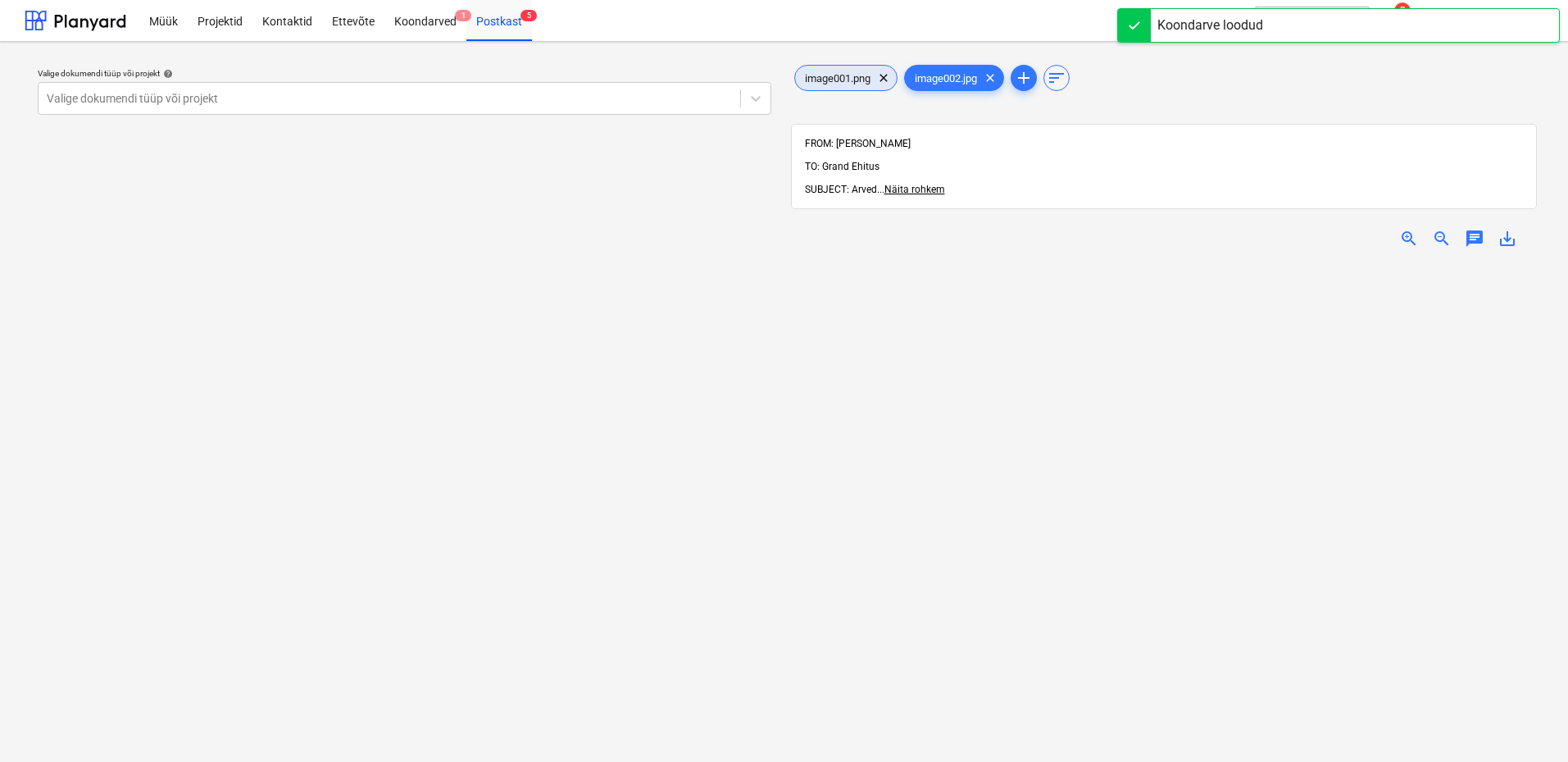
click at [844, 84] on span "image001.png" at bounding box center [838, 78] width 85 height 12
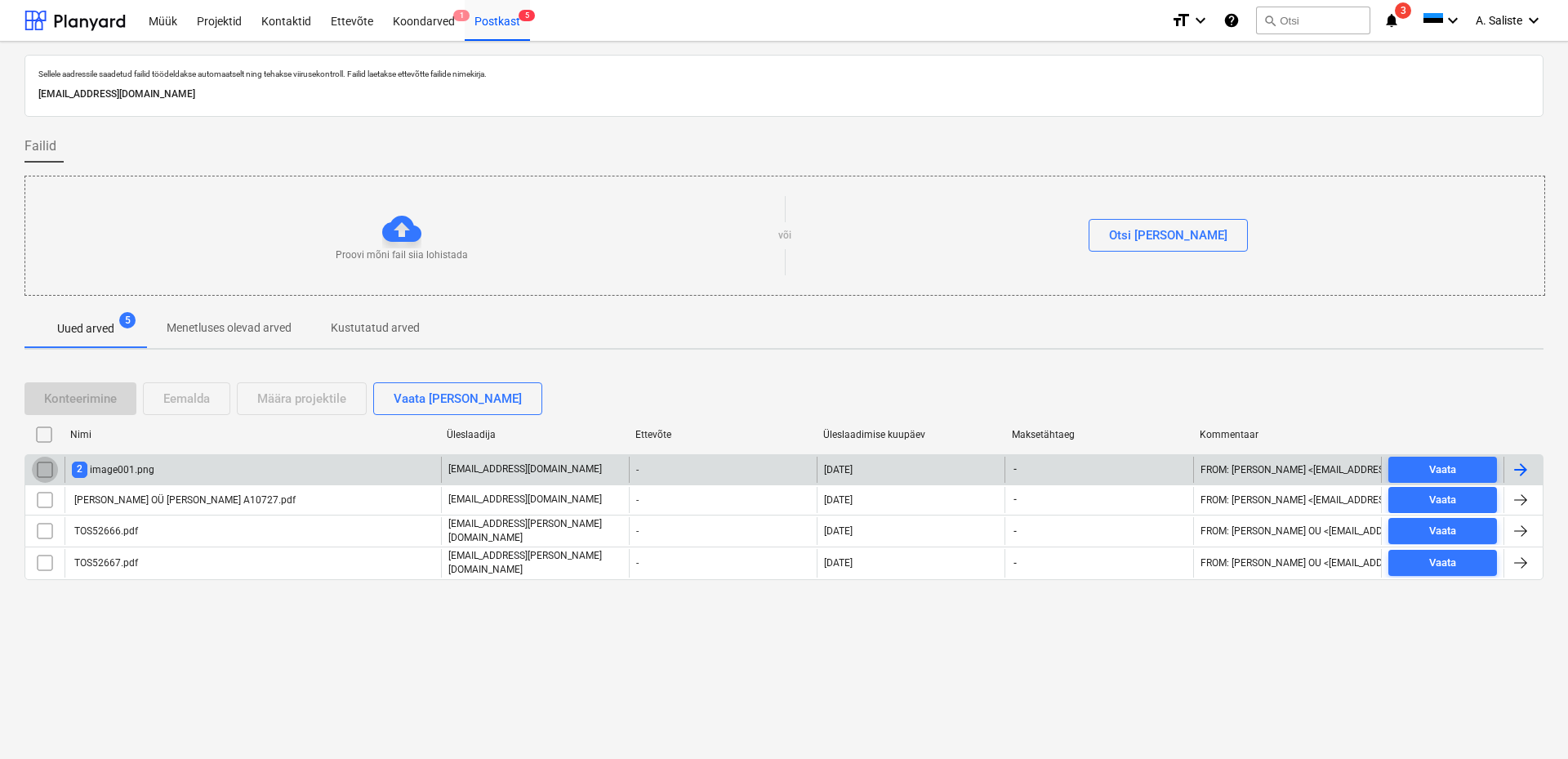
drag, startPoint x: 39, startPoint y: 473, endPoint x: 98, endPoint y: 455, distance: 61.7
click at [42, 473] on input "checkbox" at bounding box center [44, 469] width 27 height 27
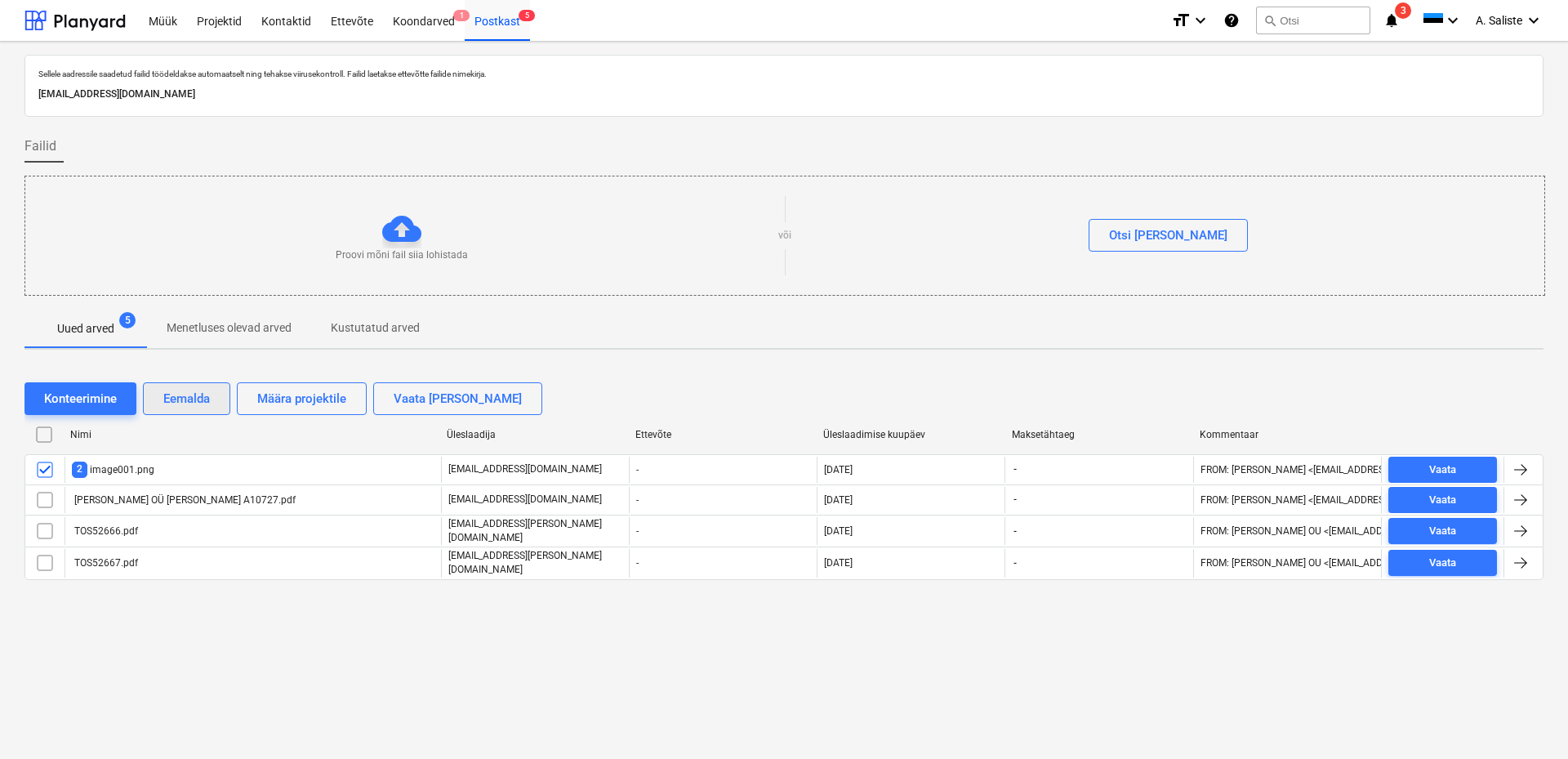
click at [205, 395] on div "Eemalda" at bounding box center [186, 399] width 46 height 22
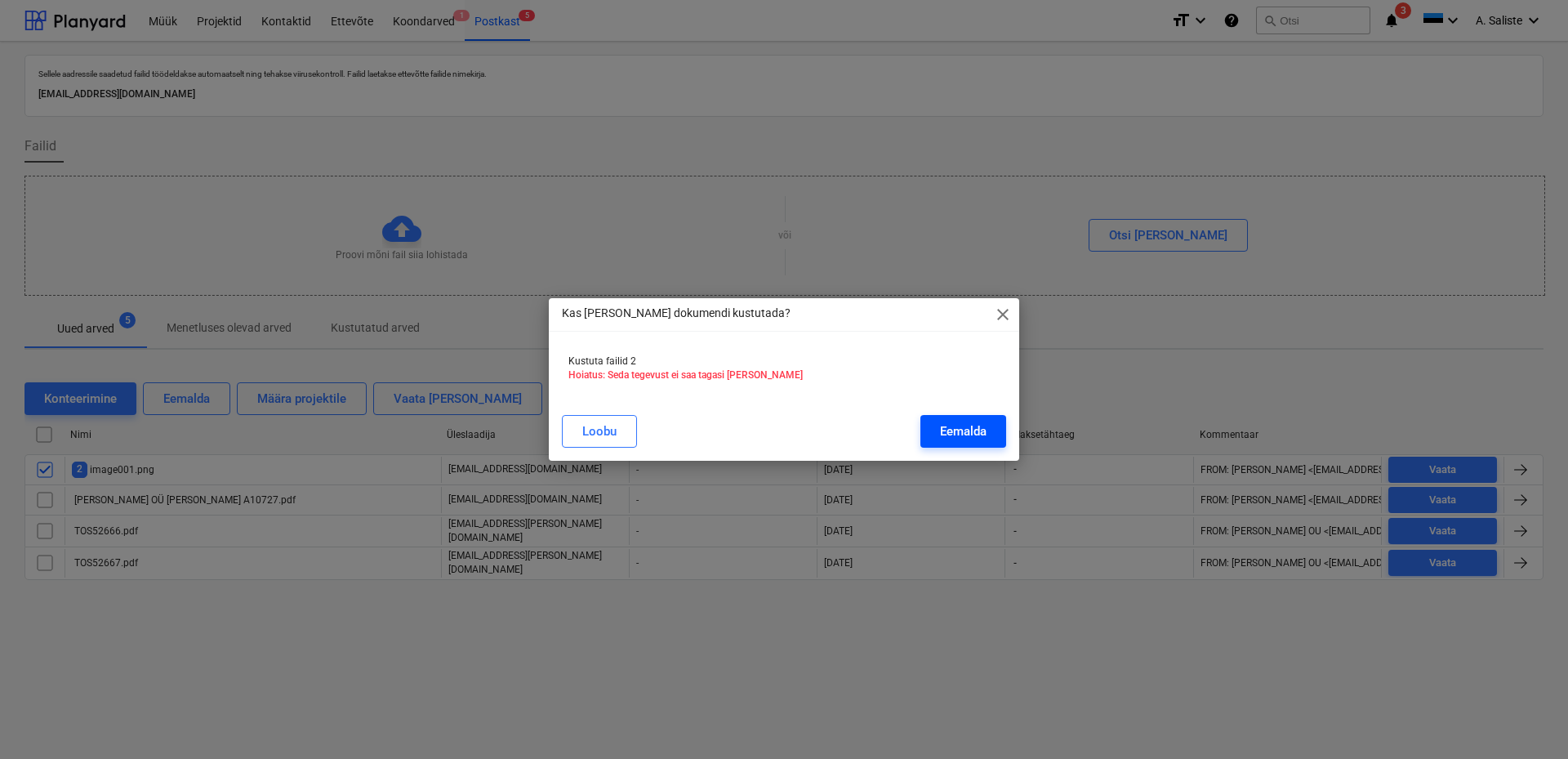
drag, startPoint x: 959, startPoint y: 427, endPoint x: 939, endPoint y: 432, distance: 20.6
click at [960, 427] on div "Eemalda" at bounding box center [962, 432] width 46 height 22
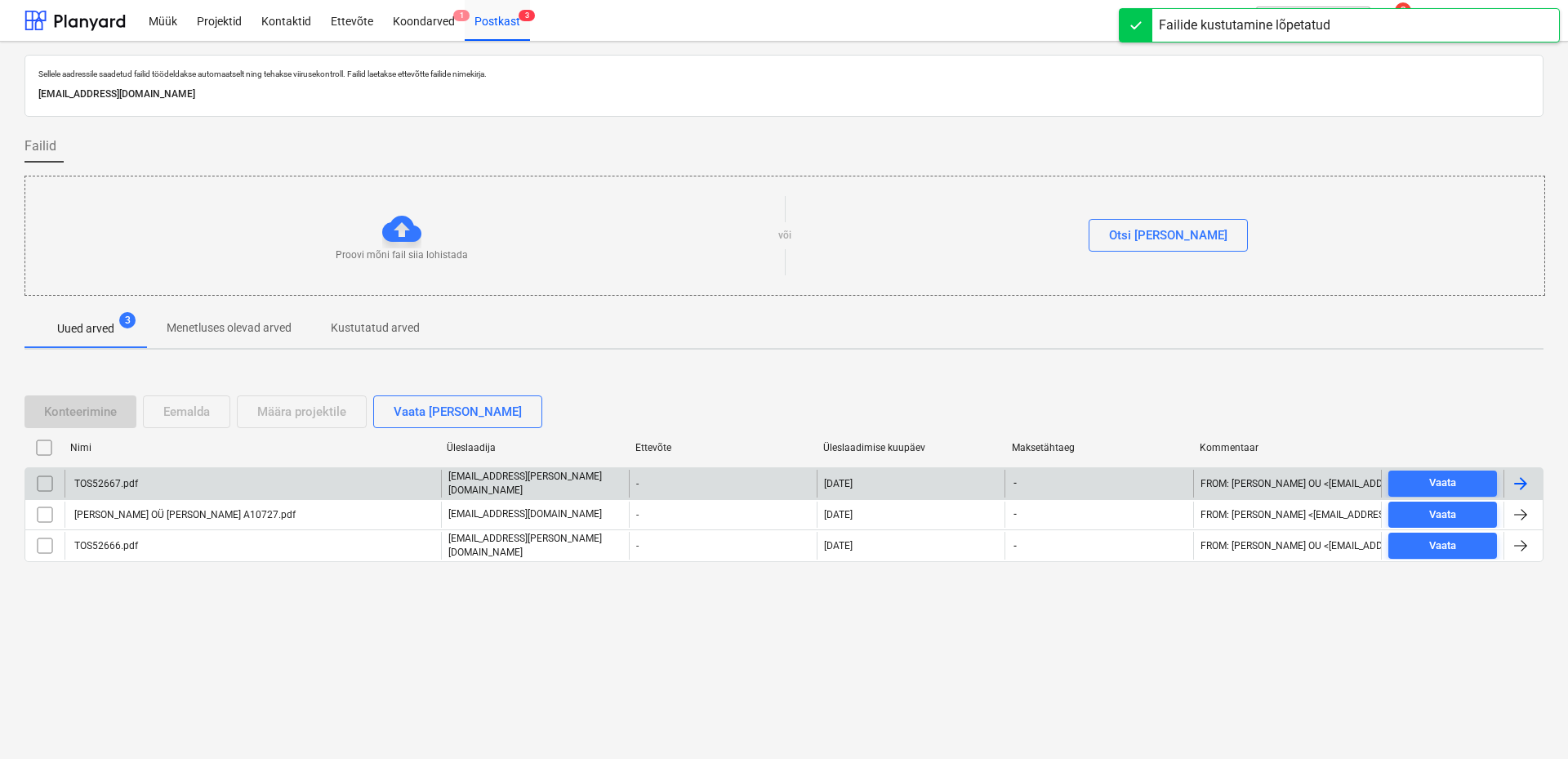
click at [226, 485] on div "TOS52667.pdf" at bounding box center [253, 484] width 377 height 28
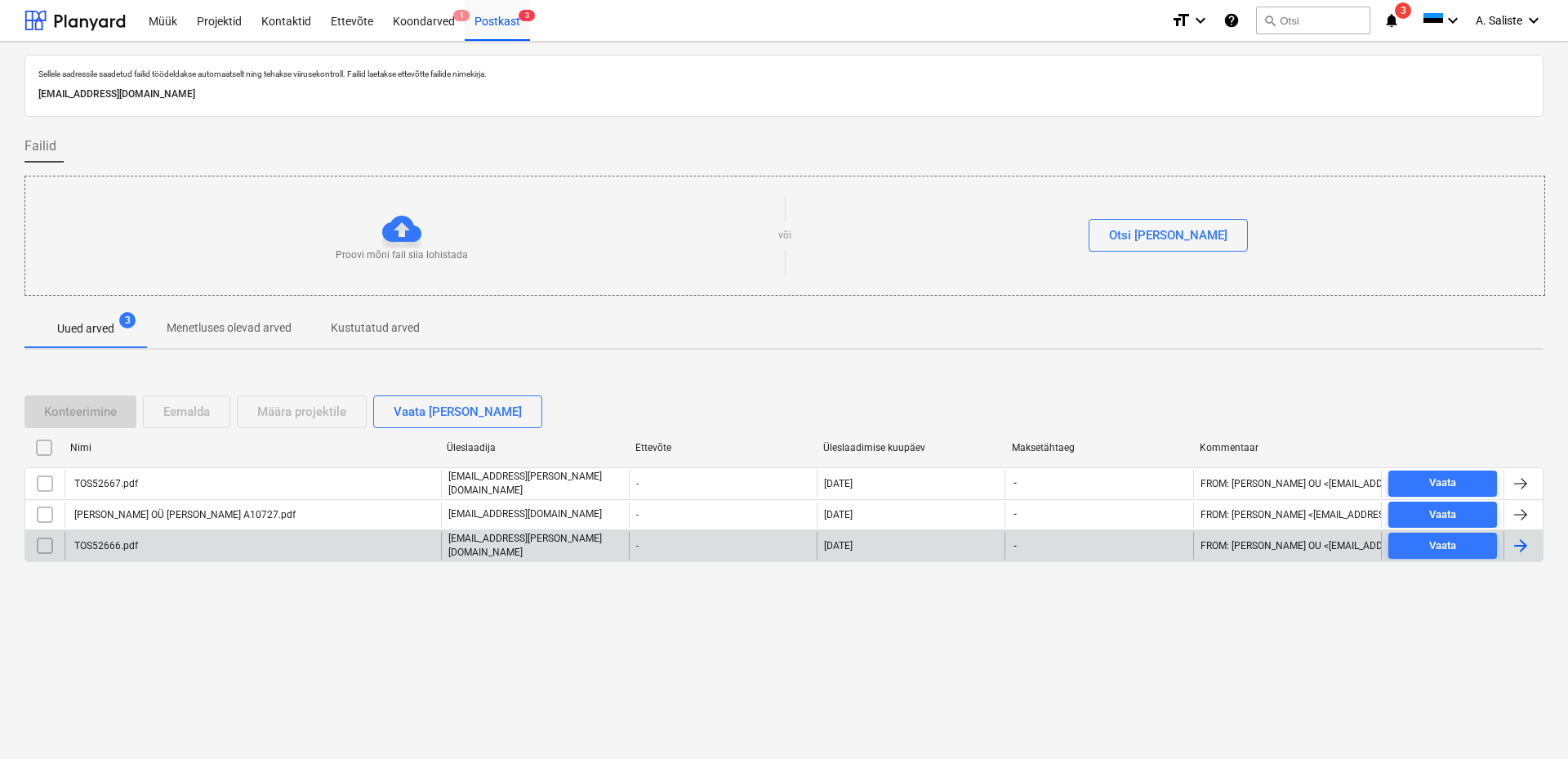
click at [107, 548] on div "TOS52666.pdf" at bounding box center [104, 546] width 66 height 12
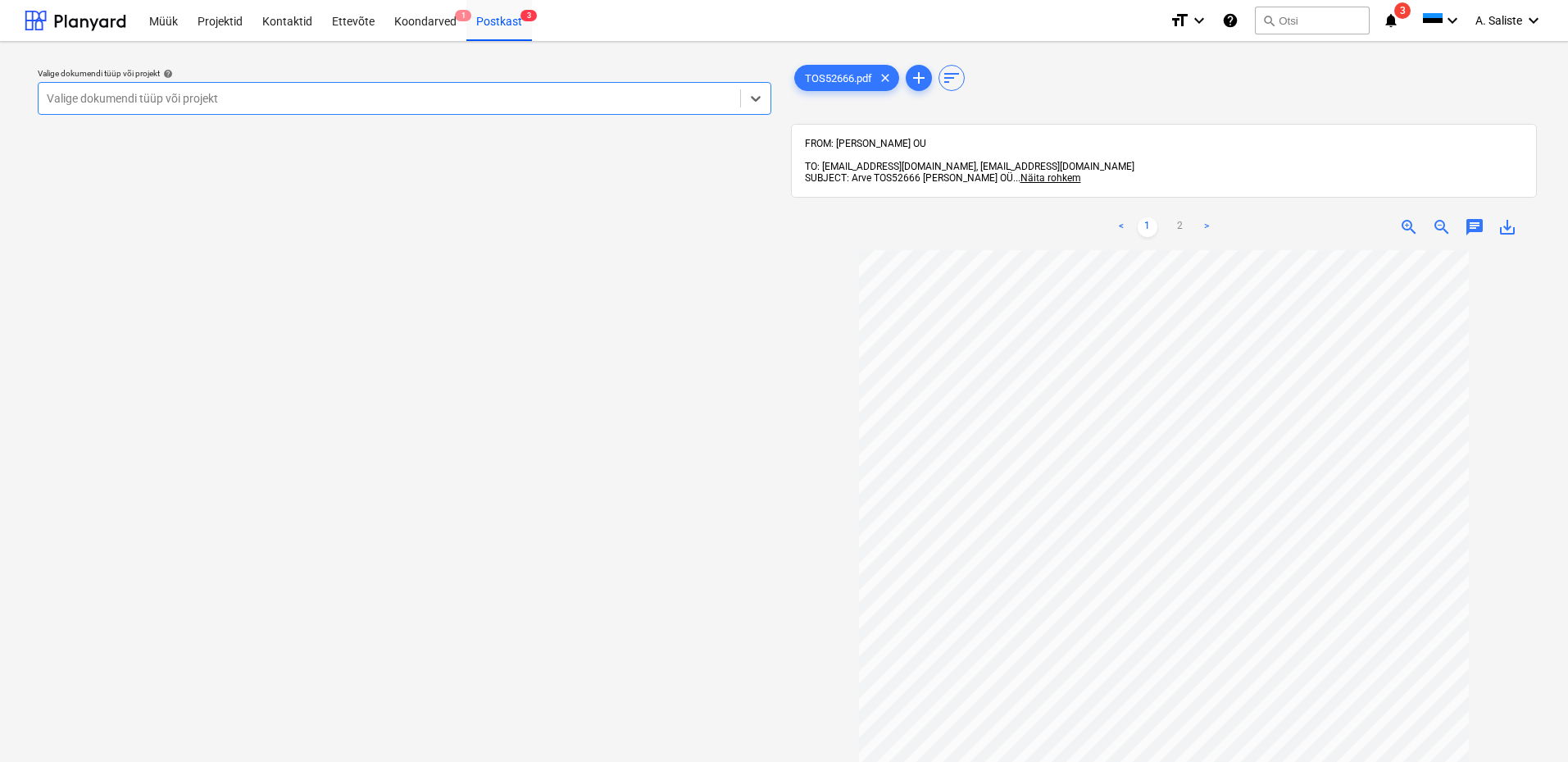
click at [486, 90] on div at bounding box center [389, 98] width 685 height 17
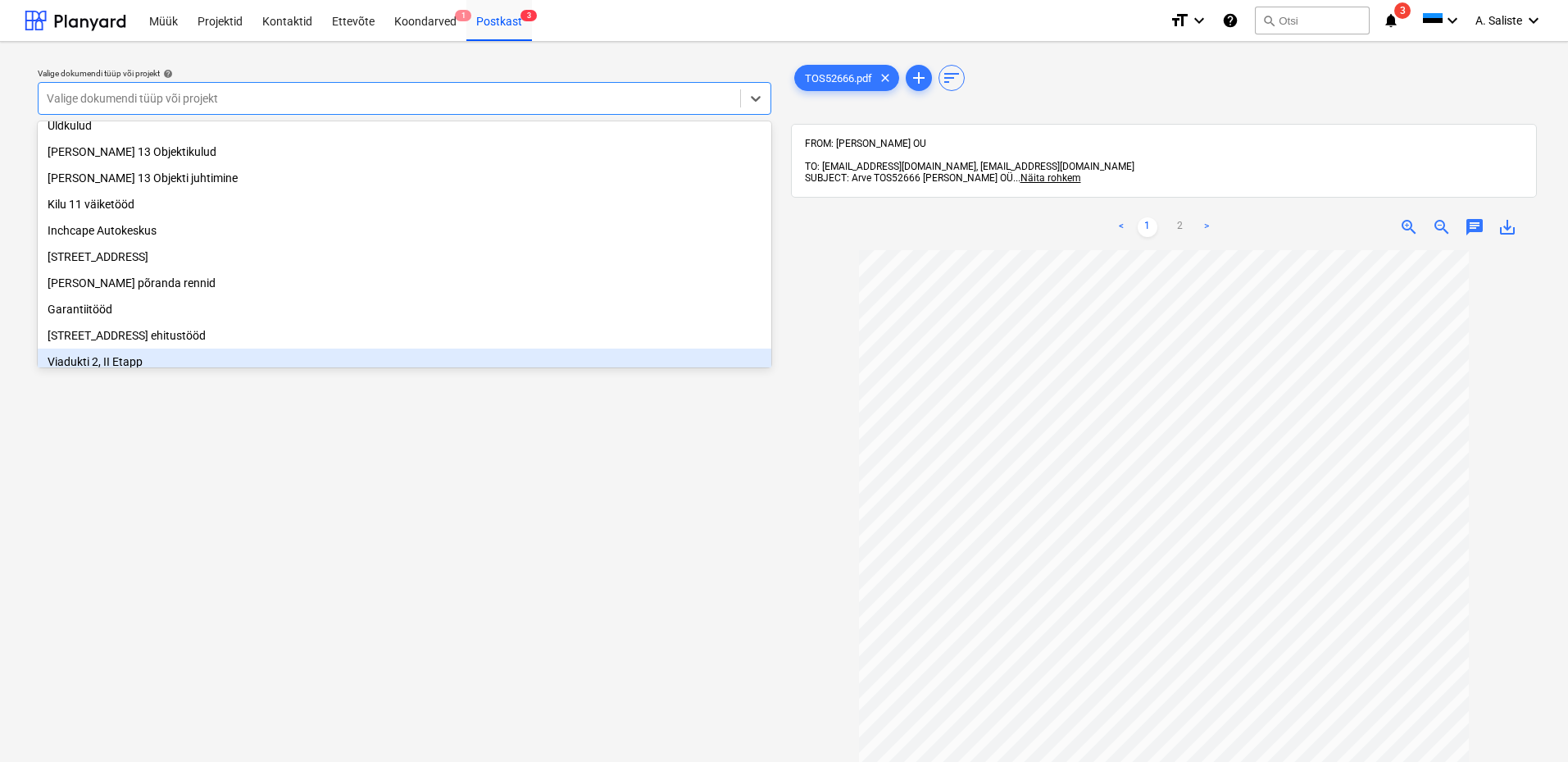
scroll to position [225, 0]
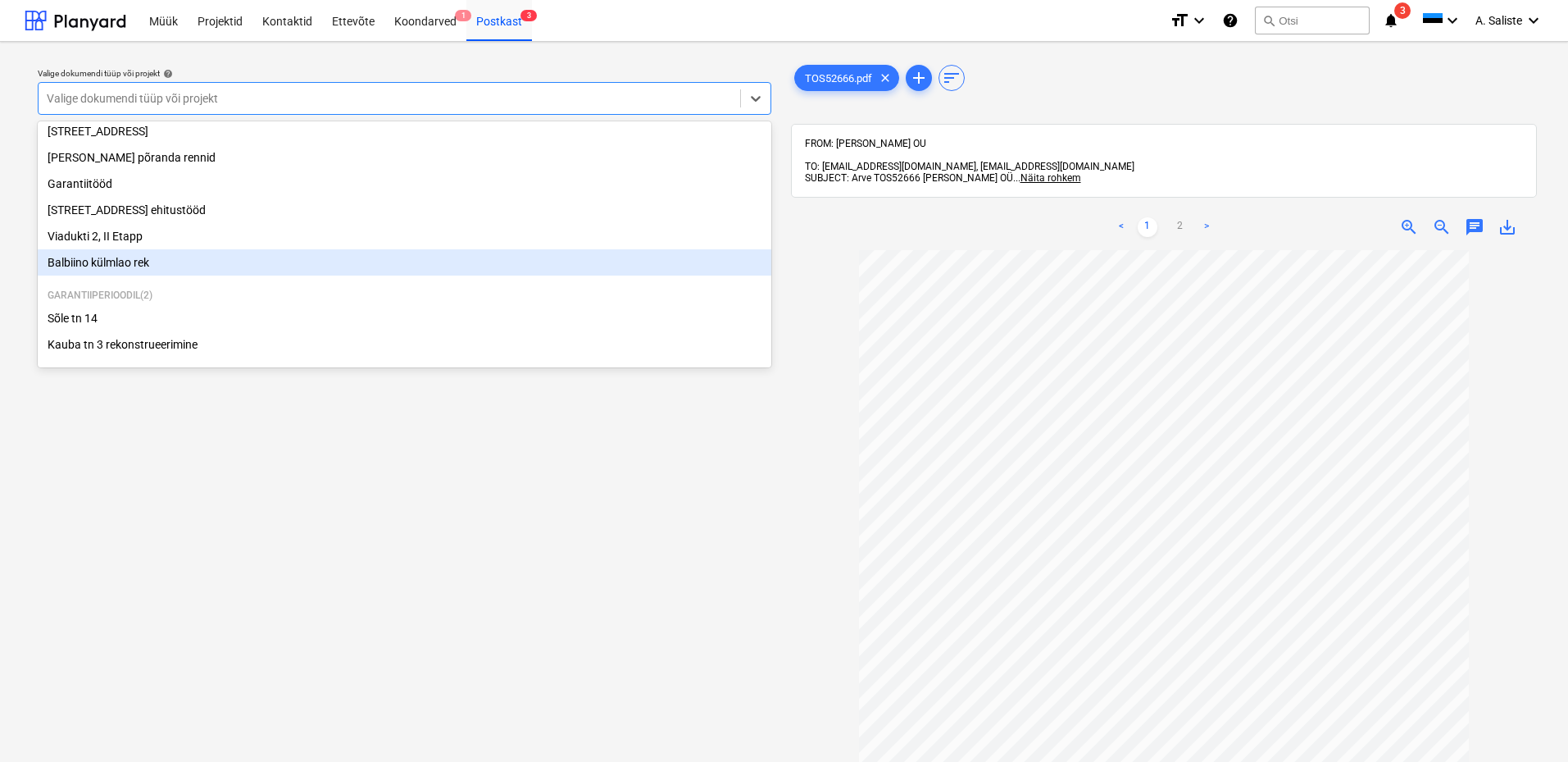
click at [102, 259] on div "Balbiino külmlao rek" at bounding box center [404, 262] width 733 height 27
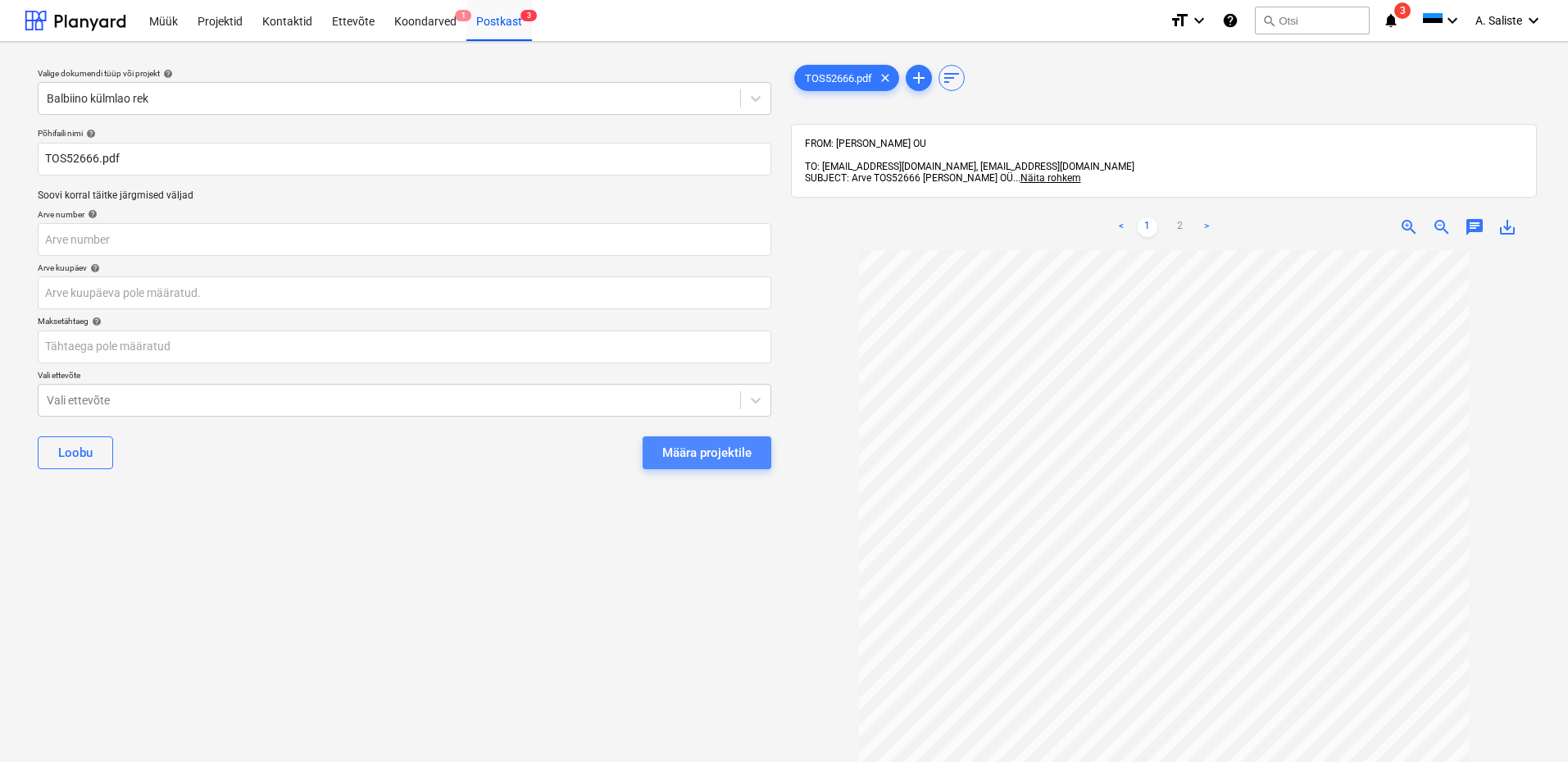
click at [670, 453] on div "Määra projektile" at bounding box center [707, 453] width 90 height 22
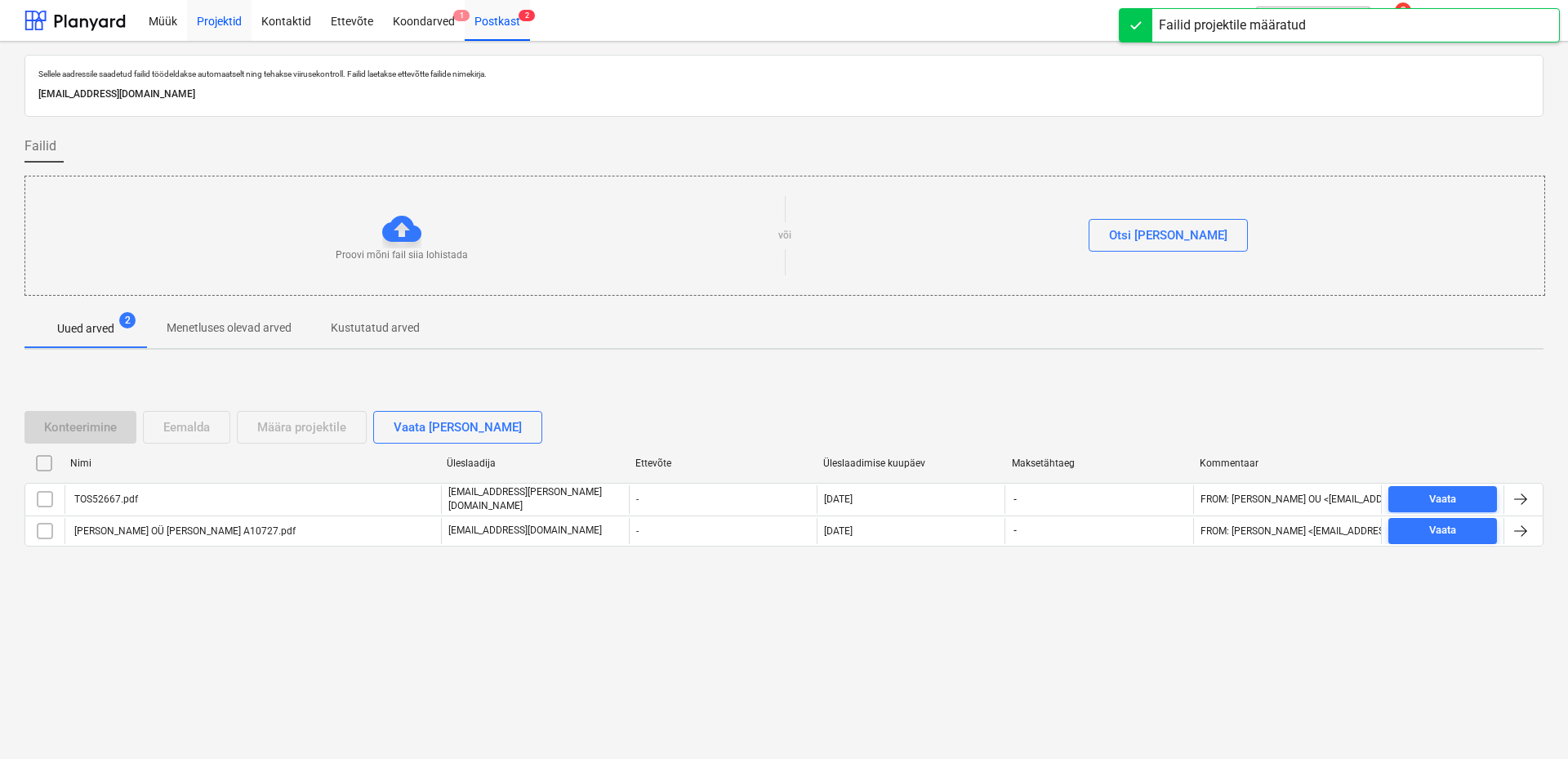
click at [221, 22] on div "Projektid" at bounding box center [219, 20] width 65 height 41
